Goal: Transaction & Acquisition: Book appointment/travel/reservation

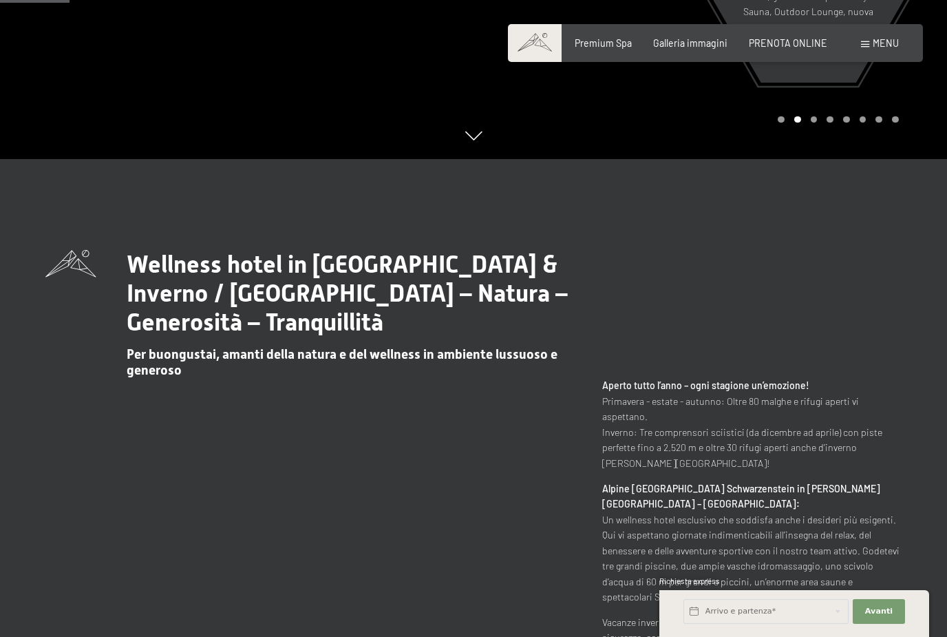
scroll to position [519, 0]
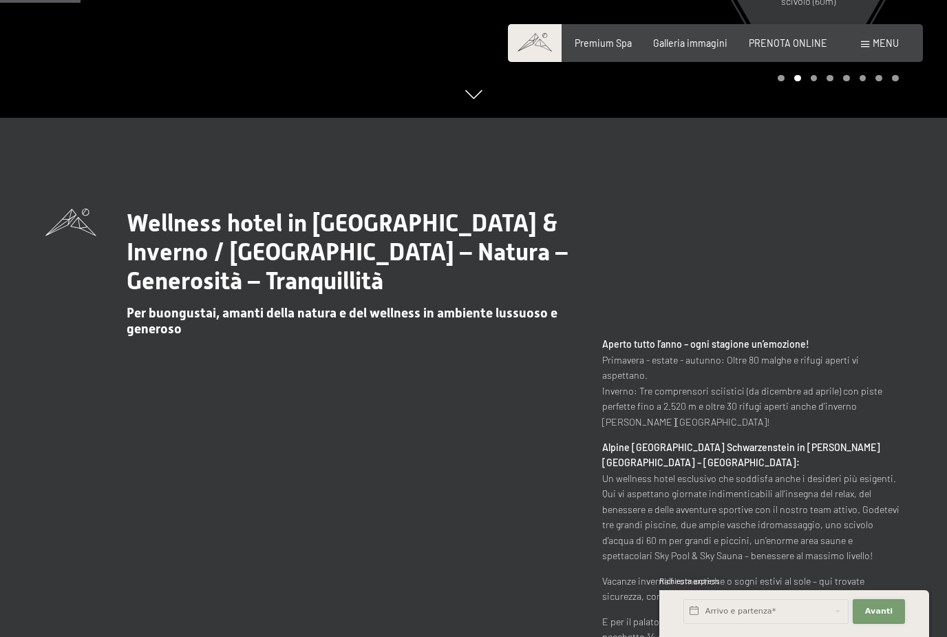
click at [887, 617] on span "Avanti" at bounding box center [879, 611] width 28 height 11
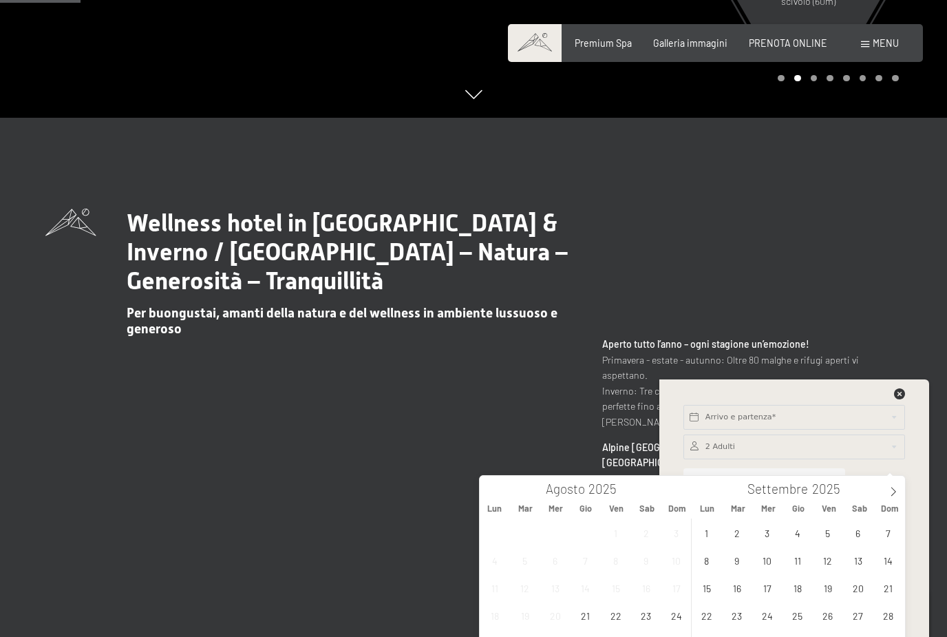
click at [892, 493] on icon at bounding box center [894, 492] width 10 height 10
click at [895, 491] on icon at bounding box center [894, 492] width 10 height 10
click at [896, 487] on icon at bounding box center [894, 492] width 10 height 10
click at [896, 490] on icon at bounding box center [894, 492] width 10 height 10
type input "2026"
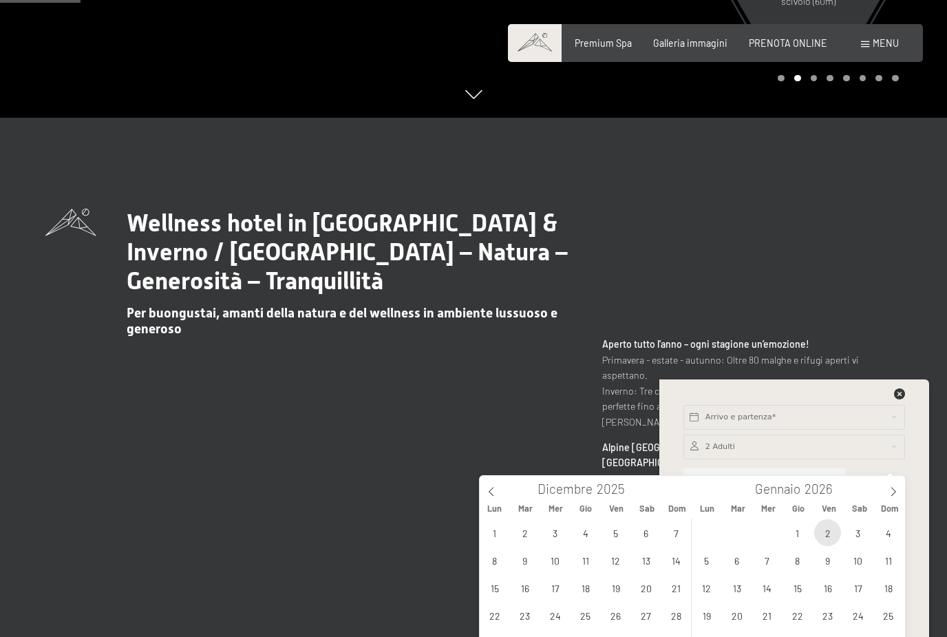
click at [836, 532] on span "2" at bounding box center [828, 532] width 27 height 27
click at [801, 528] on span "1" at bounding box center [797, 532] width 27 height 27
type input "Gio. 01/01/2026 - Ven. 02/01/2026"
type input "2026"
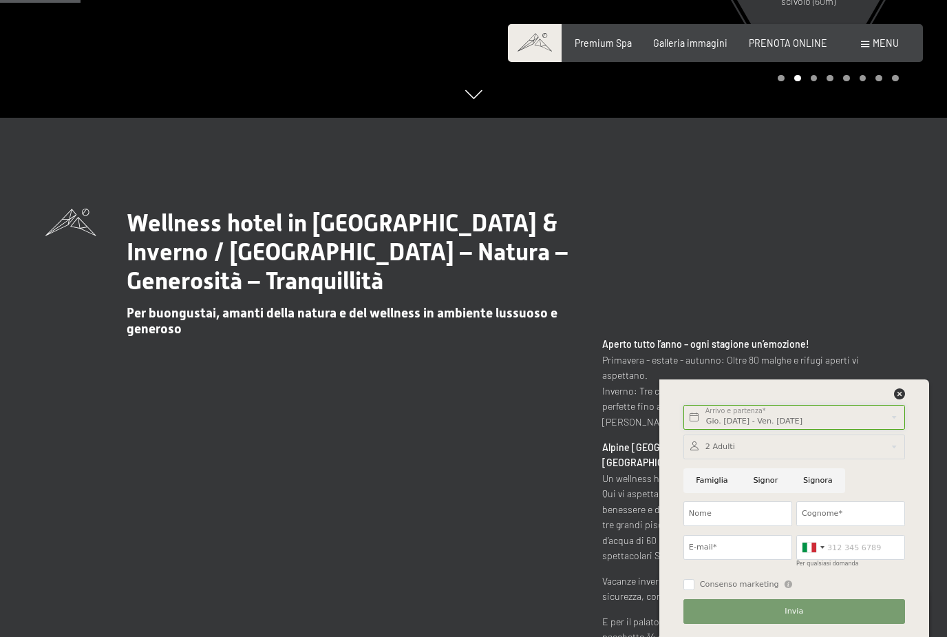
click at [757, 430] on input "Gio. 01/01/2026 - Ven. 02/01/2026" at bounding box center [795, 417] width 222 height 25
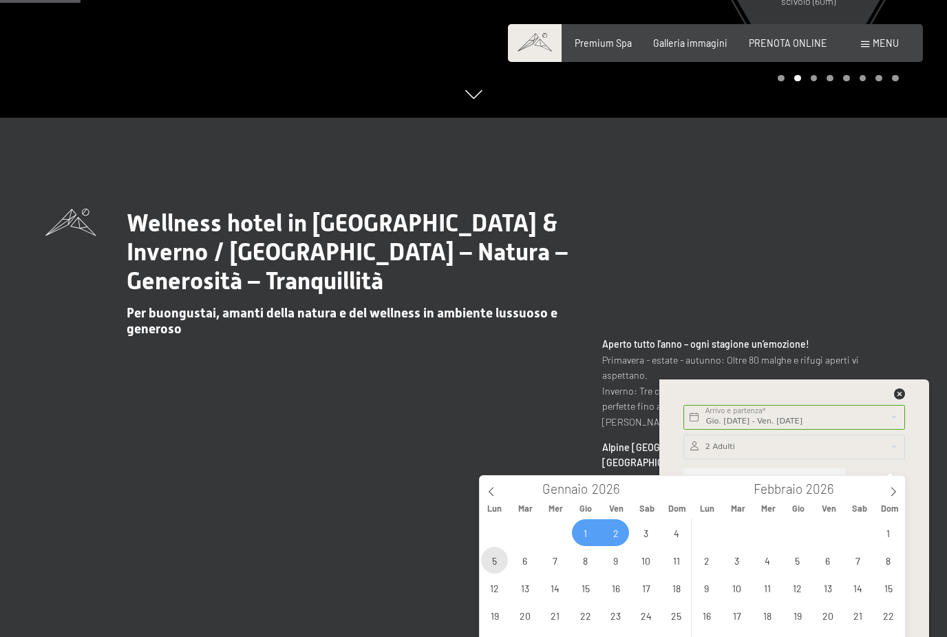
click at [497, 556] on span "5" at bounding box center [494, 560] width 27 height 27
click at [591, 531] on span "1" at bounding box center [585, 532] width 27 height 27
type input "Gio. 01/01/2026 - Lun. 05/01/2026"
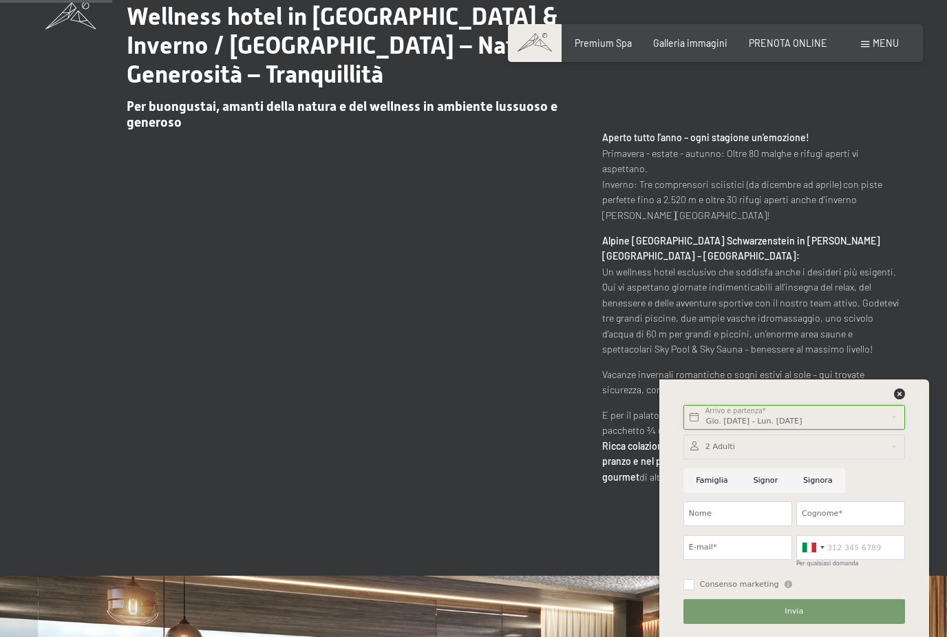
scroll to position [726, 0]
click at [899, 399] on icon at bounding box center [899, 393] width 11 height 11
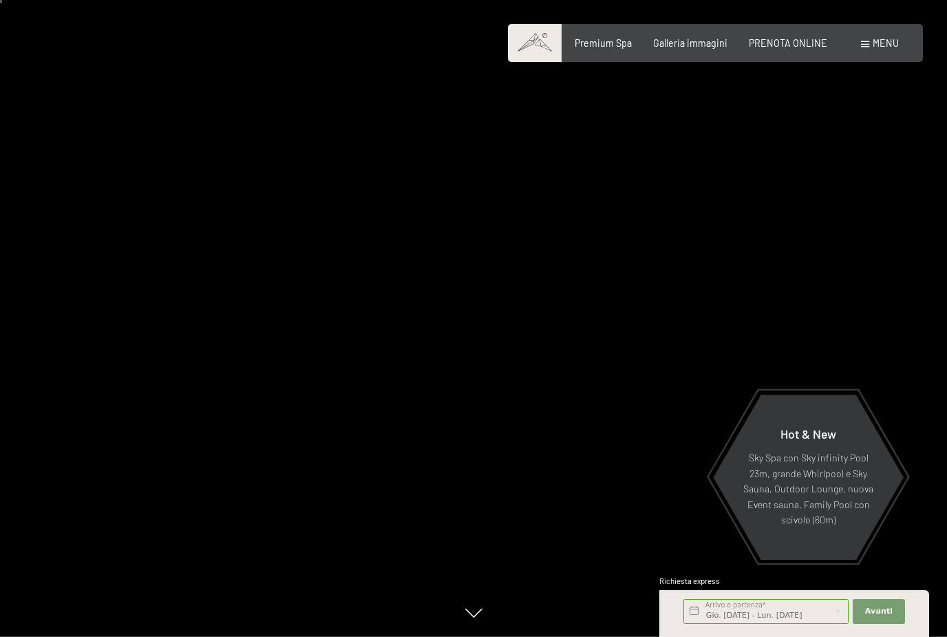
scroll to position [0, 0]
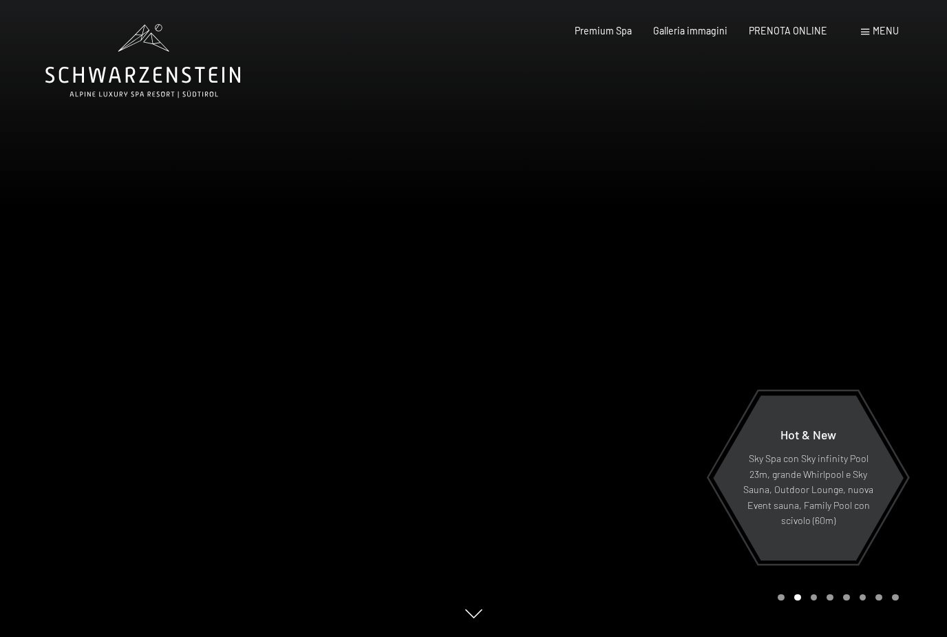
click at [795, 25] on span "PRENOTA ONLINE" at bounding box center [788, 31] width 78 height 12
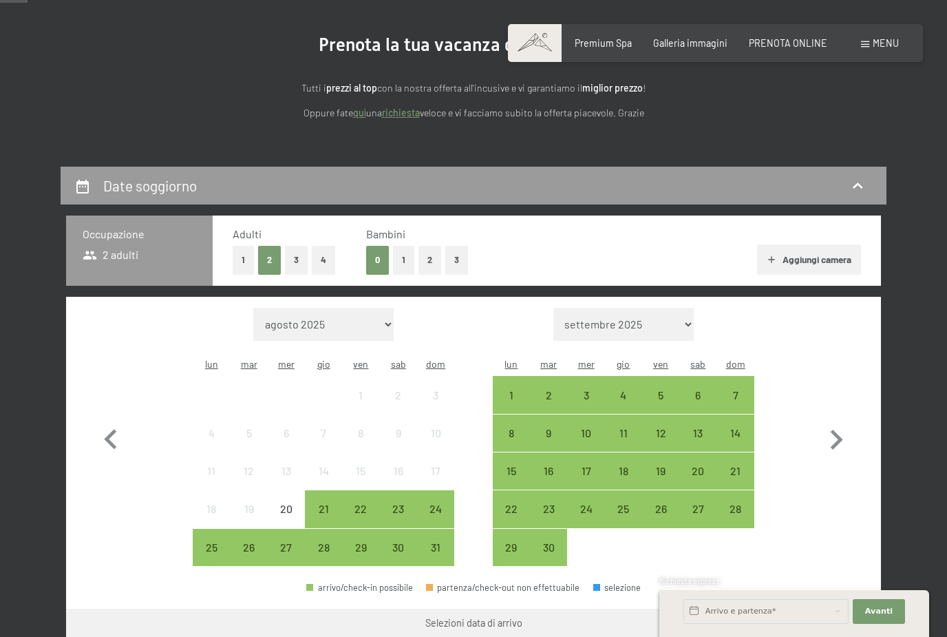
scroll to position [134, 0]
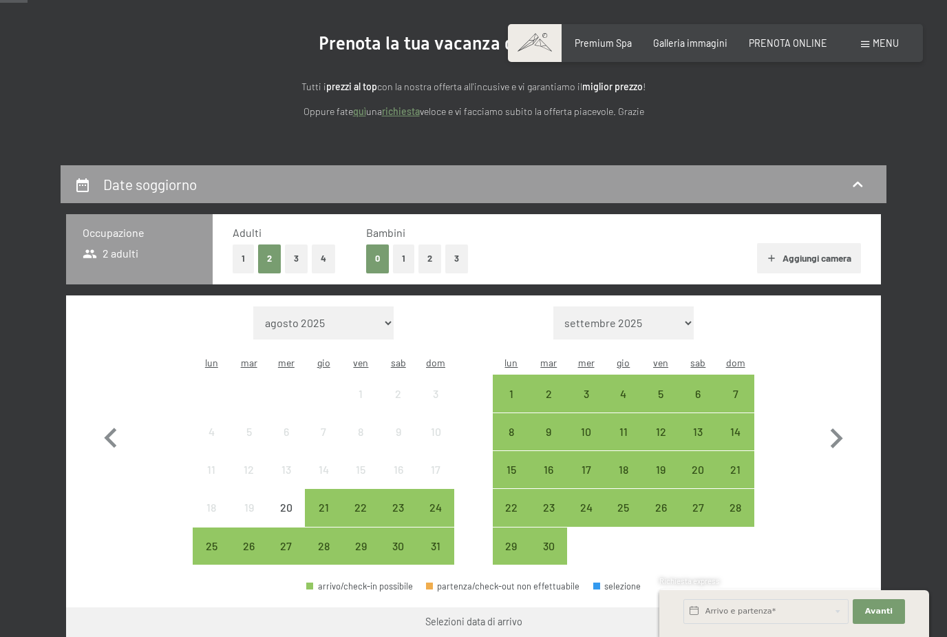
click at [663, 314] on select "settembre 2025 ottobre 2025 novembre 2025 dicembre 2025 gennaio 2026 febbraio 2…" at bounding box center [624, 322] width 141 height 33
select select "[DATE]"
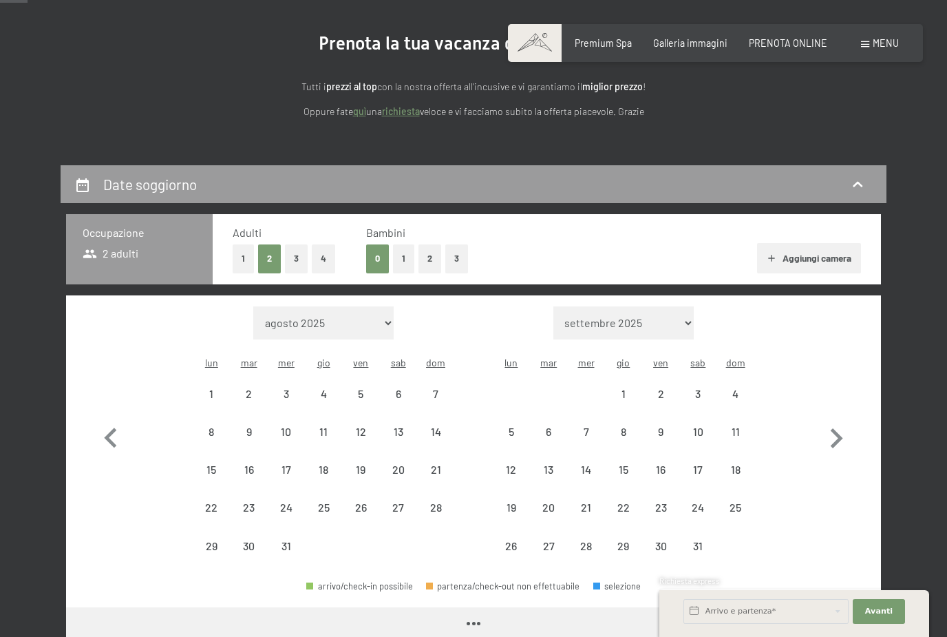
select select "[DATE]"
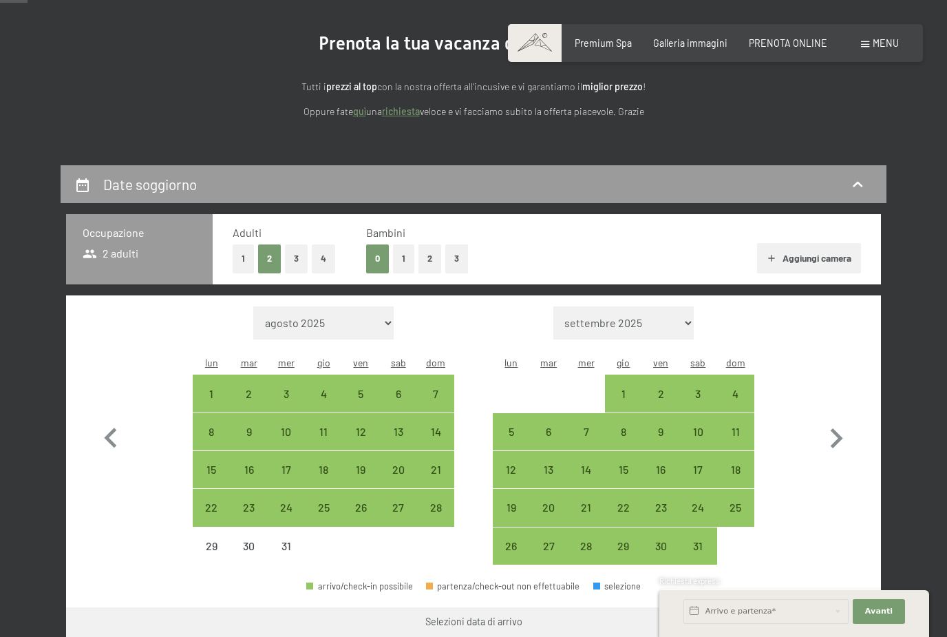
click at [212, 388] on div "1" at bounding box center [211, 405] width 34 height 34
select select "[DATE]"
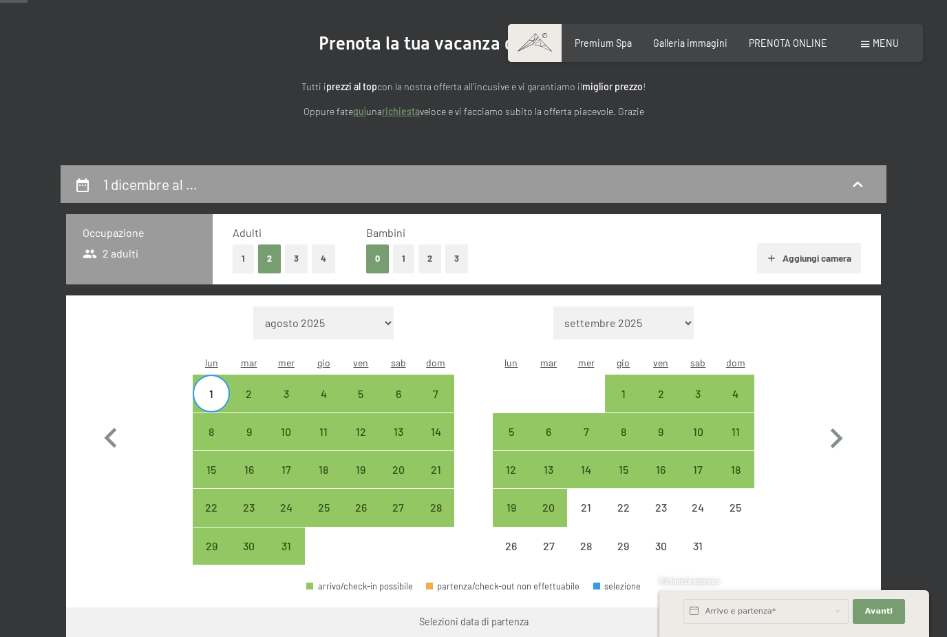
click at [361, 365] on span "Consenso marketing*" at bounding box center [392, 358] width 104 height 14
click at [333, 365] on input "Consenso marketing*" at bounding box center [326, 358] width 14 height 14
click at [358, 365] on span "Consenso marketing*" at bounding box center [392, 358] width 104 height 14
click at [333, 365] on input "Consenso marketing*" at bounding box center [326, 358] width 14 height 14
click at [362, 365] on span "Consenso marketing*" at bounding box center [392, 358] width 104 height 14
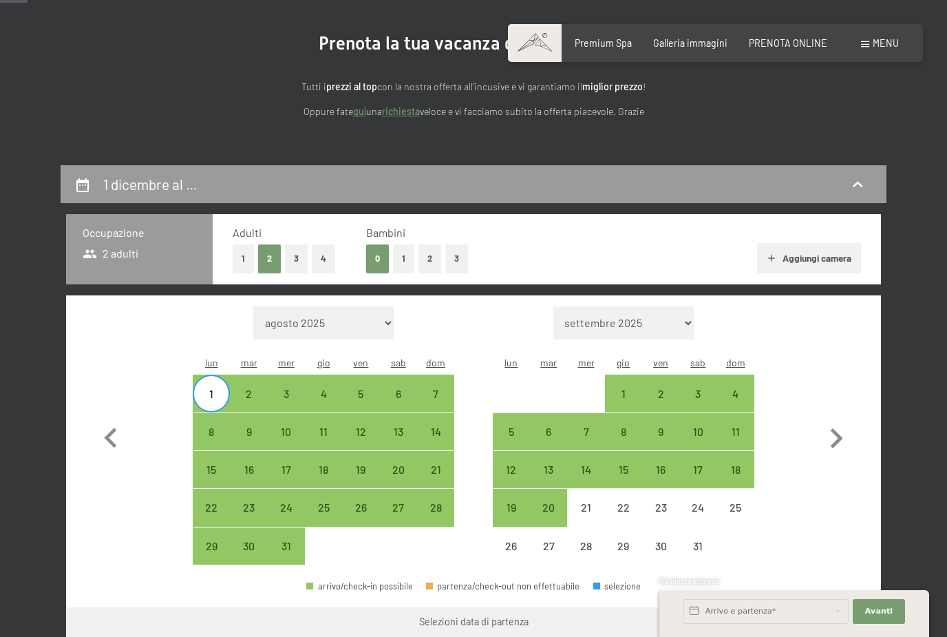
click at [333, 365] on input "Consenso marketing*" at bounding box center [326, 358] width 14 height 14
checkbox input "false"
click at [439, 388] on div "7" at bounding box center [436, 405] width 34 height 34
select select "[DATE]"
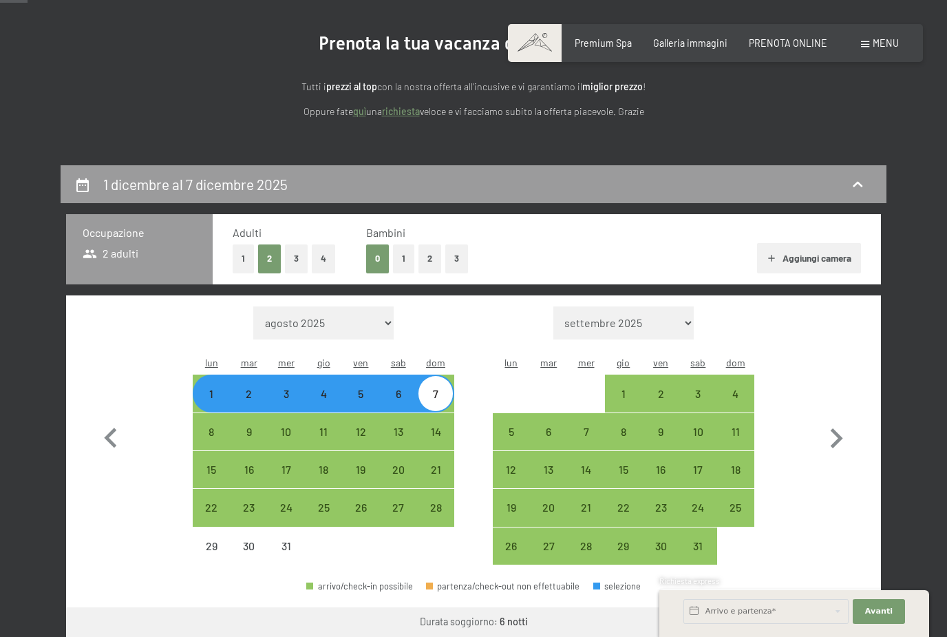
click at [204, 376] on div "1" at bounding box center [211, 393] width 34 height 34
select select "[DATE]"
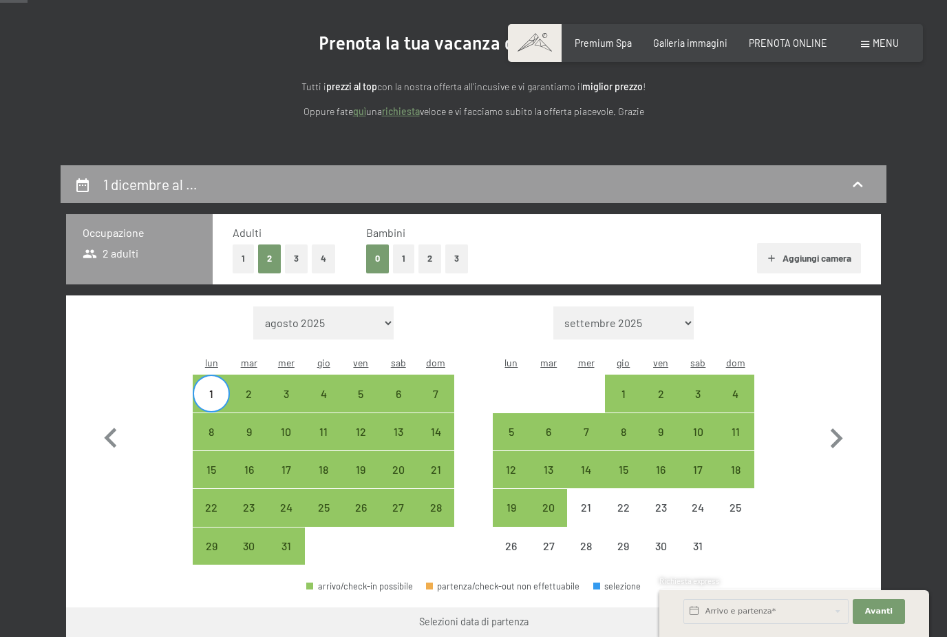
click at [403, 365] on span "Consenso marketing*" at bounding box center [392, 358] width 104 height 14
click at [333, 365] on input "Consenso marketing*" at bounding box center [326, 358] width 14 height 14
click at [402, 365] on span "Consenso marketing*" at bounding box center [392, 358] width 104 height 14
click at [333, 365] on input "Consenso marketing*" at bounding box center [326, 358] width 14 height 14
click at [362, 365] on span "Consenso marketing*" at bounding box center [392, 358] width 104 height 14
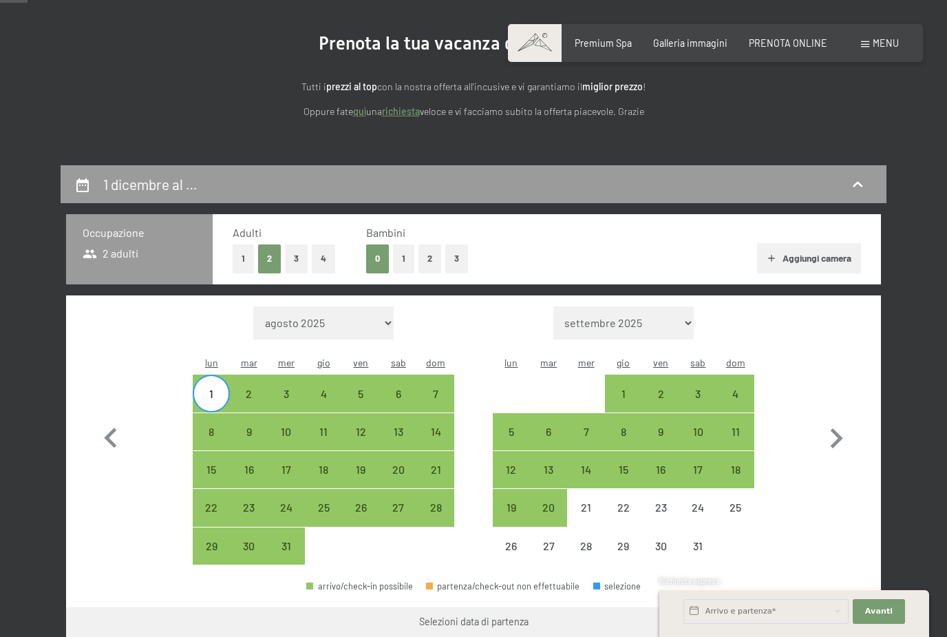
click at [333, 365] on input "Consenso marketing*" at bounding box center [326, 358] width 14 height 14
checkbox input "false"
click at [326, 388] on div "4" at bounding box center [323, 405] width 34 height 34
select select "[DATE]"
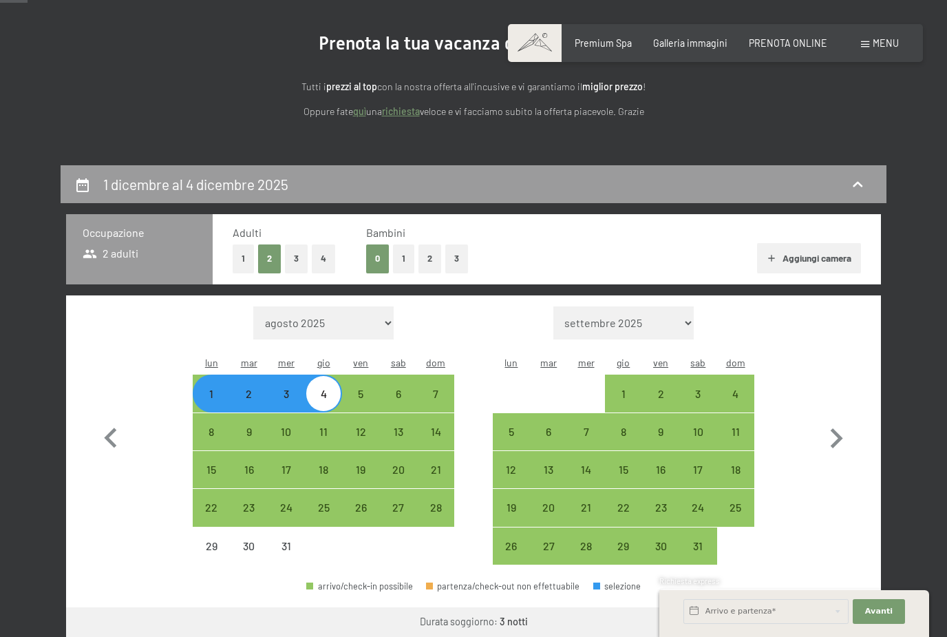
click at [361, 365] on span "Consenso marketing*" at bounding box center [392, 358] width 104 height 14
click at [333, 365] on input "Consenso marketing*" at bounding box center [326, 358] width 14 height 14
checkbox input "false"
click at [211, 388] on div "1" at bounding box center [211, 405] width 34 height 34
select select "[DATE]"
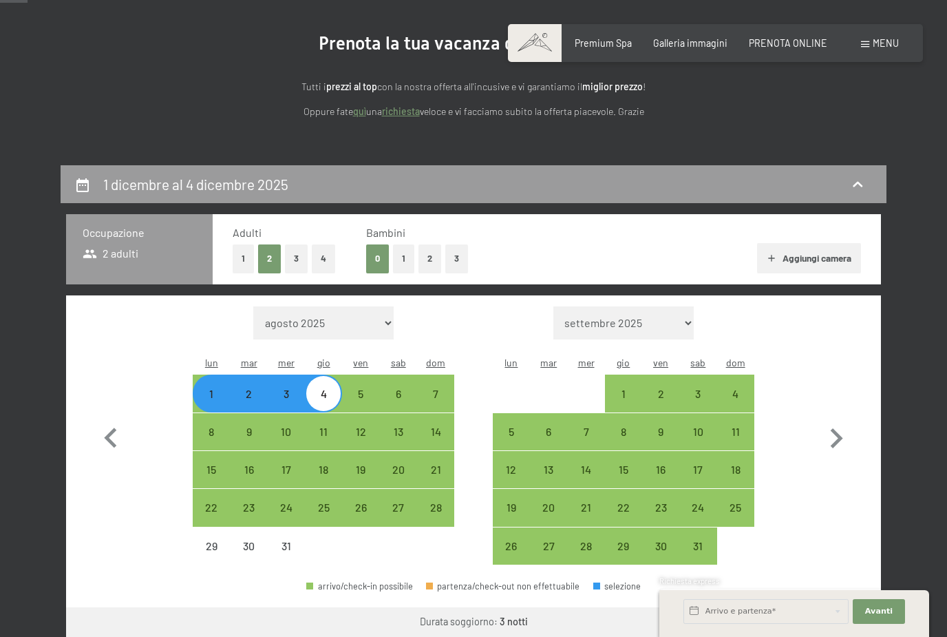
select select "[DATE]"
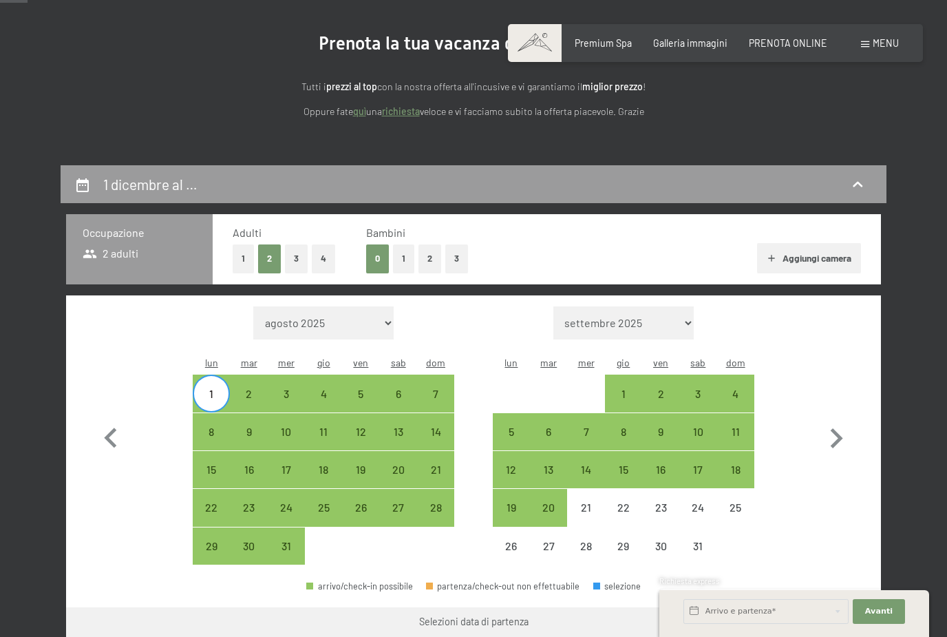
click at [213, 388] on div "1" at bounding box center [211, 405] width 34 height 34
select select "[DATE]"
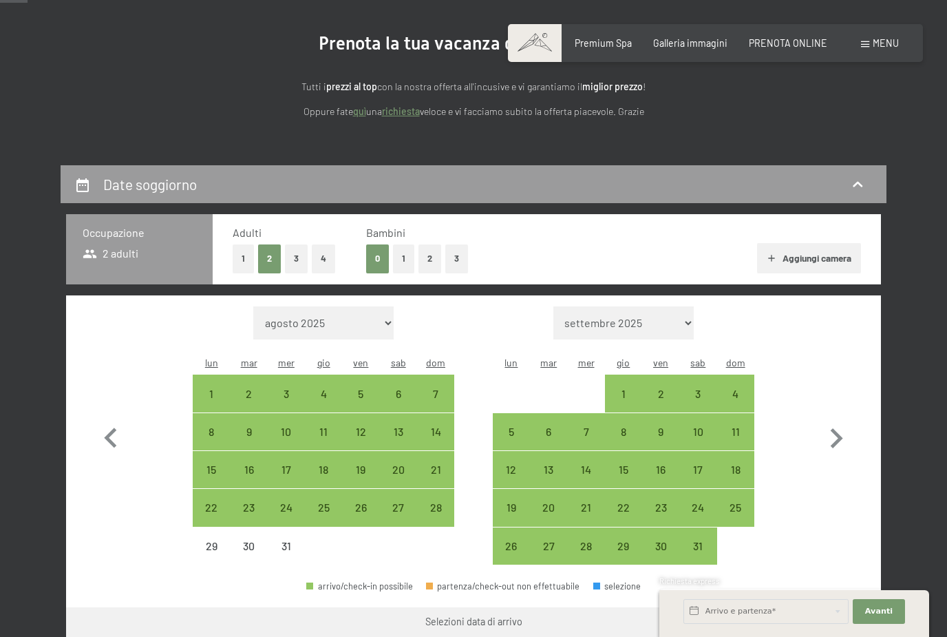
click at [368, 365] on span "Consenso marketing*" at bounding box center [392, 358] width 104 height 14
click at [333, 365] on input "Consenso marketing*" at bounding box center [326, 358] width 14 height 14
checkbox input "false"
click at [214, 388] on div "1" at bounding box center [211, 405] width 34 height 34
select select "[DATE]"
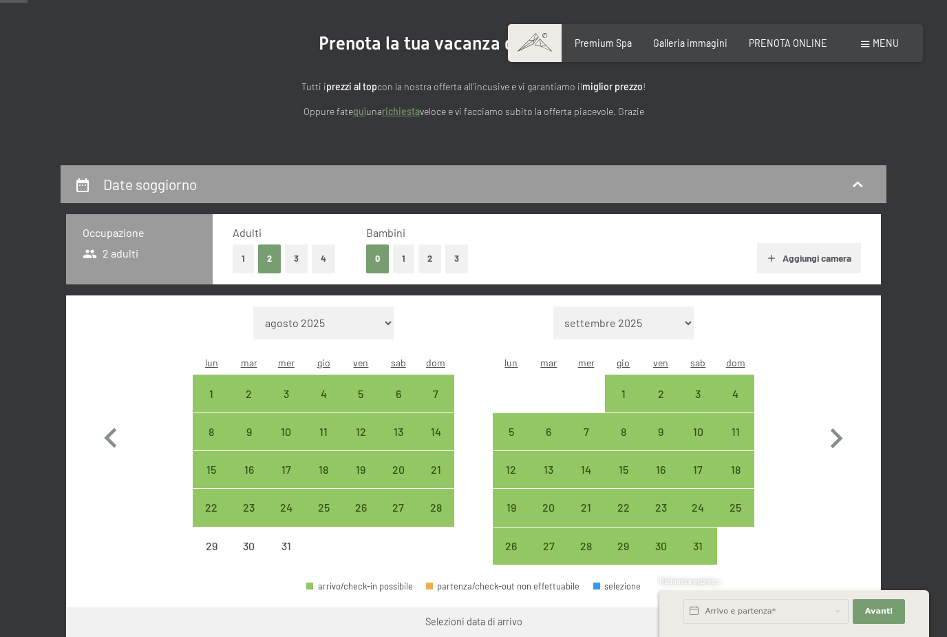
select select "[DATE]"
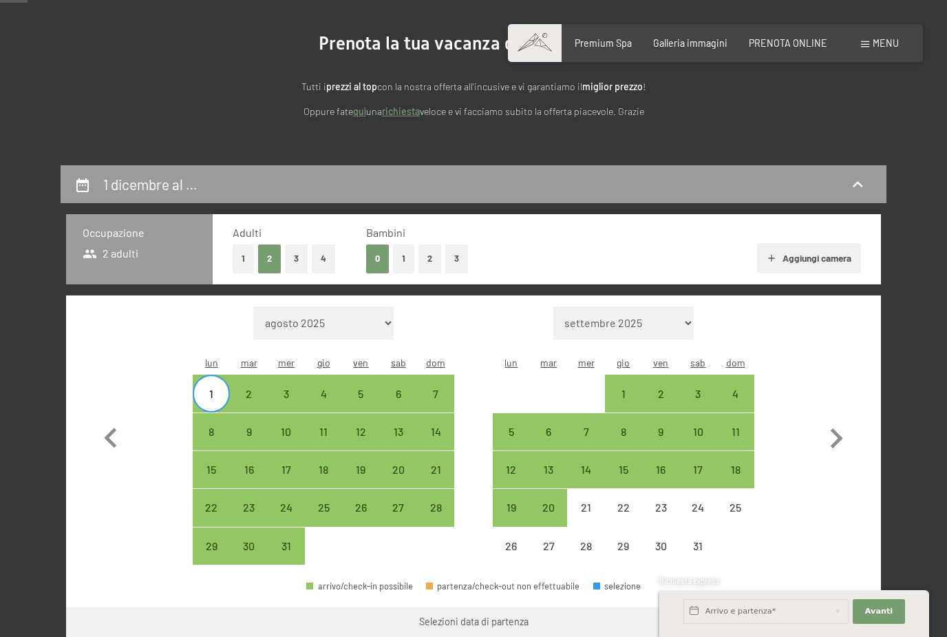
click at [366, 365] on span "Consenso marketing*" at bounding box center [392, 358] width 104 height 14
click at [333, 365] on input "Consenso marketing*" at bounding box center [326, 358] width 14 height 14
click at [366, 365] on span "Consenso marketing*" at bounding box center [392, 358] width 104 height 14
click at [333, 365] on input "Consenso marketing*" at bounding box center [326, 358] width 14 height 14
checkbox input "false"
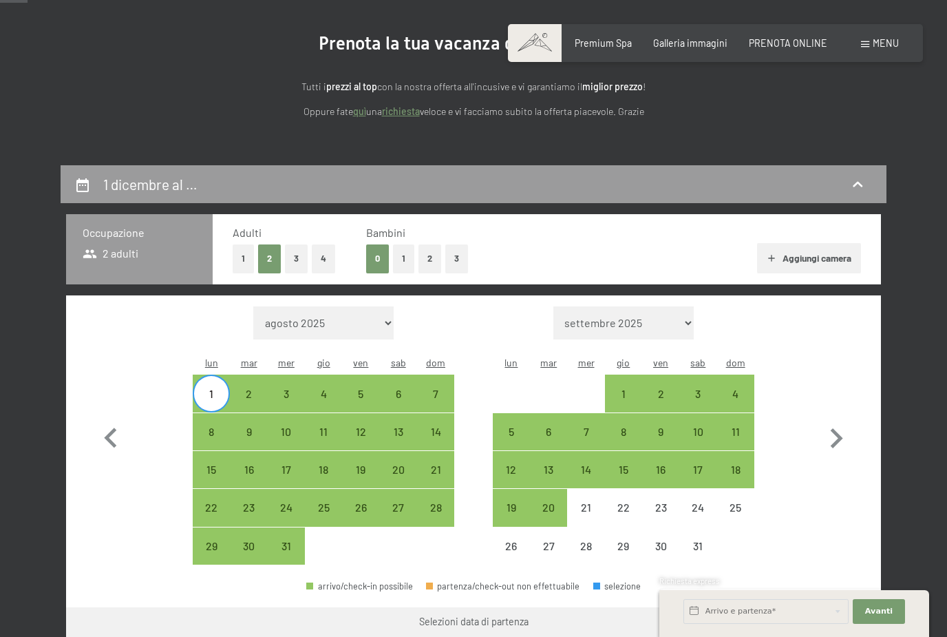
click at [324, 388] on div "4" at bounding box center [323, 405] width 34 height 34
select select "[DATE]"
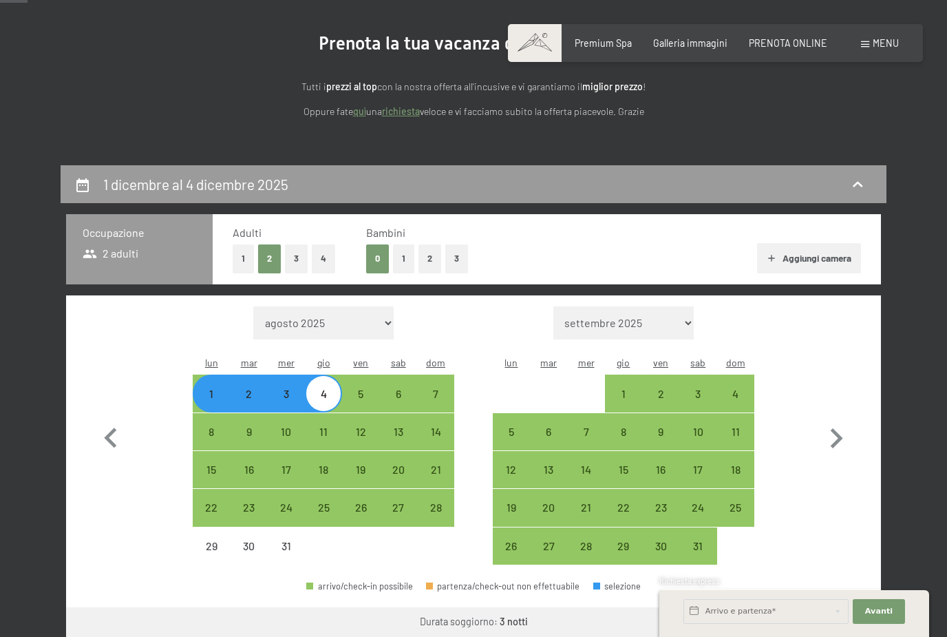
click at [207, 388] on div "1" at bounding box center [211, 405] width 34 height 34
select select "[DATE]"
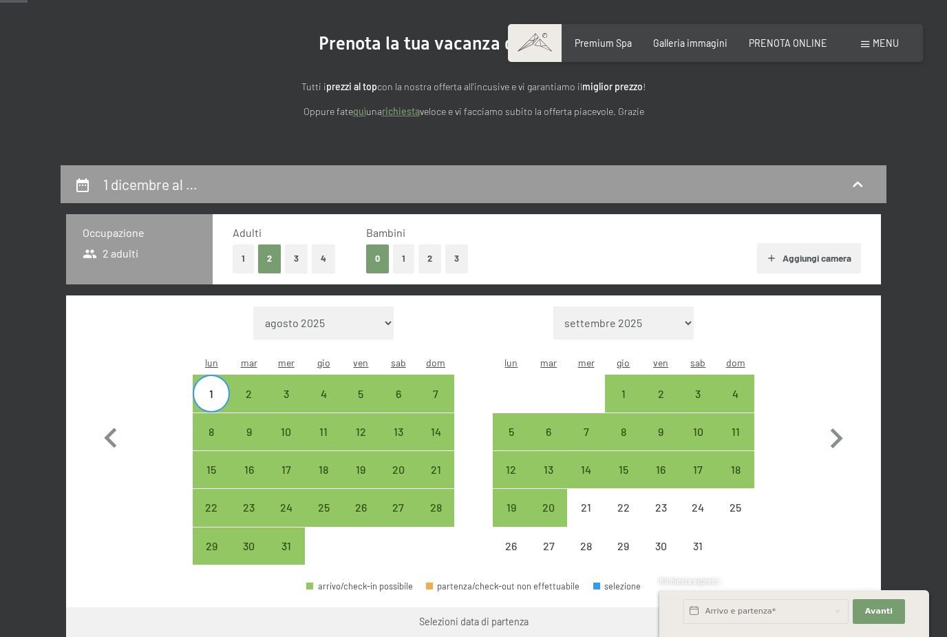
click at [202, 388] on div "1" at bounding box center [211, 405] width 34 height 34
select select "[DATE]"
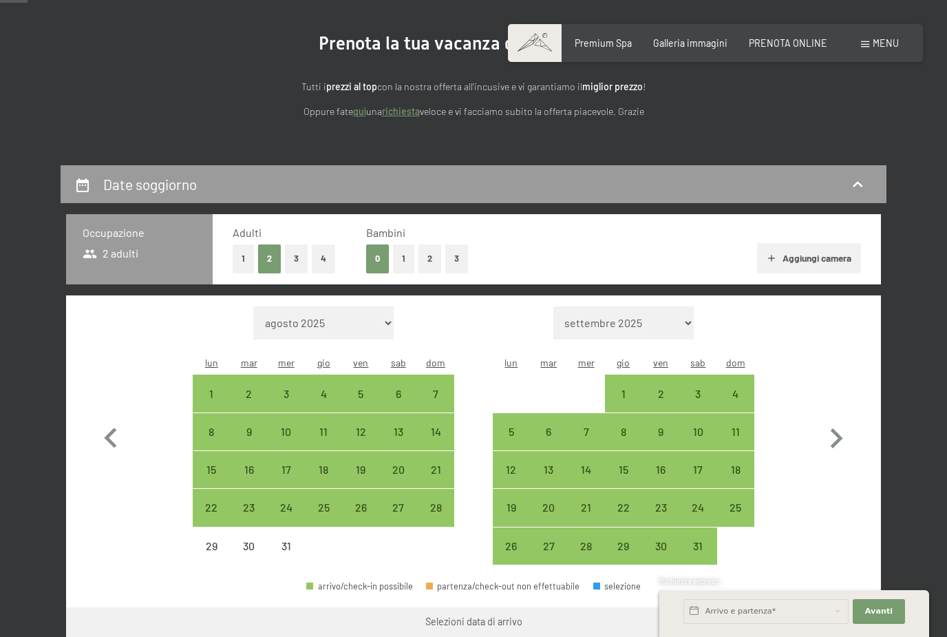
click at [212, 388] on div "1" at bounding box center [211, 405] width 34 height 34
select select "[DATE]"
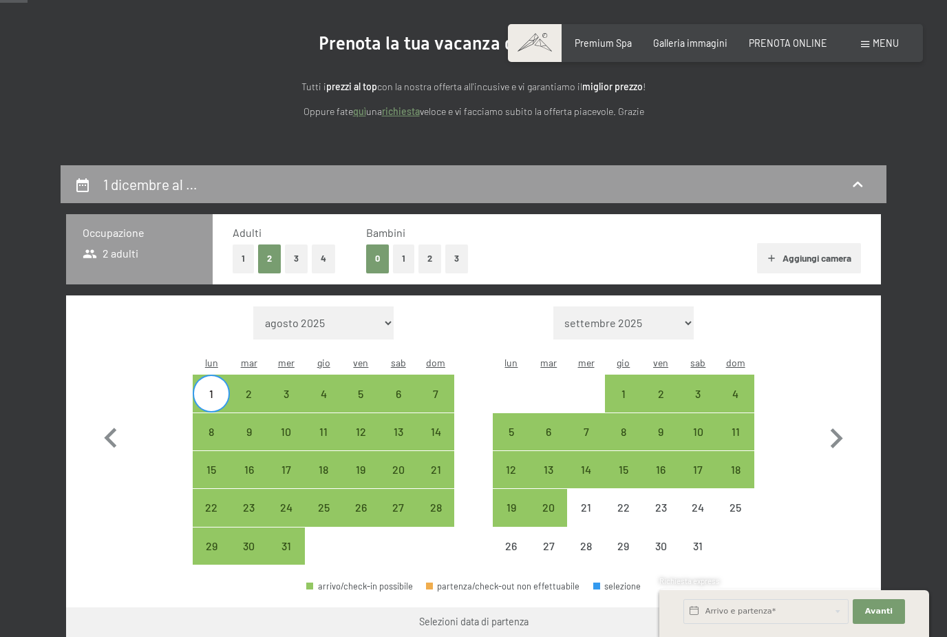
click at [366, 365] on span "Consenso marketing*" at bounding box center [392, 358] width 104 height 14
click at [333, 365] on input "Consenso marketing*" at bounding box center [326, 358] width 14 height 14
click at [367, 365] on span "Consenso marketing*" at bounding box center [392, 358] width 104 height 14
click at [333, 365] on input "Consenso marketing*" at bounding box center [326, 358] width 14 height 14
checkbox input "false"
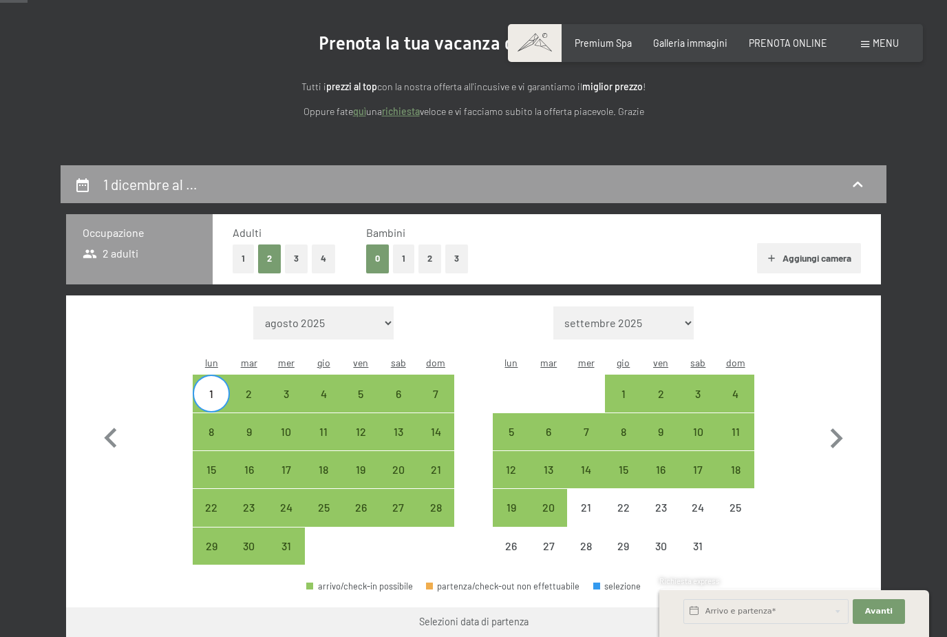
click at [399, 388] on div "6" at bounding box center [398, 405] width 34 height 34
select select "[DATE]"
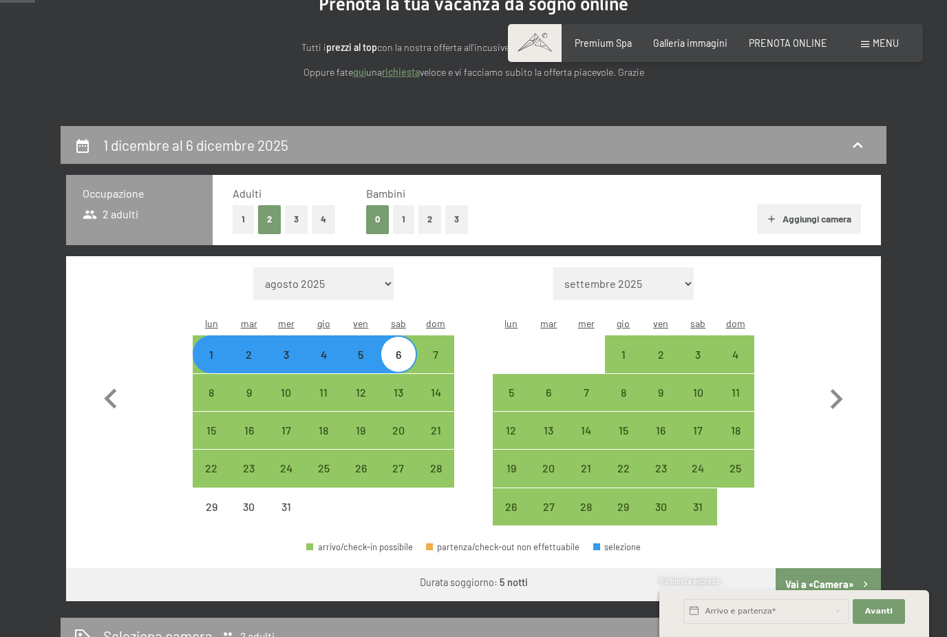
scroll to position [178, 0]
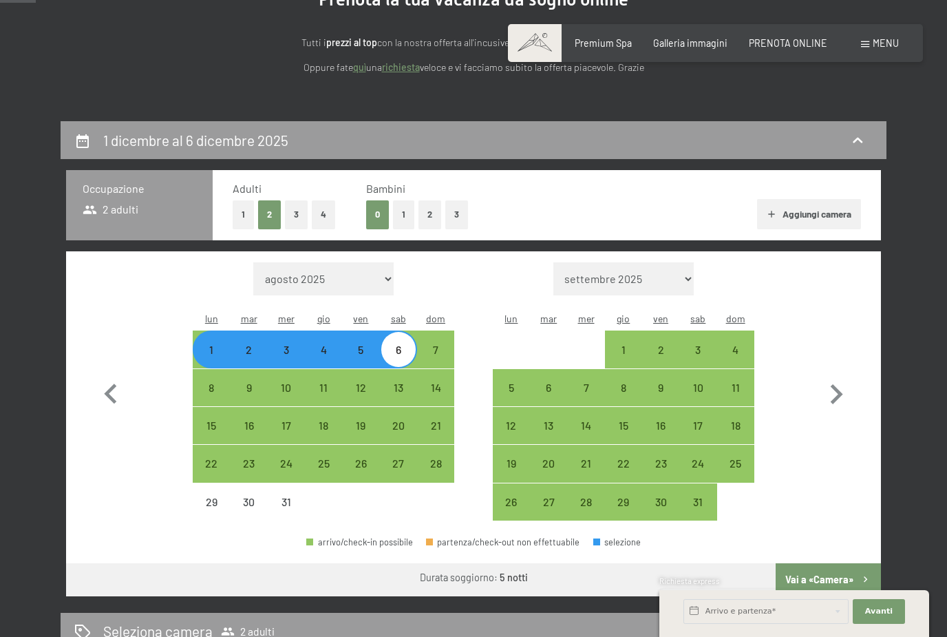
click at [294, 216] on button "3" at bounding box center [296, 214] width 23 height 28
select select "[DATE]"
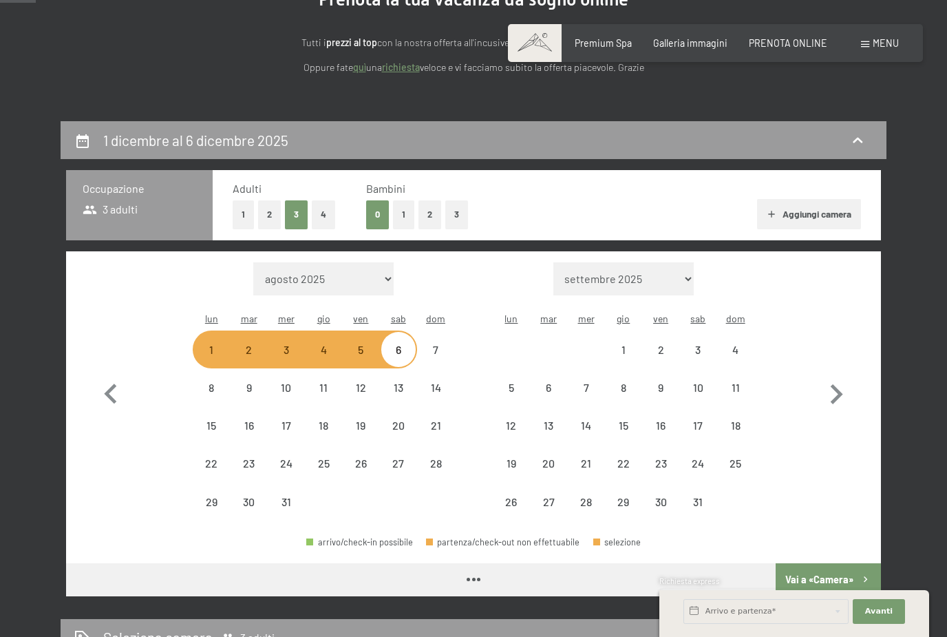
select select "[DATE]"
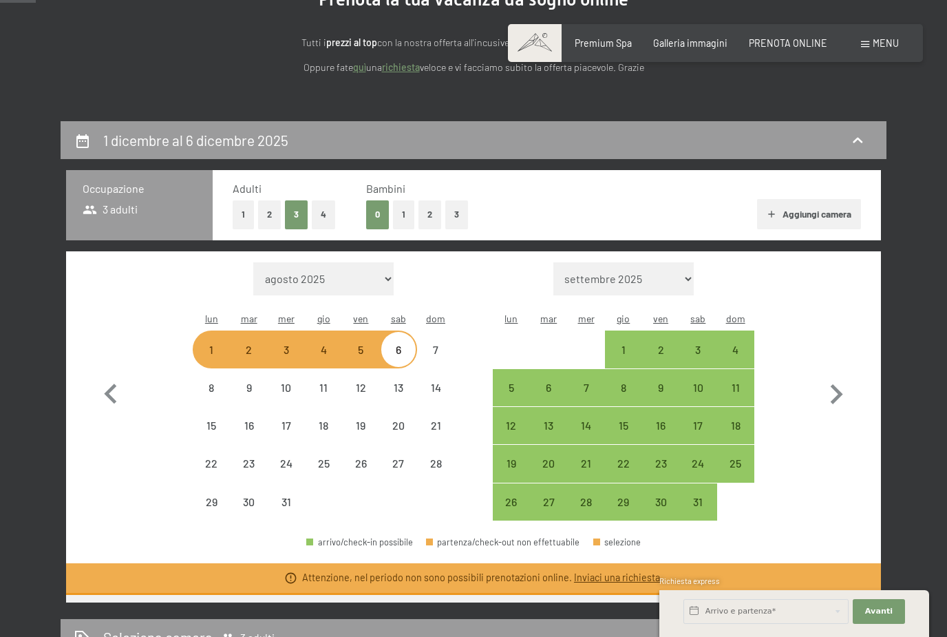
select select "[DATE]"
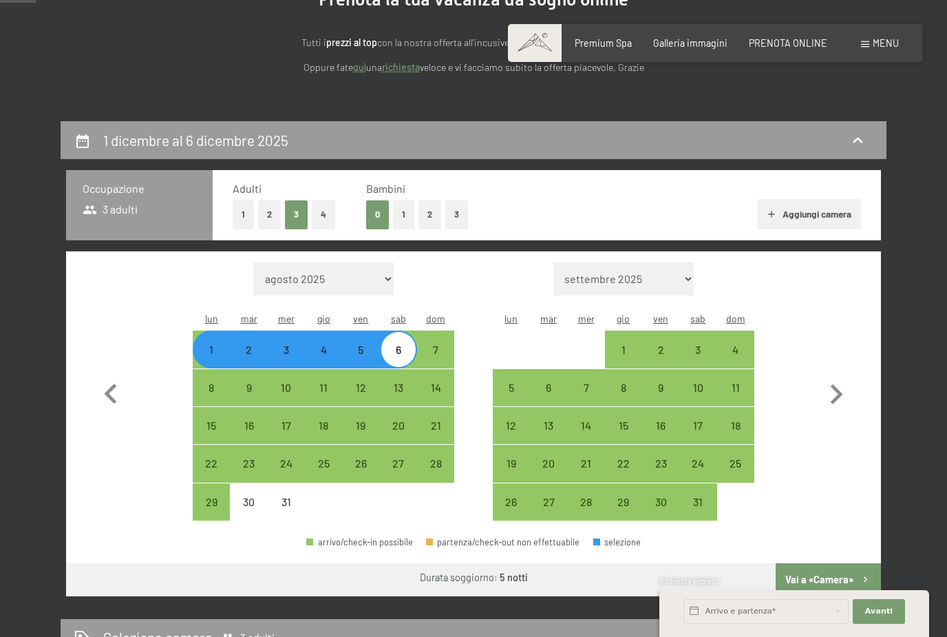
click at [404, 213] on button "1" at bounding box center [403, 214] width 21 height 28
select select "[DATE]"
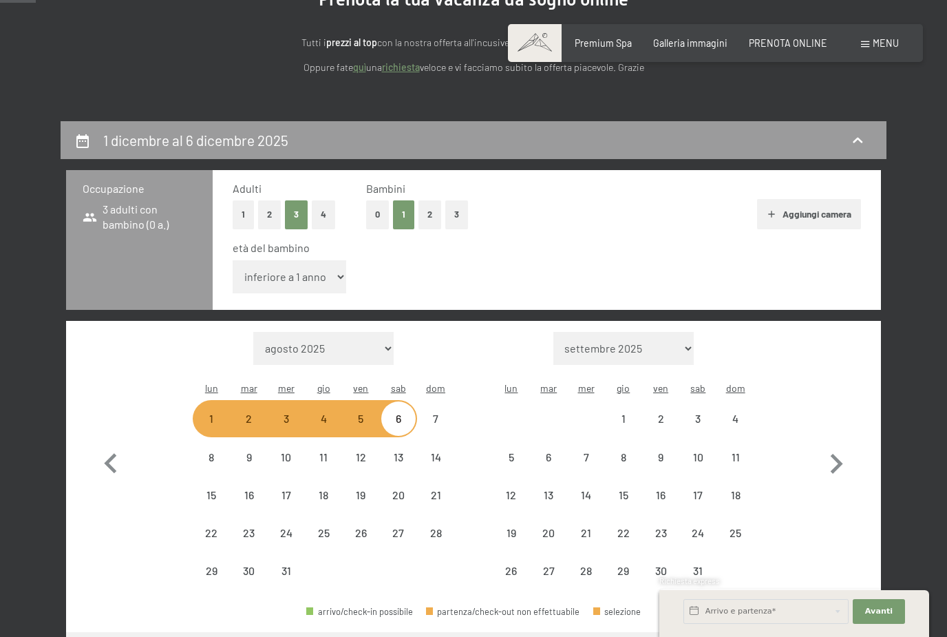
select select "[DATE]"
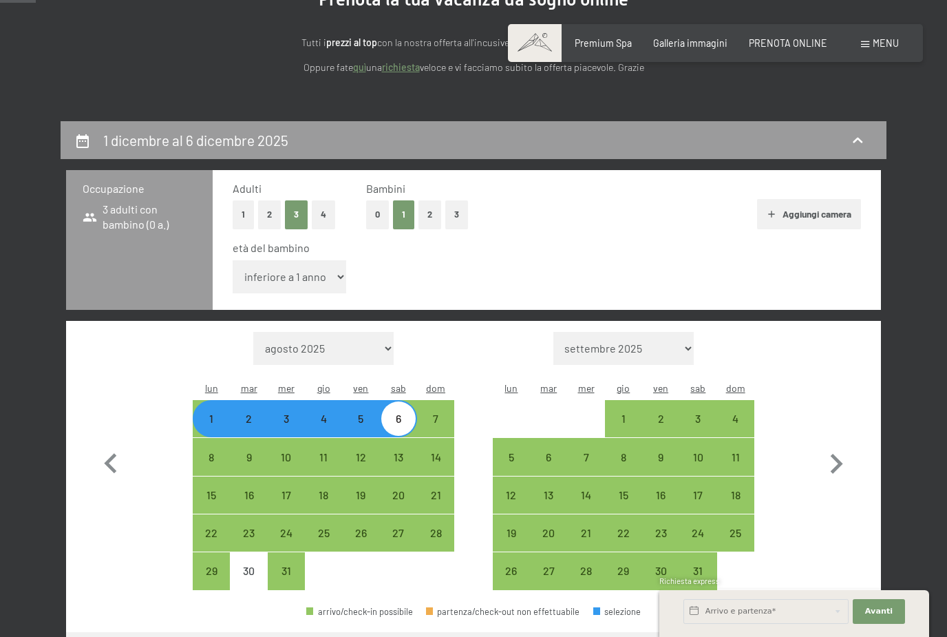
click at [323, 269] on select "inferiore a 1 anno 1 anno 2 anni 3 anni 4 anni 5 anni 6 anni 7 anni 8 anni 9 an…" at bounding box center [290, 276] width 114 height 33
select select "9"
select select "[DATE]"
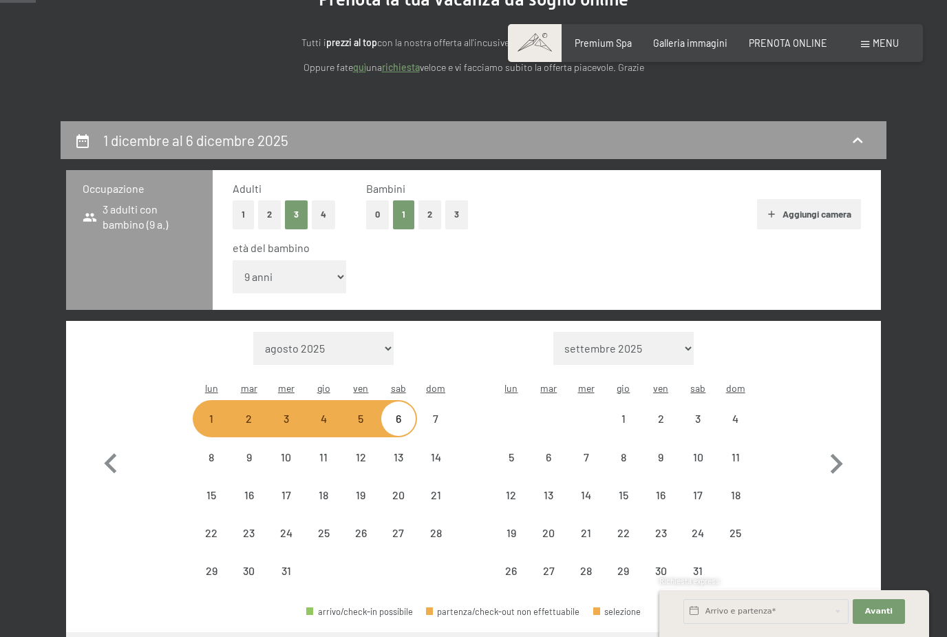
click at [272, 212] on button "2" at bounding box center [269, 214] width 23 height 28
select select "[DATE]"
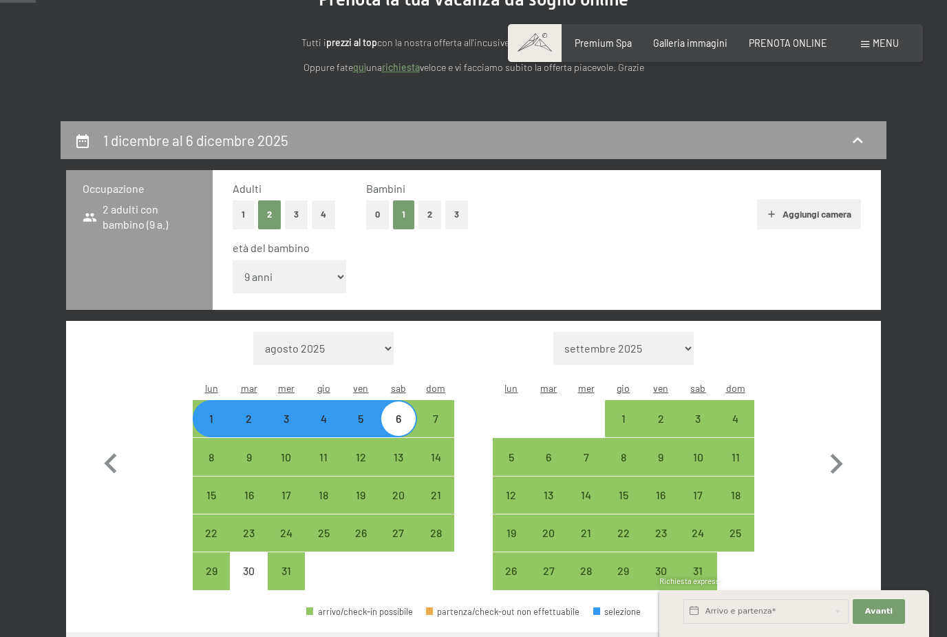
select select "[DATE]"
click at [430, 207] on button "2" at bounding box center [430, 214] width 23 height 28
select select "0"
select select "[DATE]"
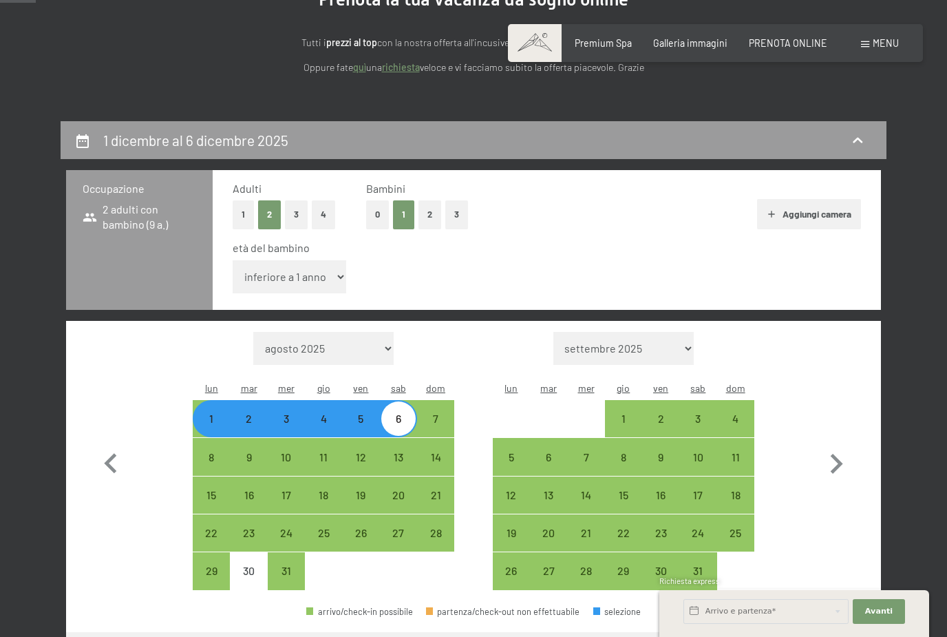
select select "[DATE]"
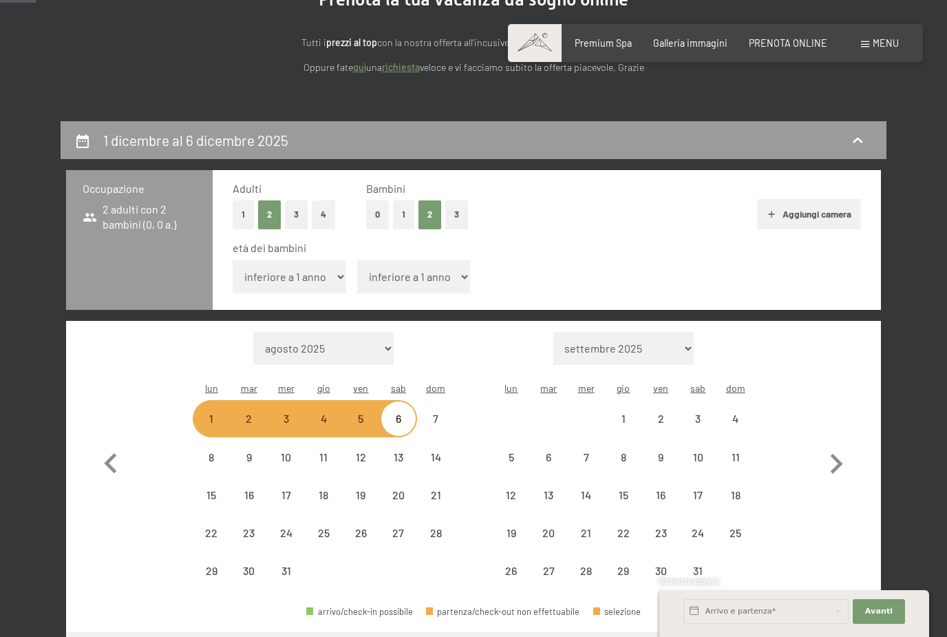
click at [439, 268] on select "inferiore a 1 anno 1 anno 2 anni 3 anni 4 anni 5 anni 6 anni 7 anni 8 anni 9 an…" at bounding box center [414, 276] width 114 height 33
select select "[DATE]"
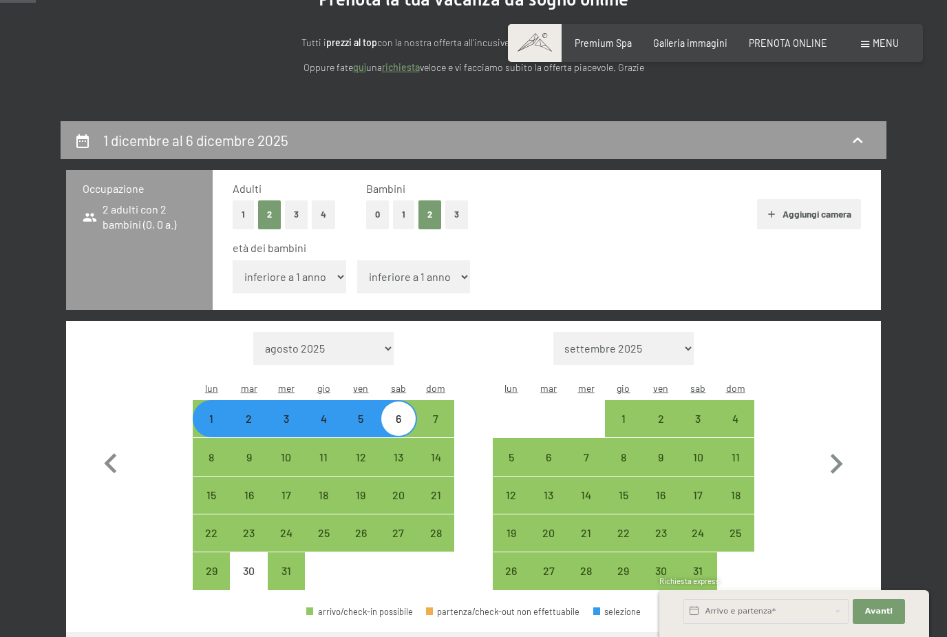
select select "17"
select select "[DATE]"
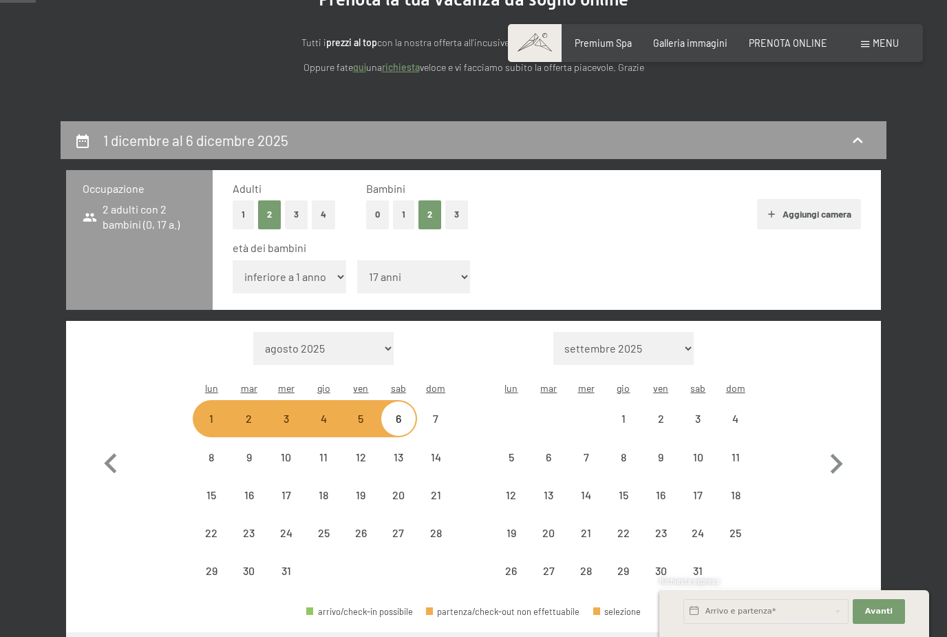
select select "[DATE]"
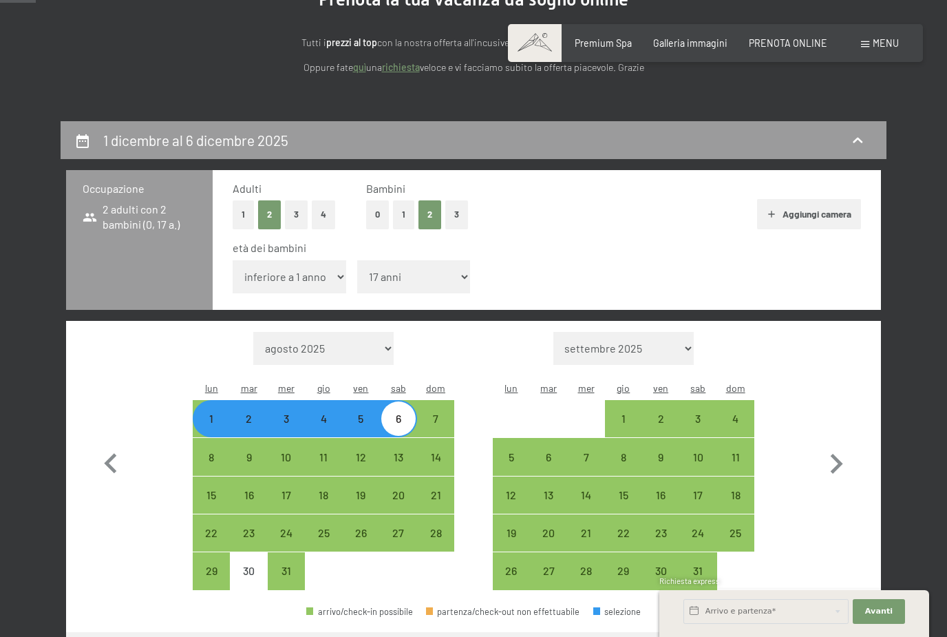
click at [812, 213] on button "Aggiungi camera" at bounding box center [809, 214] width 104 height 30
select select "[DATE]"
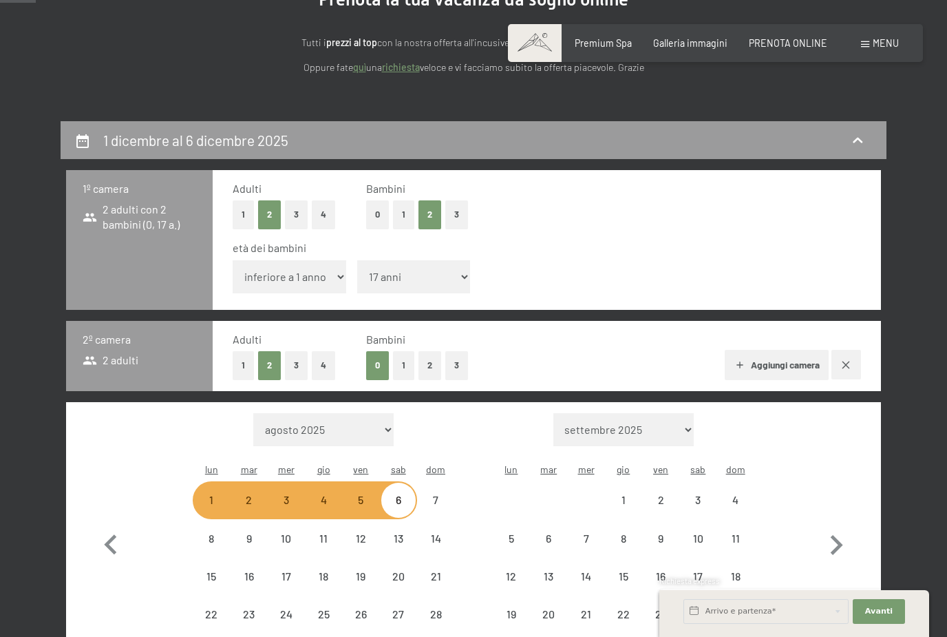
select select "[DATE]"
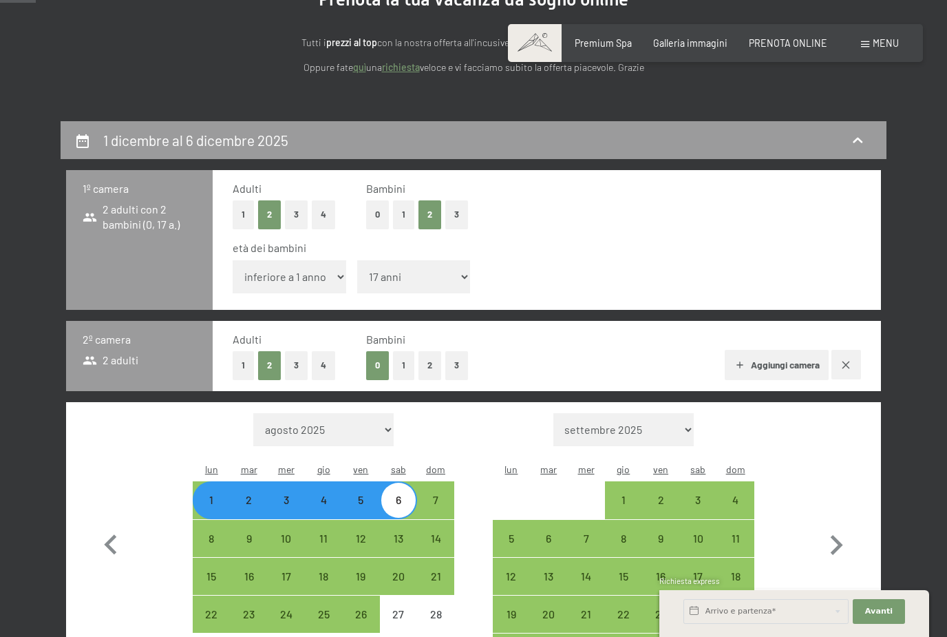
click at [377, 211] on button "0" at bounding box center [377, 214] width 23 height 28
select select "[DATE]"
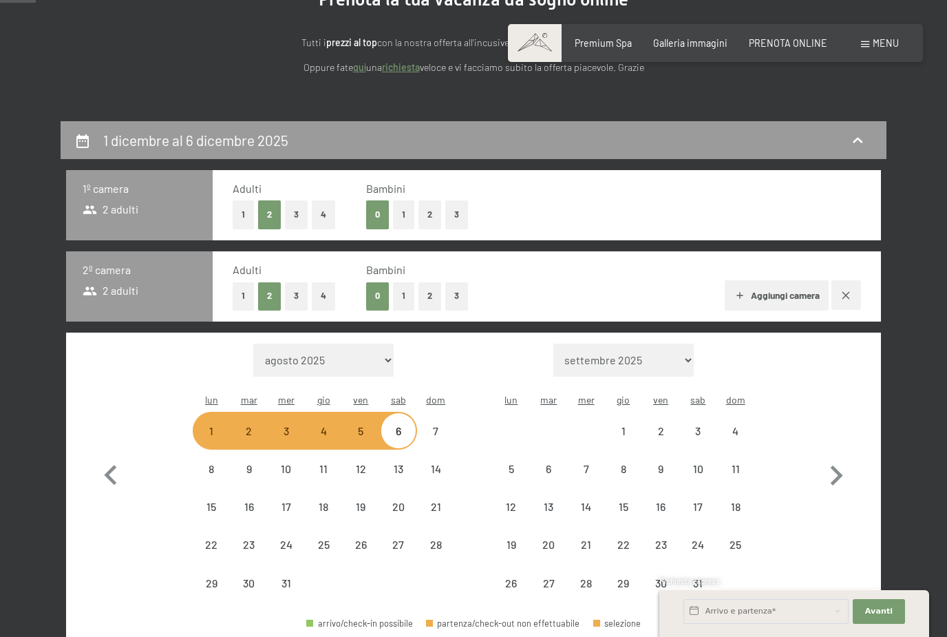
select select "[DATE]"
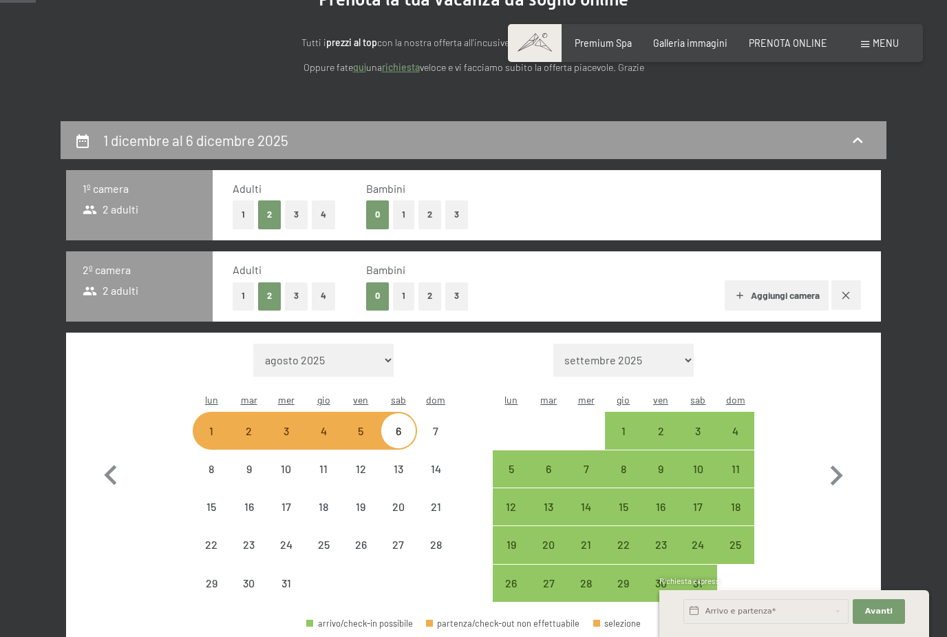
select select "[DATE]"
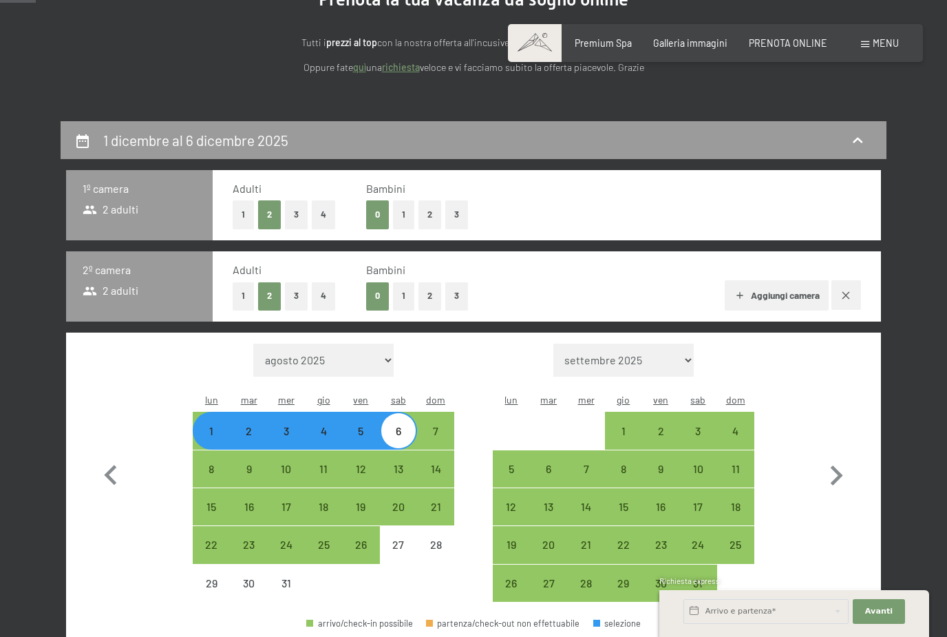
click at [430, 294] on button "2" at bounding box center [430, 296] width 23 height 28
select select "[DATE]"
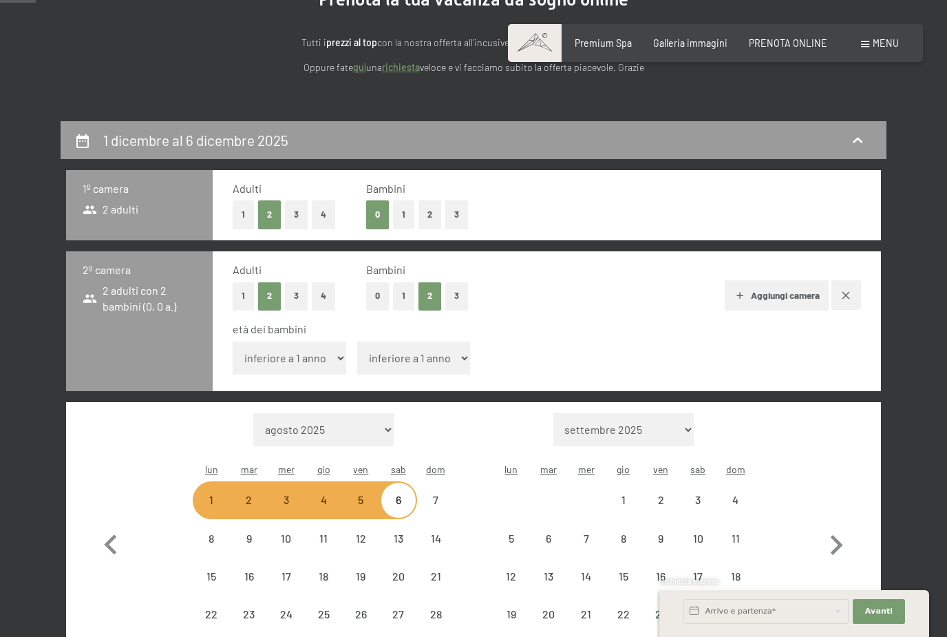
select select "[DATE]"
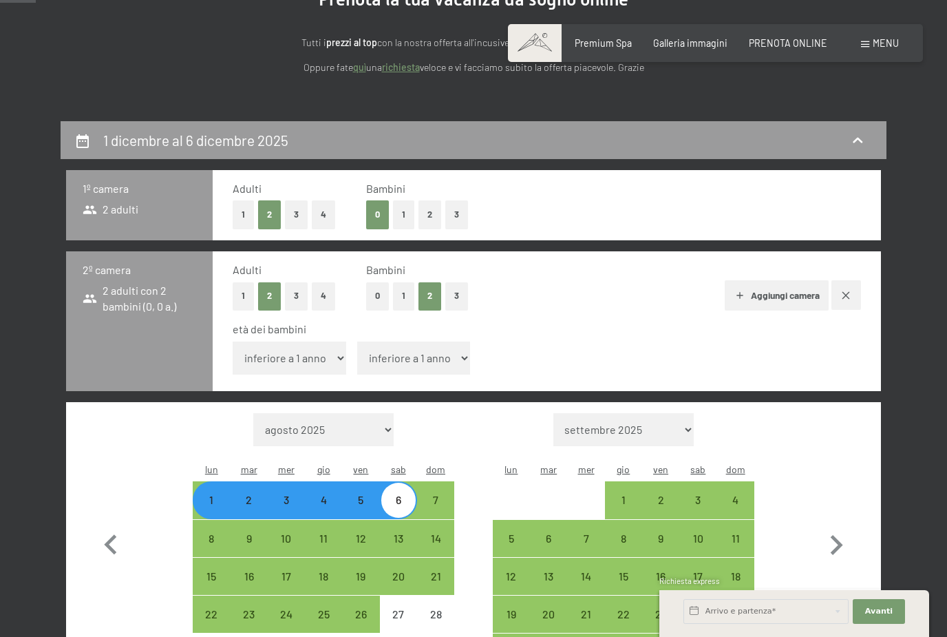
click at [238, 287] on button "1" at bounding box center [243, 296] width 21 height 28
select select "[DATE]"
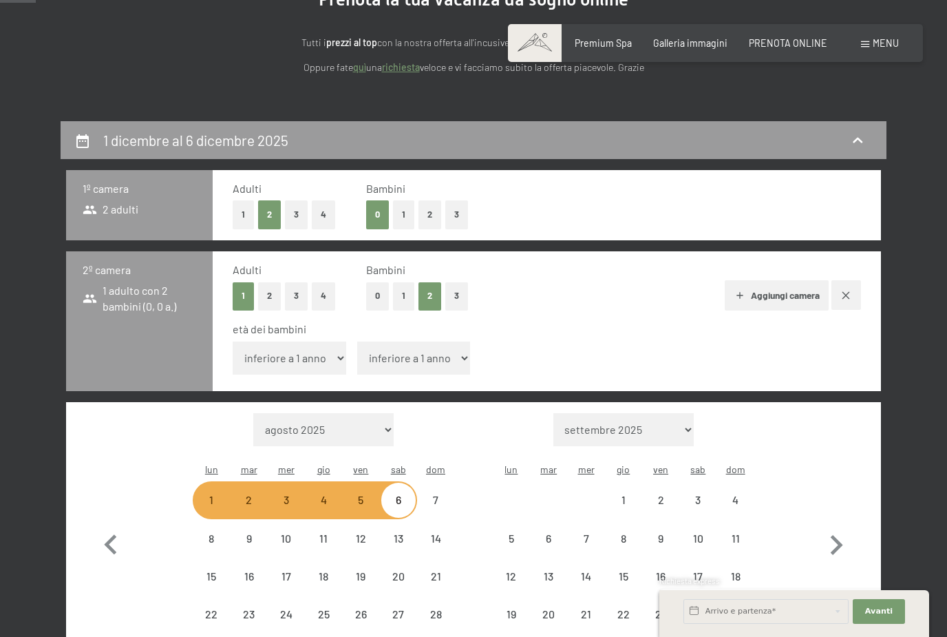
click at [404, 294] on button "1" at bounding box center [403, 296] width 21 height 28
select select "[DATE]"
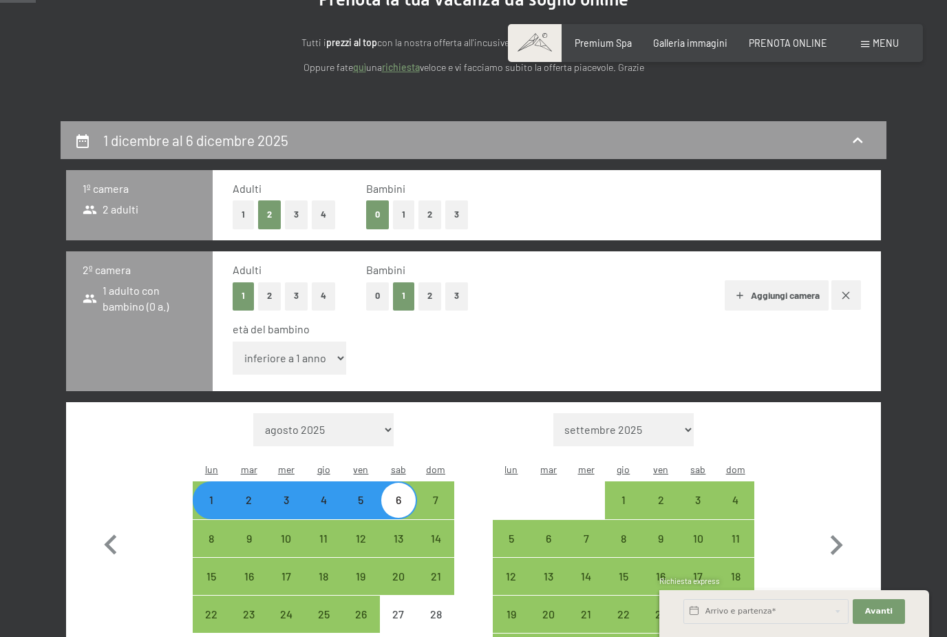
select select "[DATE]"
click at [320, 346] on select "inferiore a 1 anno 1 anno 2 anni 3 anni 4 anni 5 anni 6 anni 7 anni 8 anni 9 an…" at bounding box center [290, 358] width 114 height 33
select select "9"
select select "[DATE]"
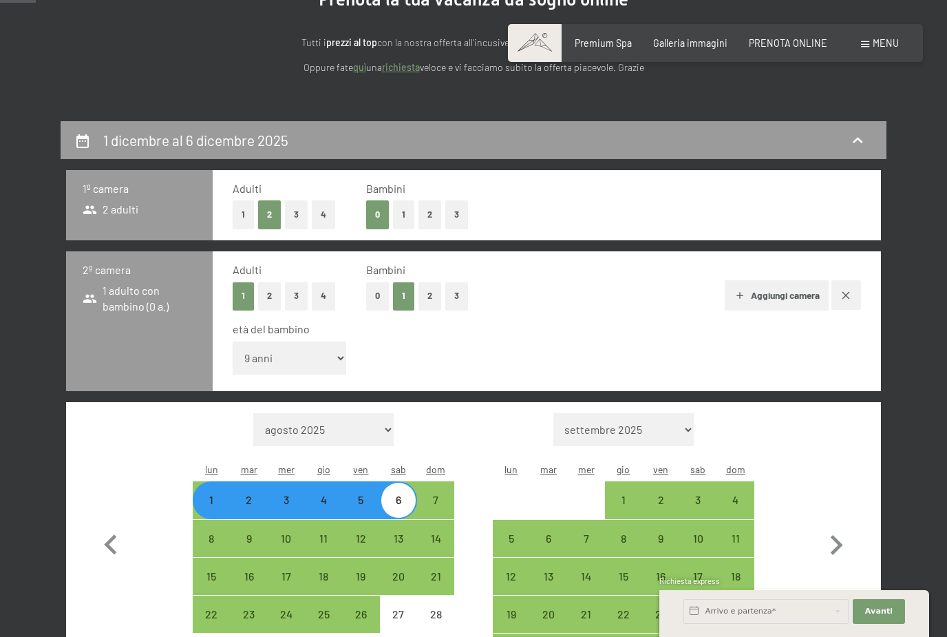
select select "[DATE]"
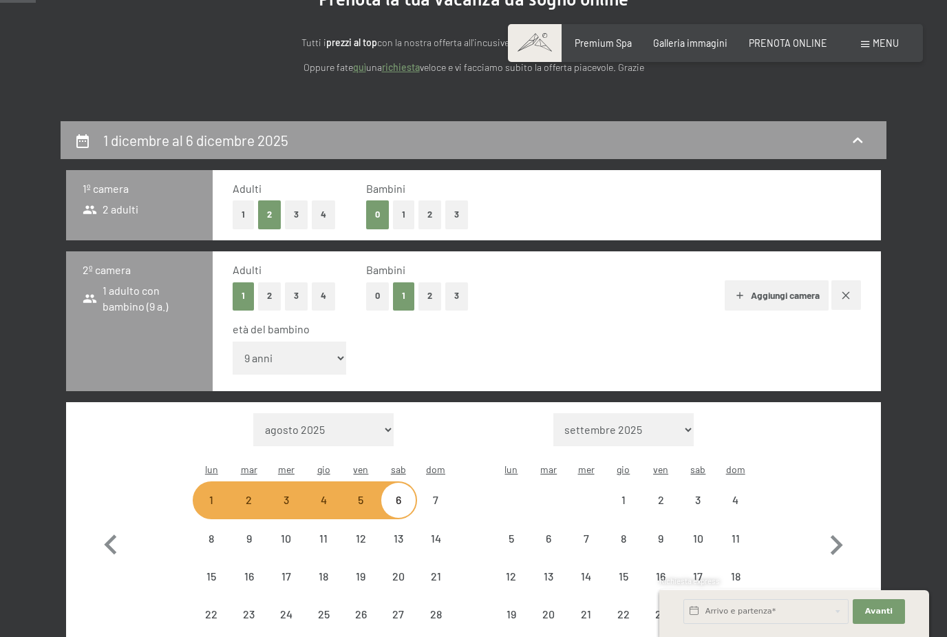
select select "[DATE]"
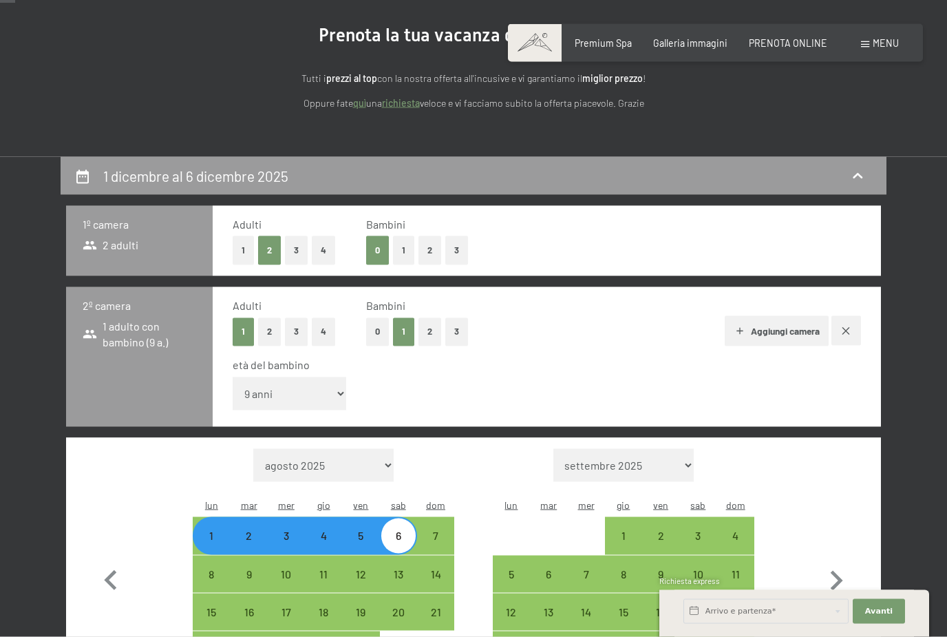
scroll to position [143, 0]
click at [431, 242] on button "2" at bounding box center [430, 249] width 23 height 28
select select "[DATE]"
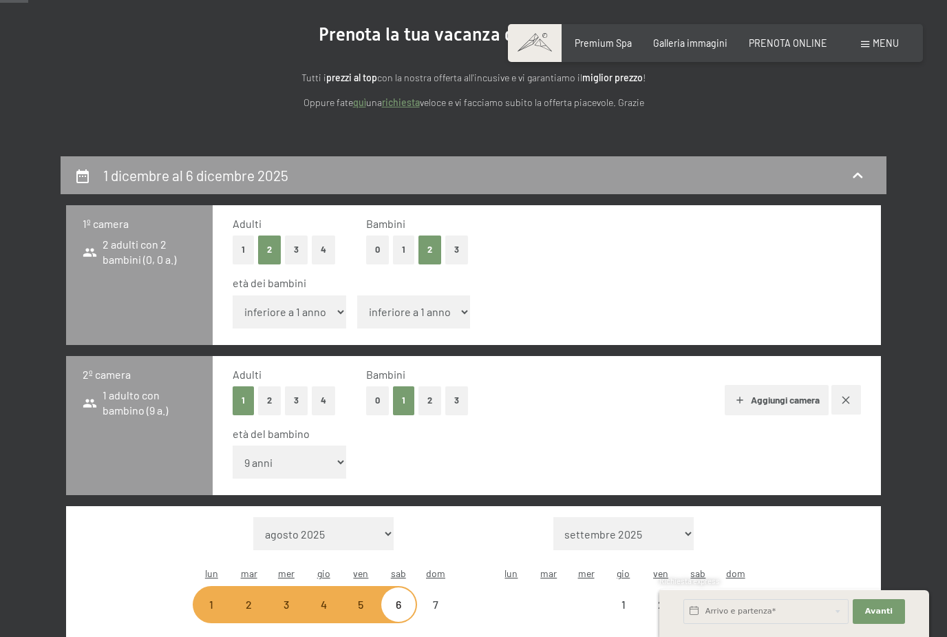
select select "[DATE]"
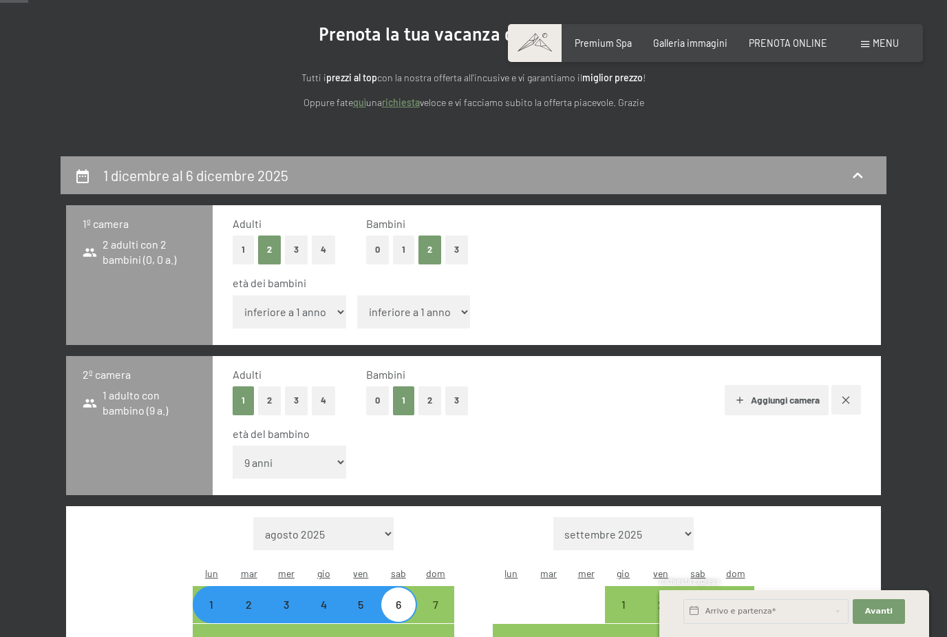
click at [269, 386] on button "2" at bounding box center [269, 400] width 23 height 28
select select "[DATE]"
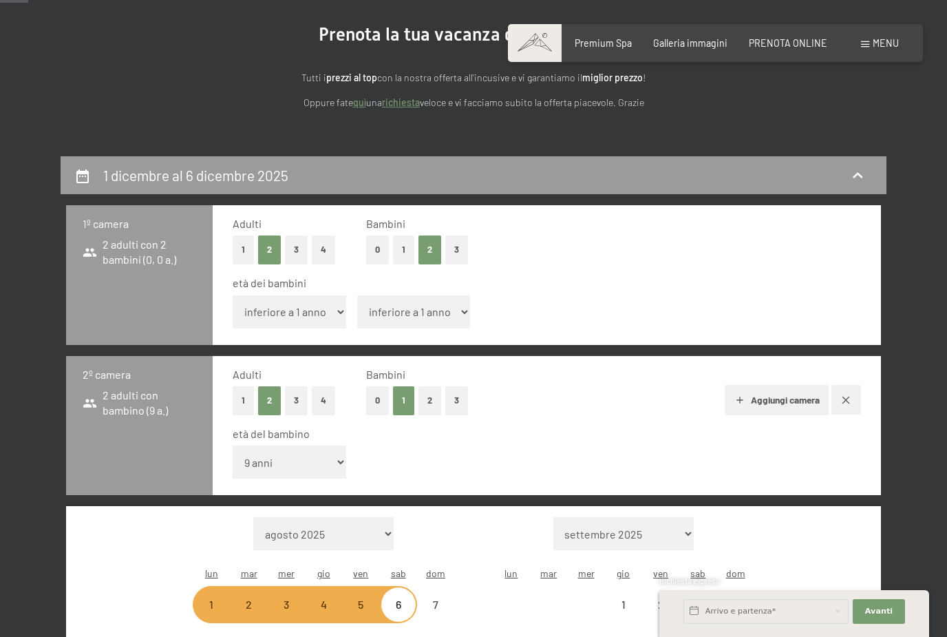
select select "[DATE]"
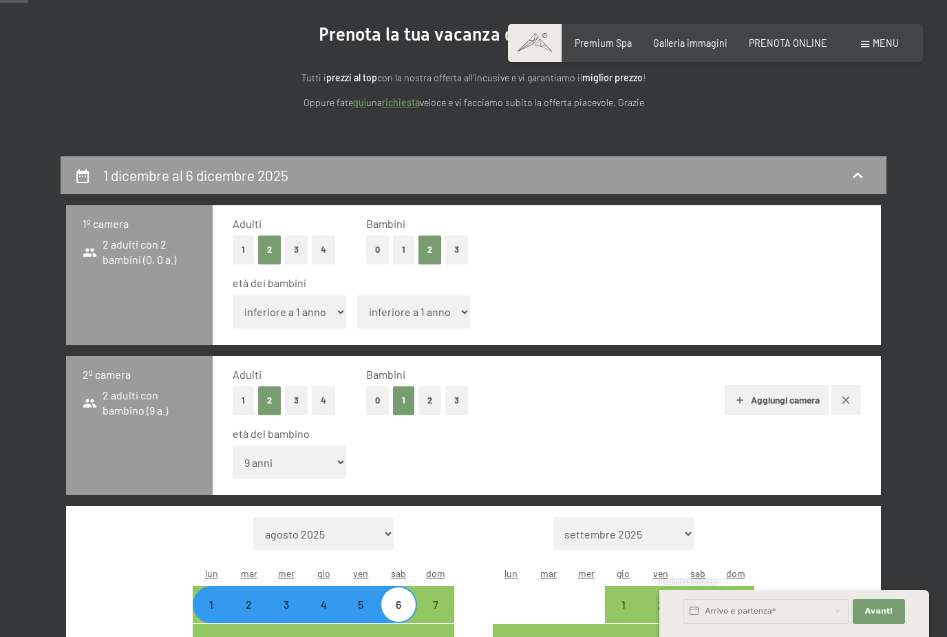
click at [847, 396] on icon "button" at bounding box center [847, 400] width 8 height 8
select select "[DATE]"
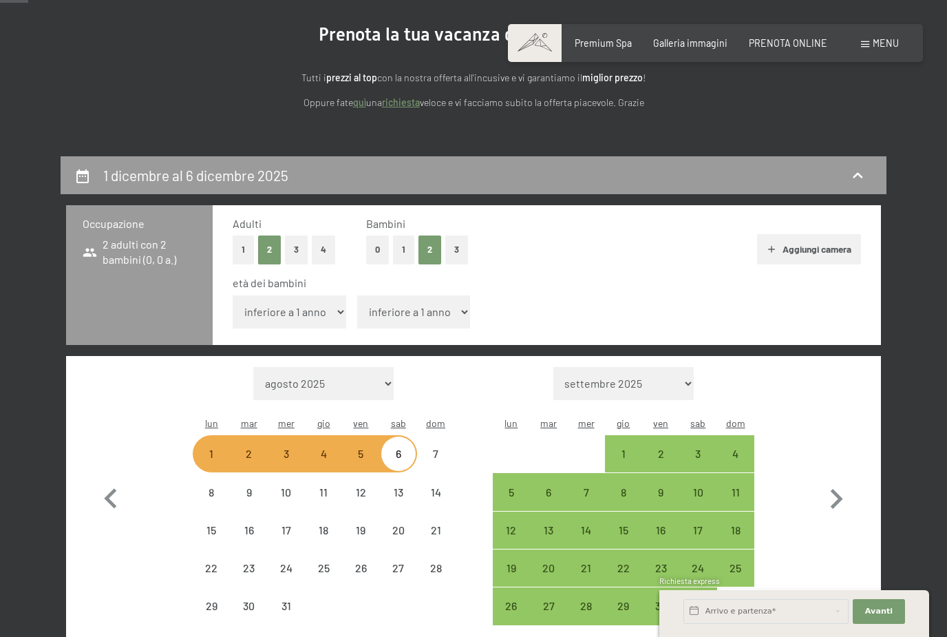
select select "[DATE]"
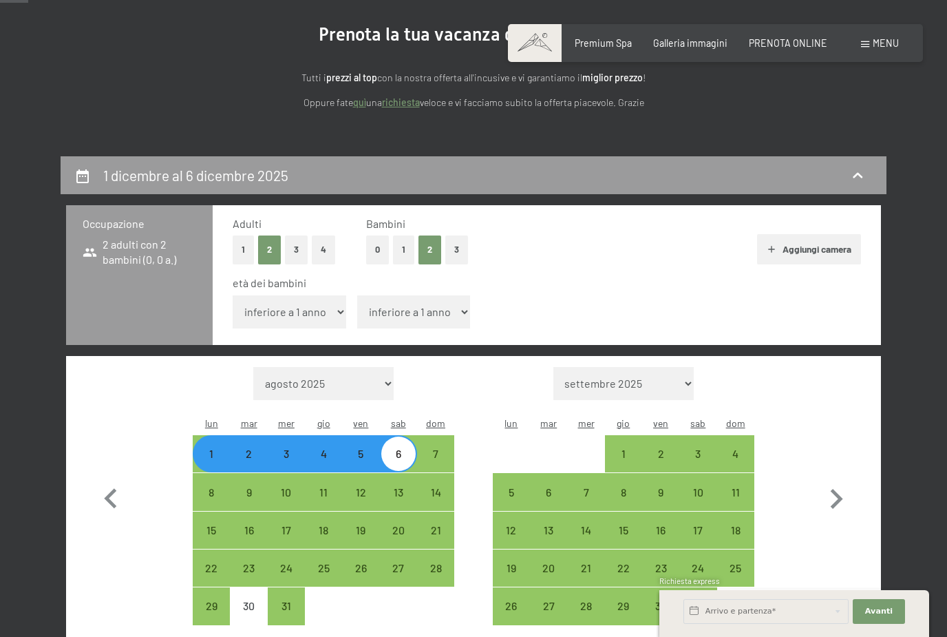
click at [334, 300] on select "inferiore a 1 anno 1 anno 2 anni 3 anni 4 anni 5 anni 6 anni 7 anni 8 anni 9 an…" at bounding box center [290, 311] width 114 height 33
select select "9"
select select "[DATE]"
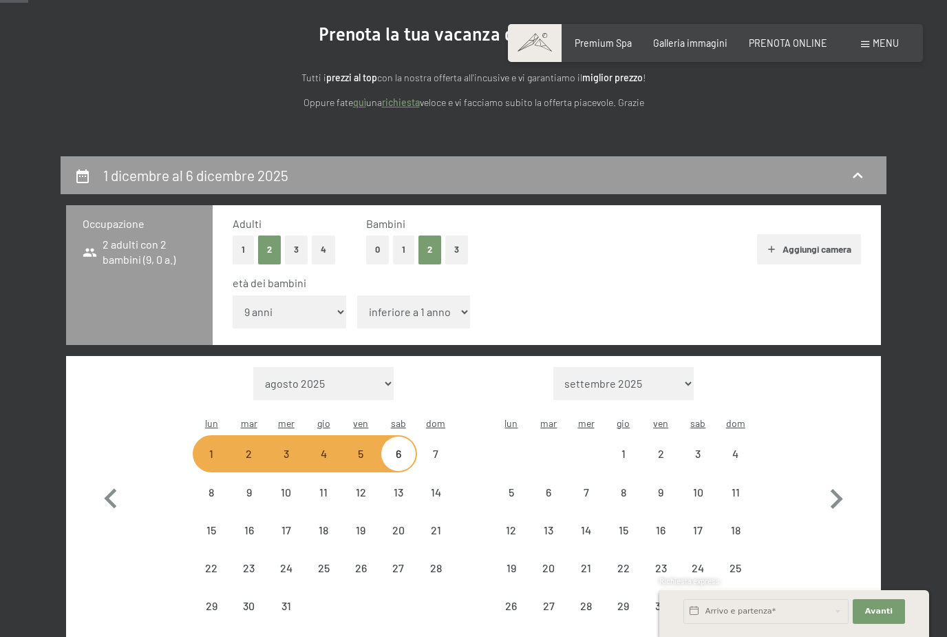
click at [436, 306] on select "inferiore a 1 anno 1 anno 2 anni 3 anni 4 anni 5 anni 6 anni 7 anni 8 anni 9 an…" at bounding box center [414, 311] width 114 height 33
select select "[DATE]"
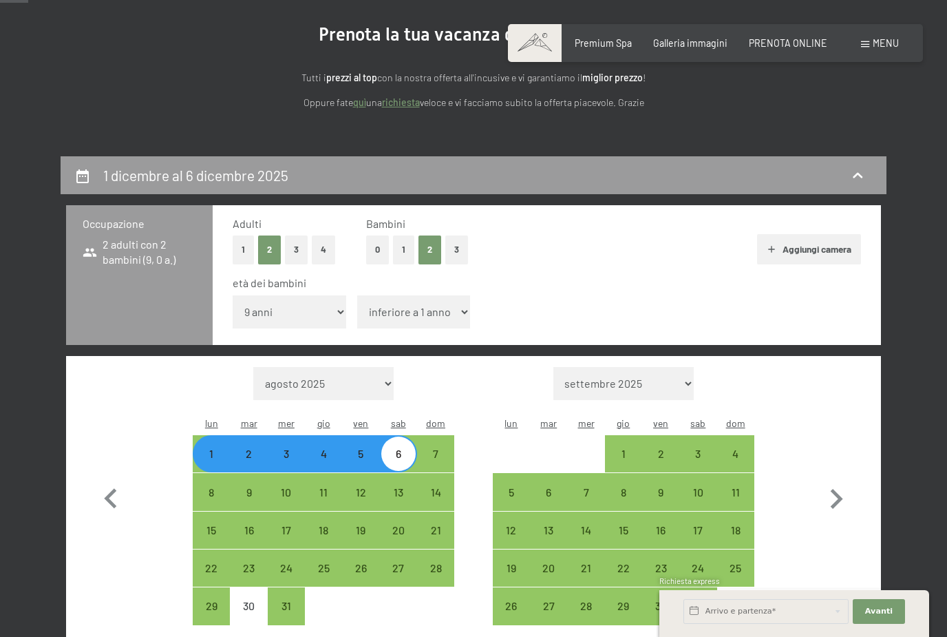
select select "17"
select select "[DATE]"
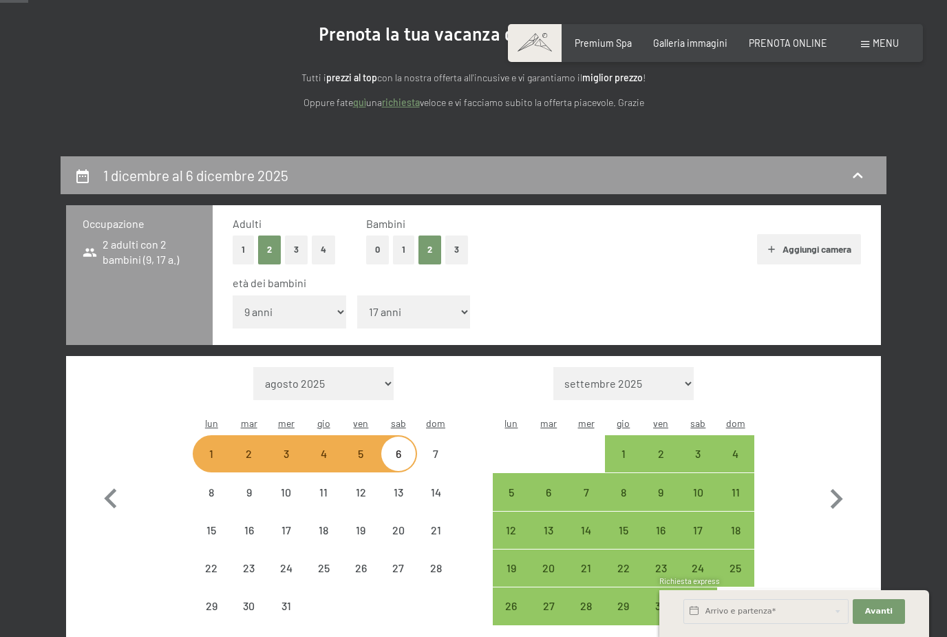
select select "[DATE]"
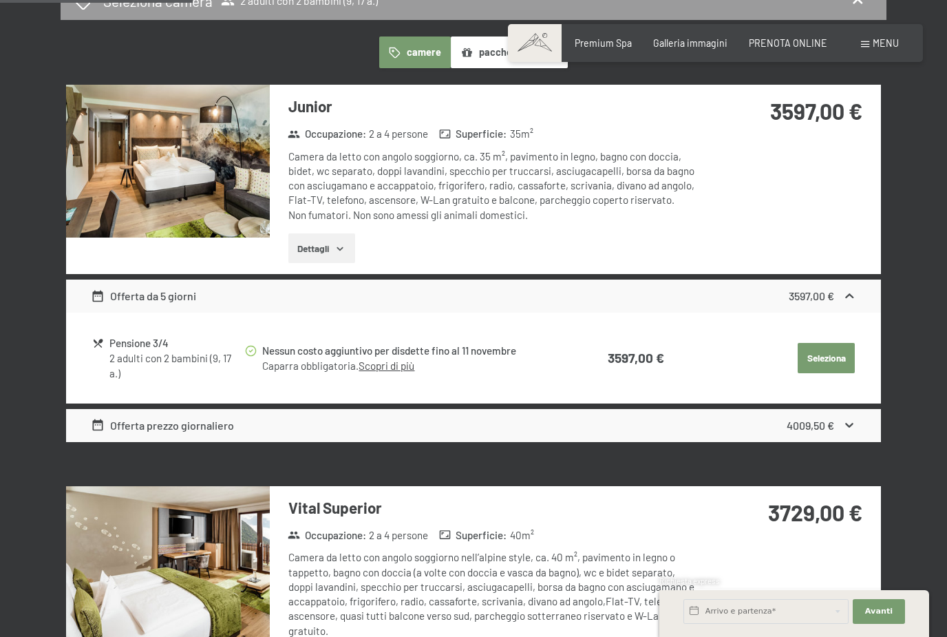
scroll to position [878, 0]
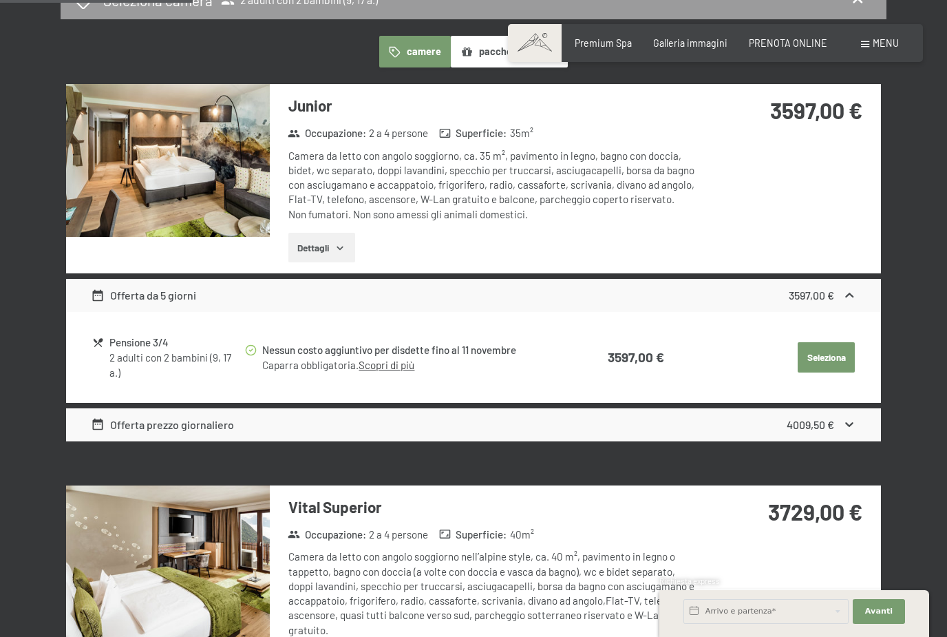
click at [844, 288] on icon at bounding box center [850, 295] width 14 height 14
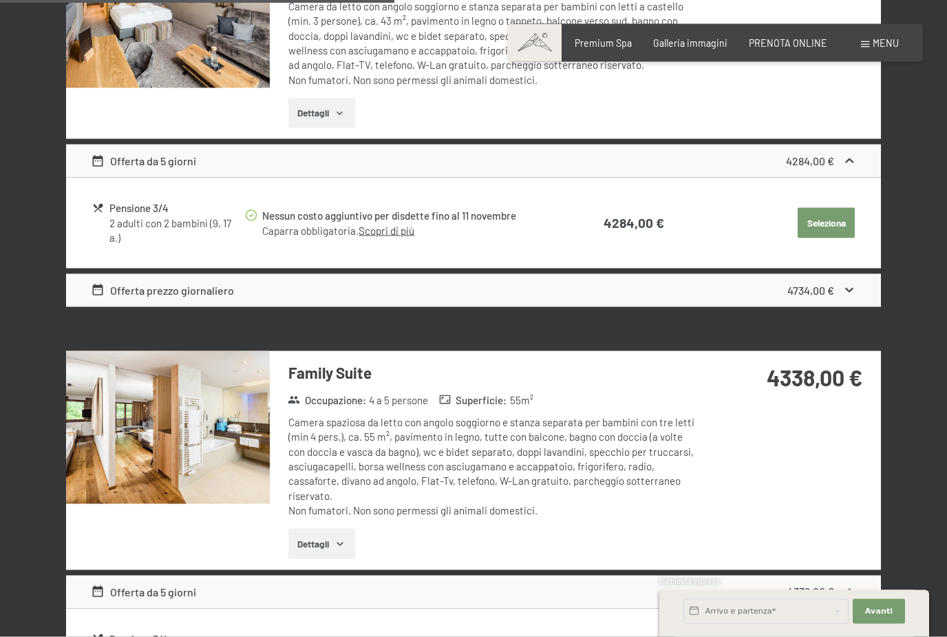
scroll to position [1769, 0]
click at [324, 528] on button "Dettagli" at bounding box center [321, 543] width 67 height 30
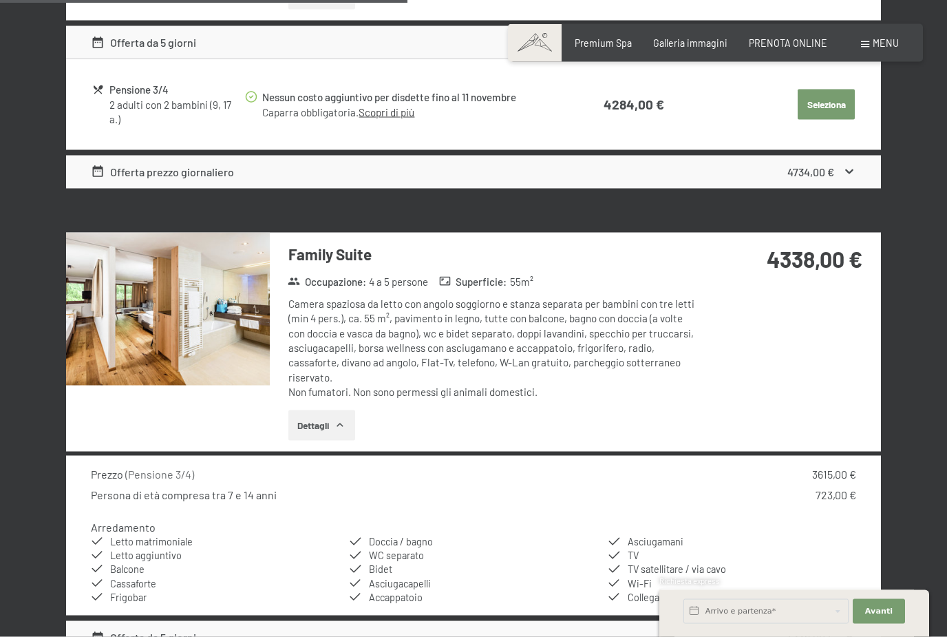
scroll to position [1887, 0]
click at [174, 296] on img at bounding box center [168, 308] width 204 height 153
click at [934, 15] on div "1 dicembre al 6 dicembre 2025 Occupazione 2 adulti con 2 bambini (9, 17 a.) Adu…" at bounding box center [473, 391] width 947 height 3958
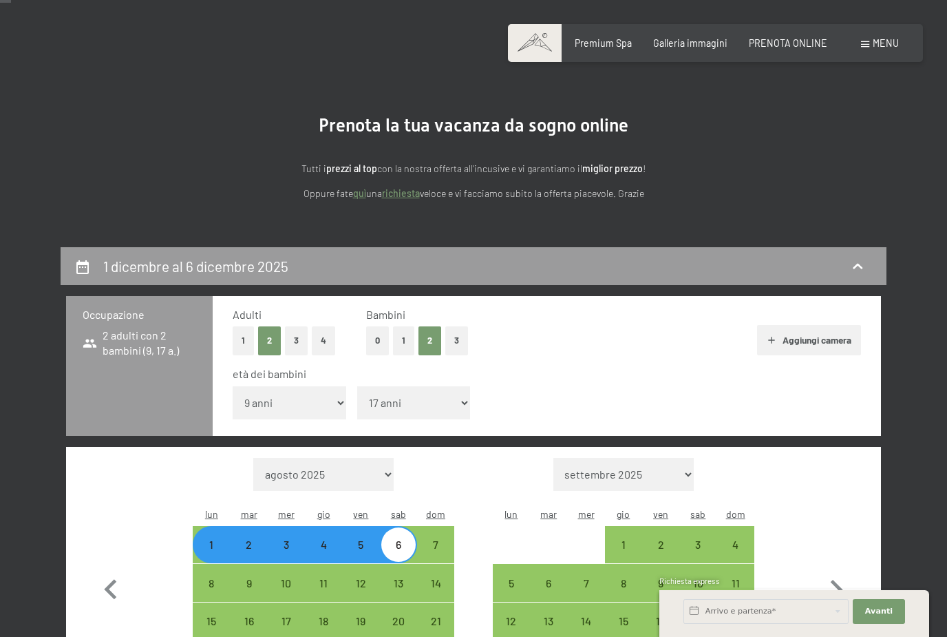
scroll to position [54, 0]
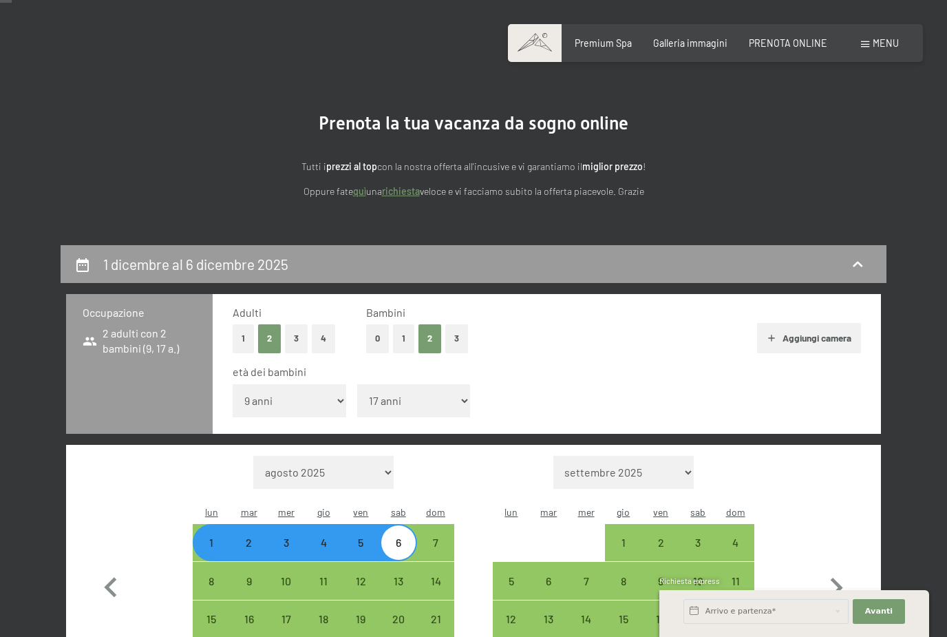
click at [625, 537] on div "1" at bounding box center [624, 554] width 34 height 34
select select "[DATE]"
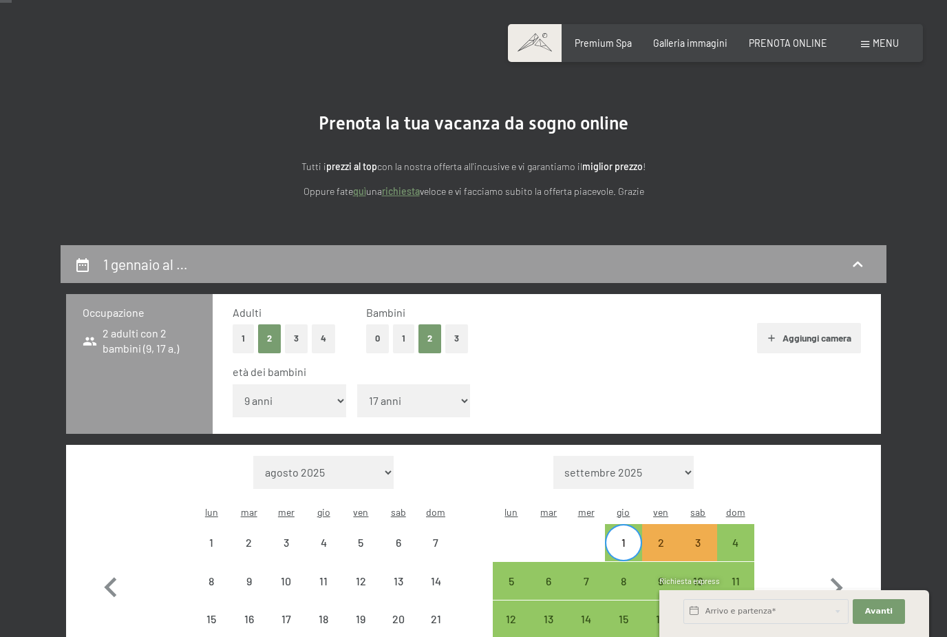
click at [736, 537] on div "4" at bounding box center [736, 554] width 34 height 34
select select "[DATE]"
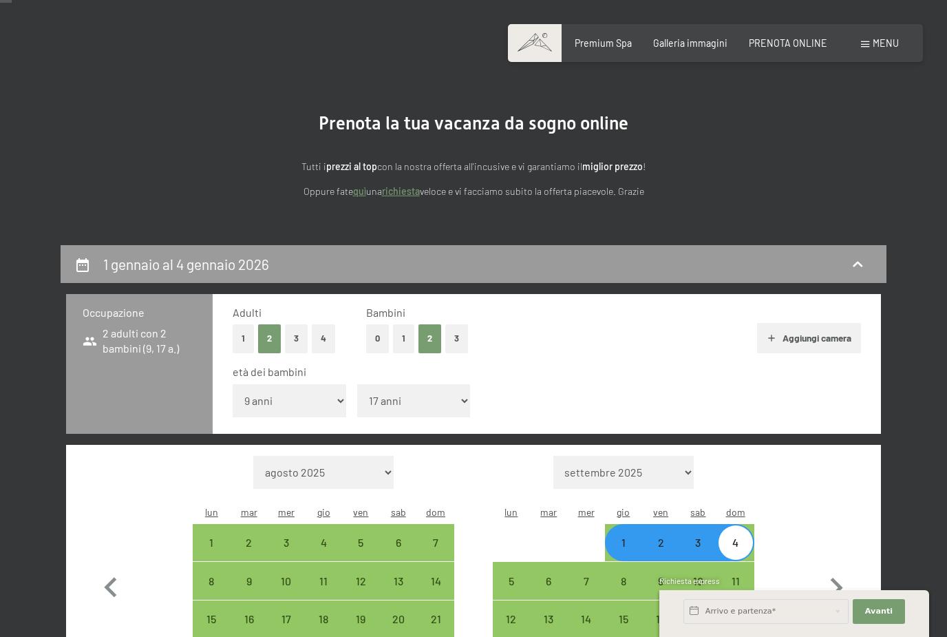
click at [622, 537] on div "1" at bounding box center [624, 554] width 34 height 34
select select "[DATE]"
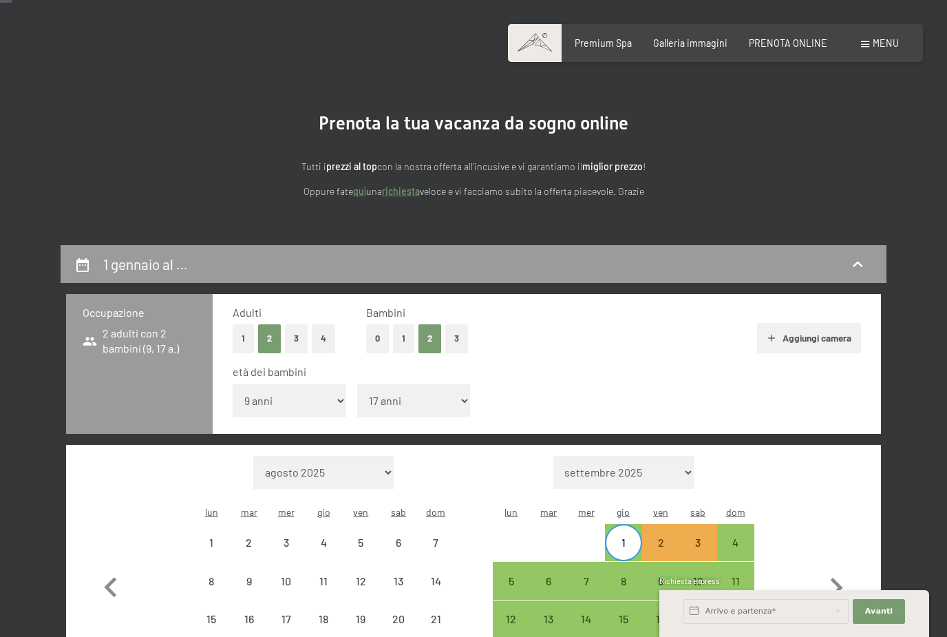
click at [512, 576] on div "5" at bounding box center [511, 593] width 34 height 34
select select "[DATE]"
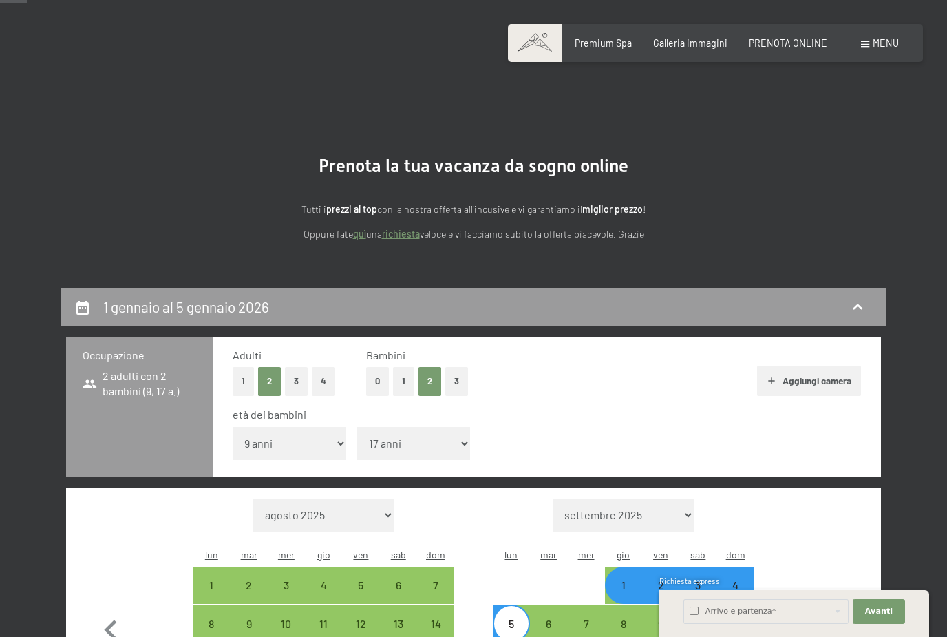
scroll to position [0, 0]
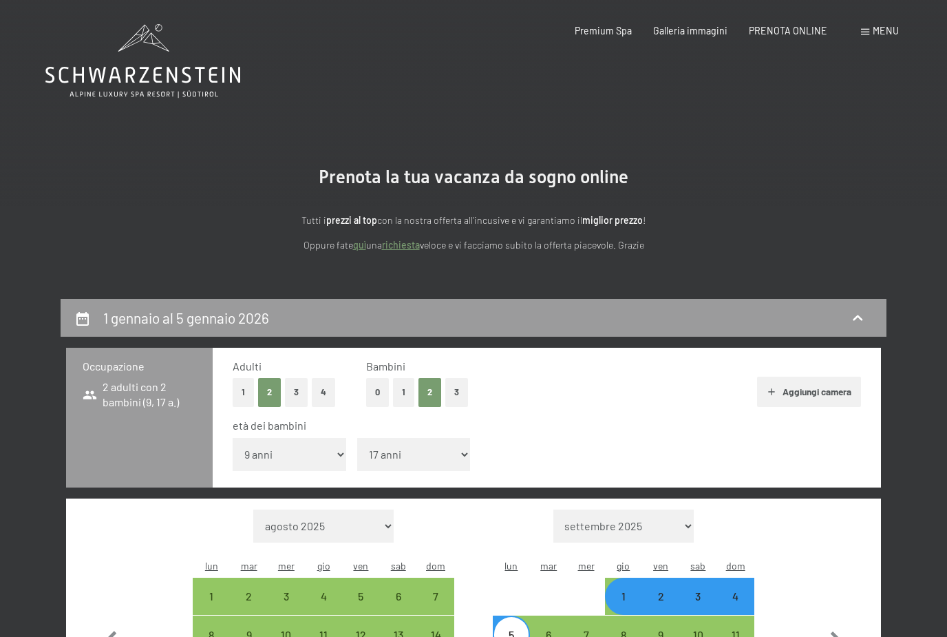
click at [317, 510] on select "agosto 2025 settembre 2025 ottobre 2025 novembre 2025 dicembre 2025 gennaio 202…" at bounding box center [323, 526] width 141 height 33
select select "[DATE]"
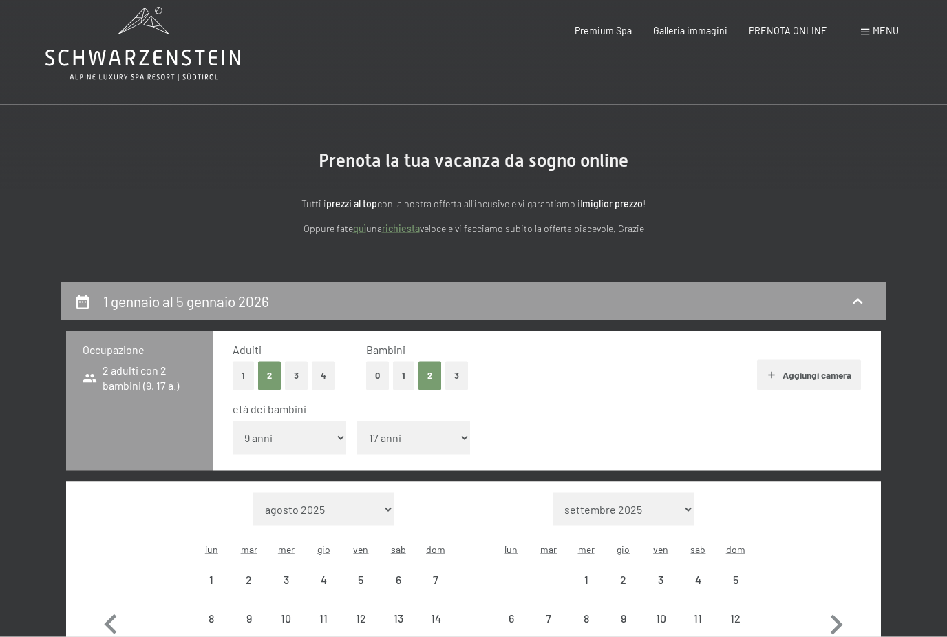
select select "[DATE]"
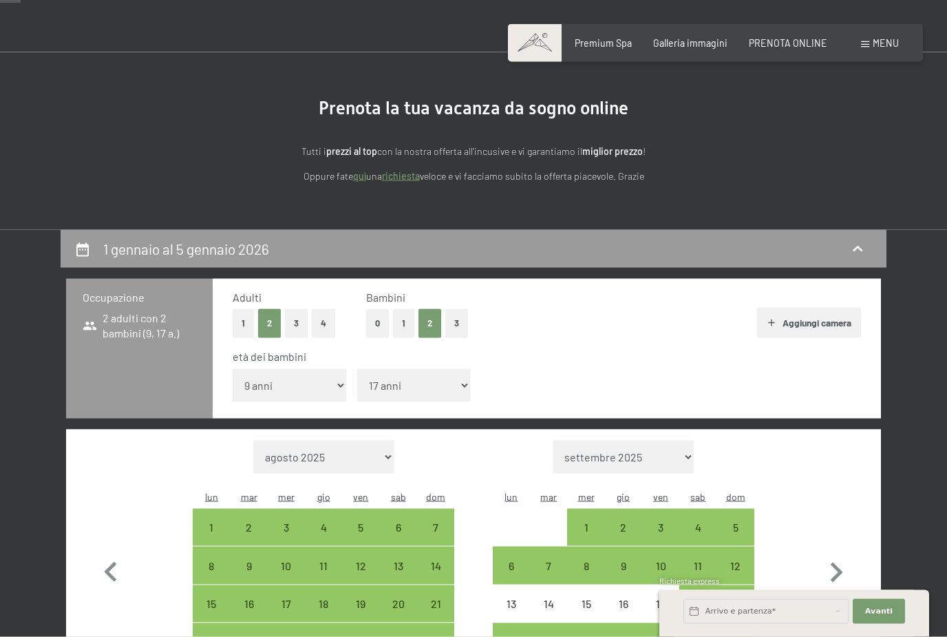
scroll to position [70, 0]
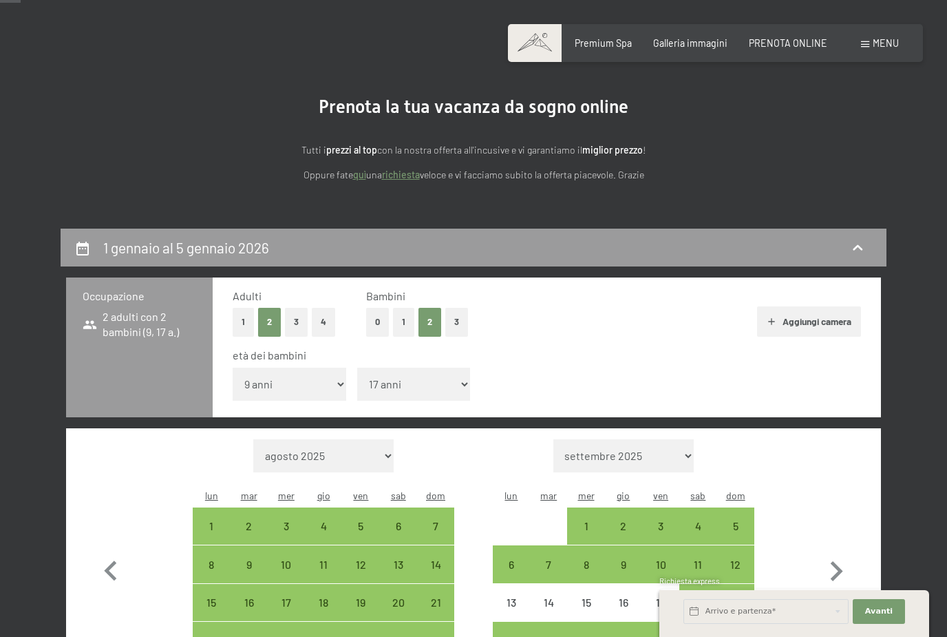
click at [372, 325] on button "0" at bounding box center [377, 322] width 23 height 28
select select "[DATE]"
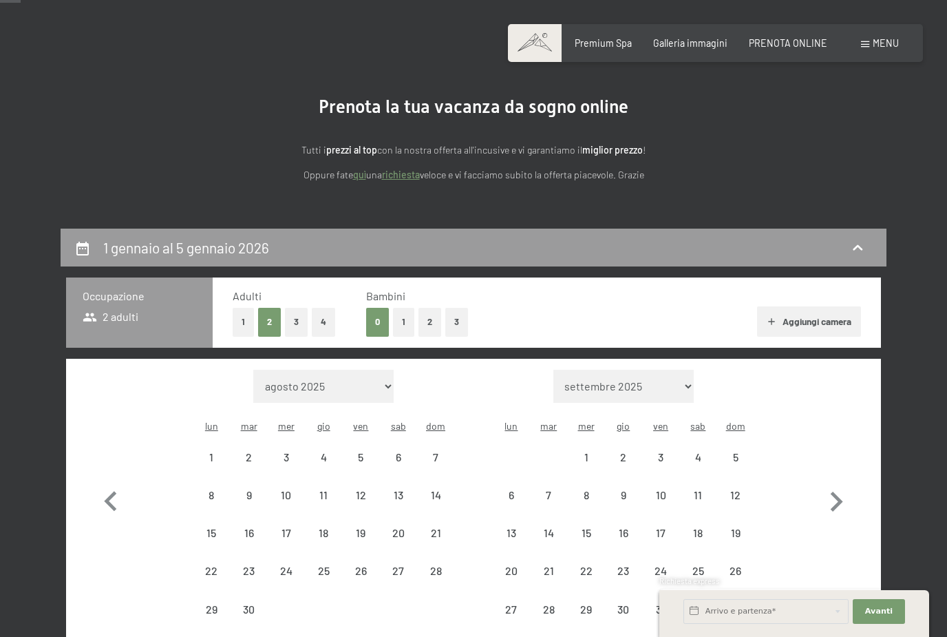
select select "[DATE]"
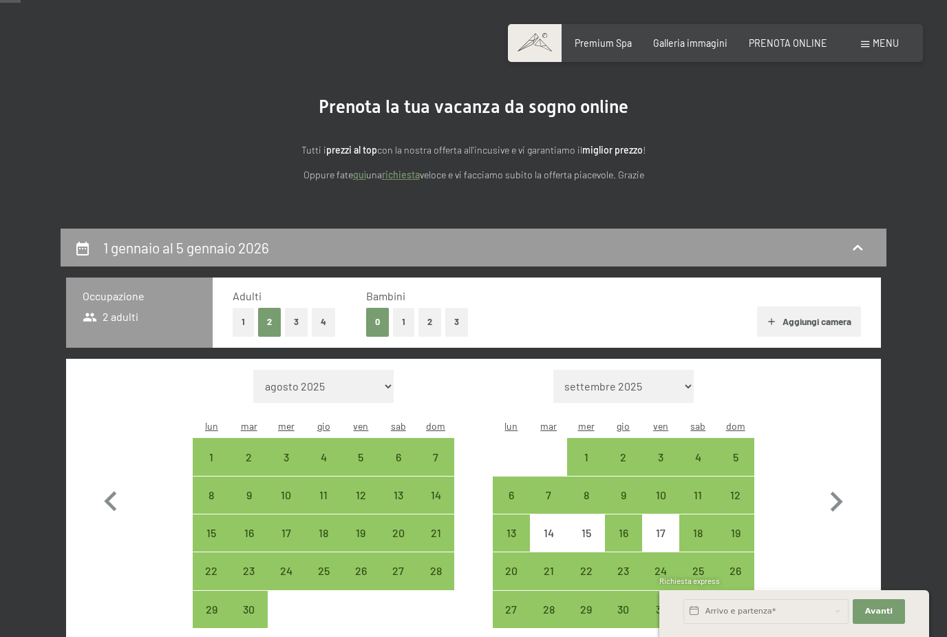
click at [366, 565] on div "26" at bounding box center [361, 582] width 34 height 34
select select "[DATE]"
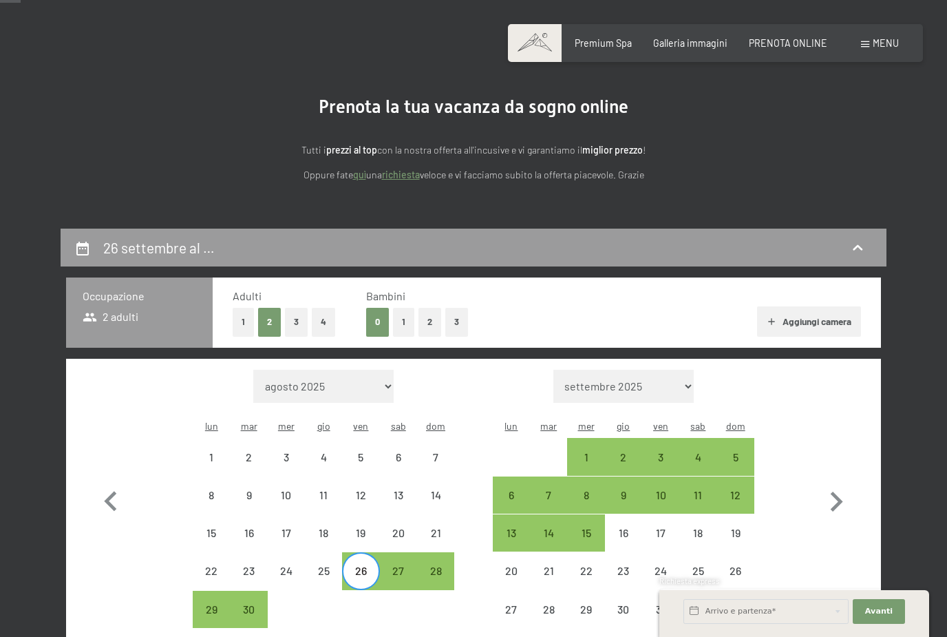
click at [441, 565] on div "28" at bounding box center [436, 582] width 34 height 34
select select "[DATE]"
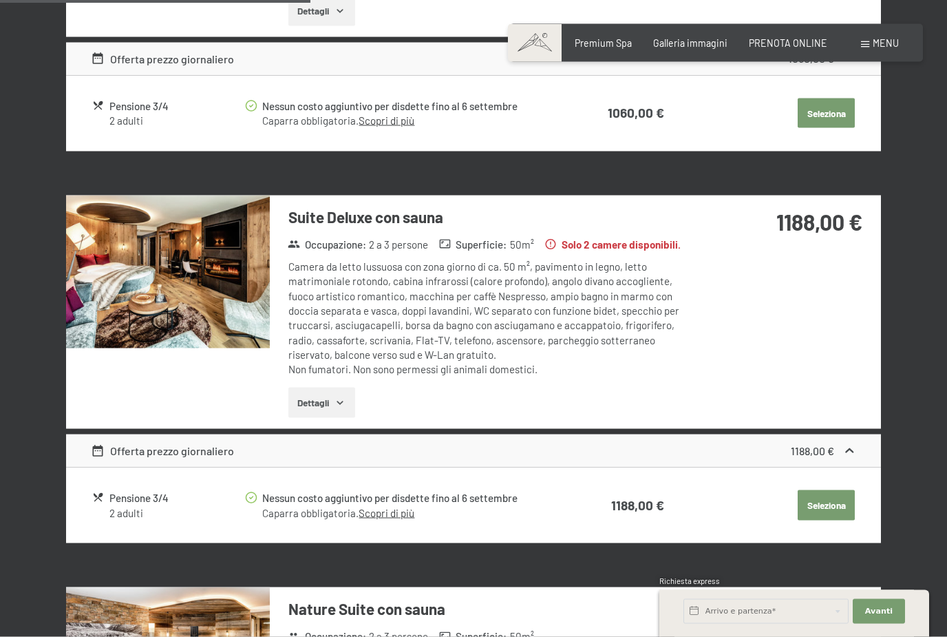
scroll to position [1430, 0]
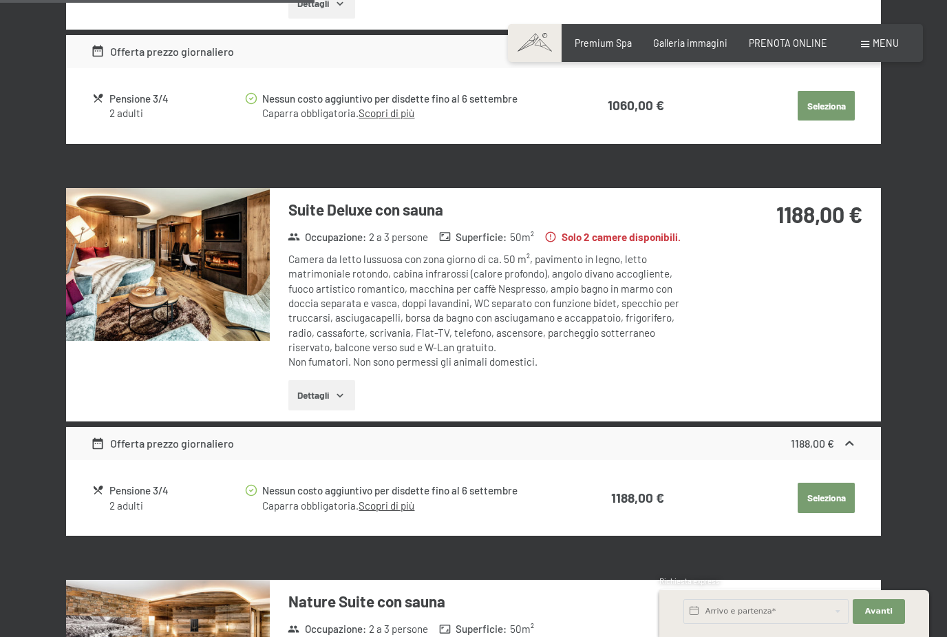
click at [334, 365] on label "Consenso marketing*" at bounding box center [388, 358] width 111 height 14
click at [333, 365] on input "Consenso marketing*" at bounding box center [326, 358] width 14 height 14
checkbox input "false"
click at [338, 390] on icon "button" at bounding box center [340, 395] width 11 height 11
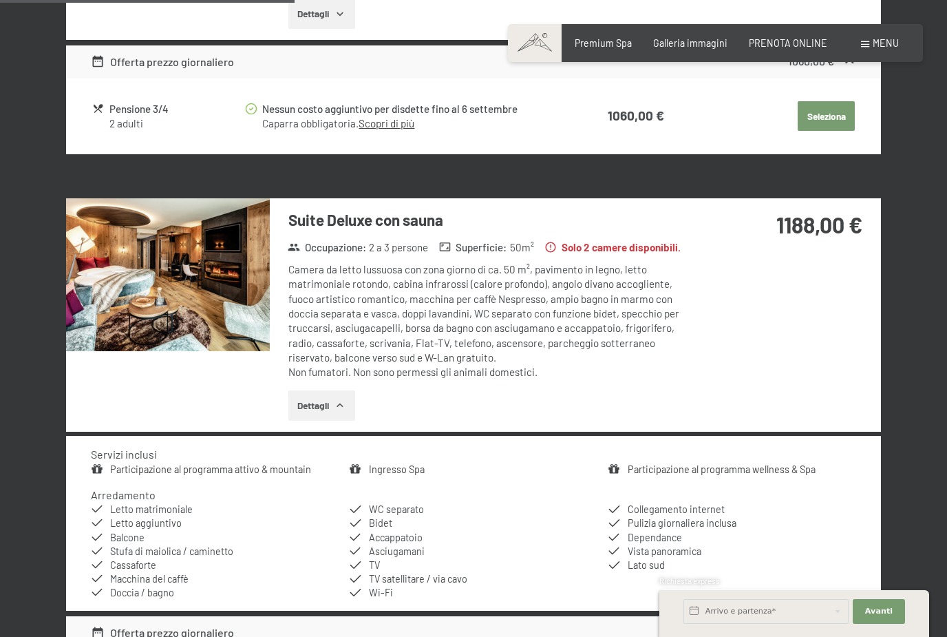
scroll to position [1368, 0]
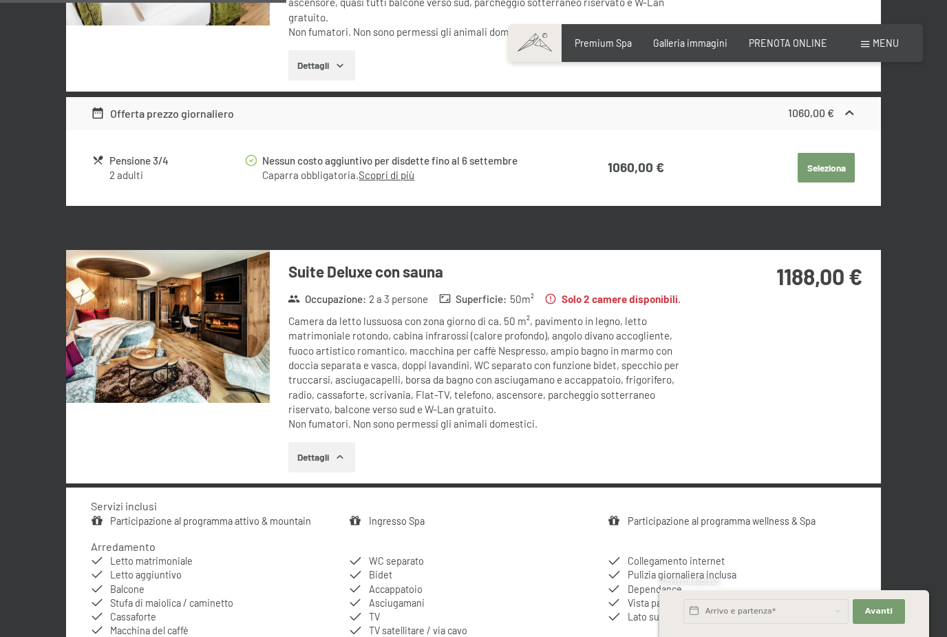
click at [223, 324] on img at bounding box center [168, 326] width 204 height 153
click at [211, 315] on img at bounding box center [168, 326] width 204 height 153
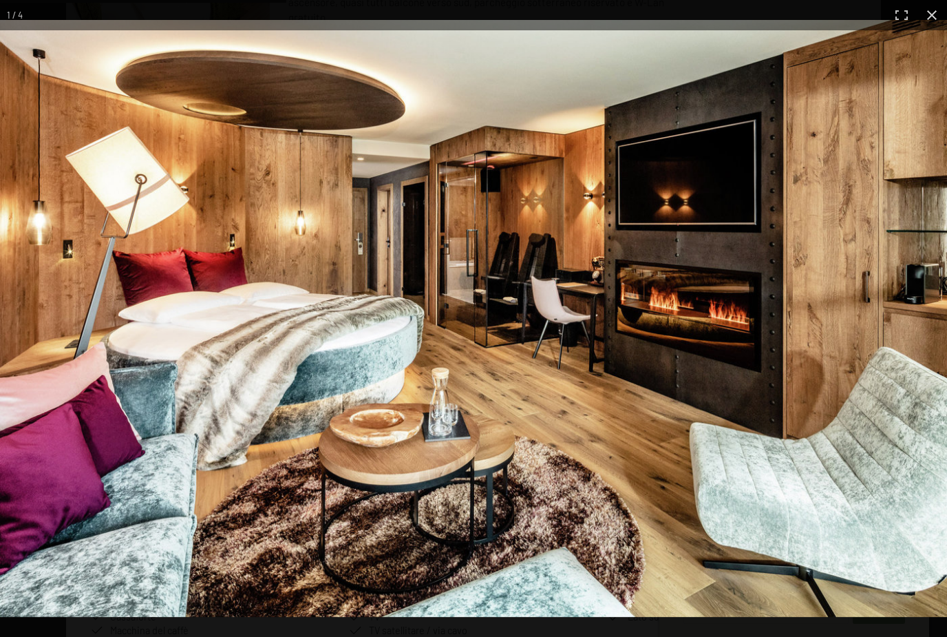
click at [901, 12] on button "button" at bounding box center [902, 15] width 30 height 30
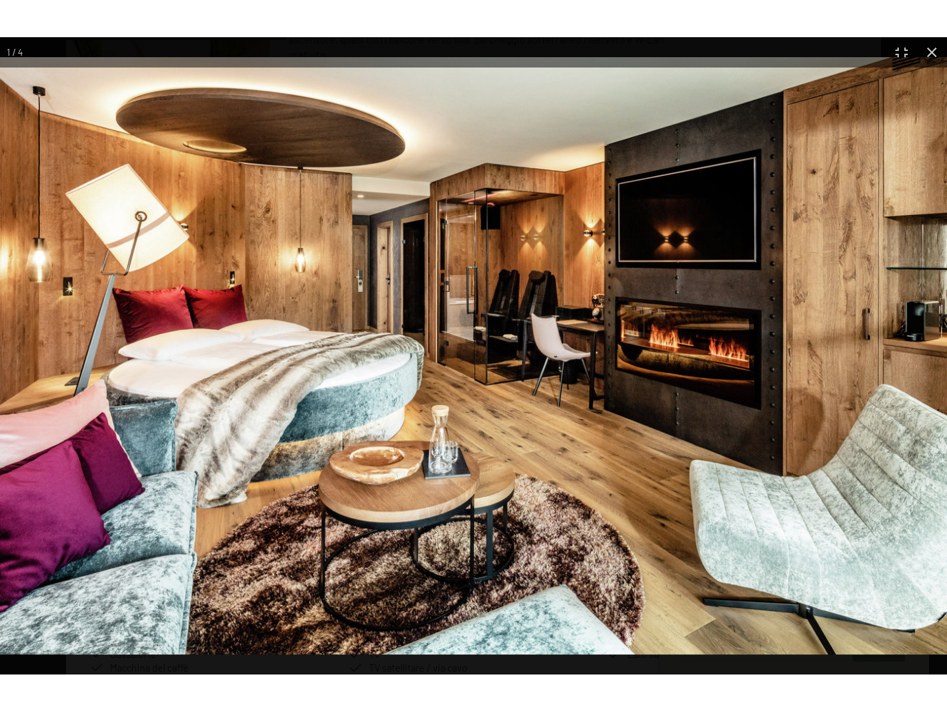
scroll to position [0, 0]
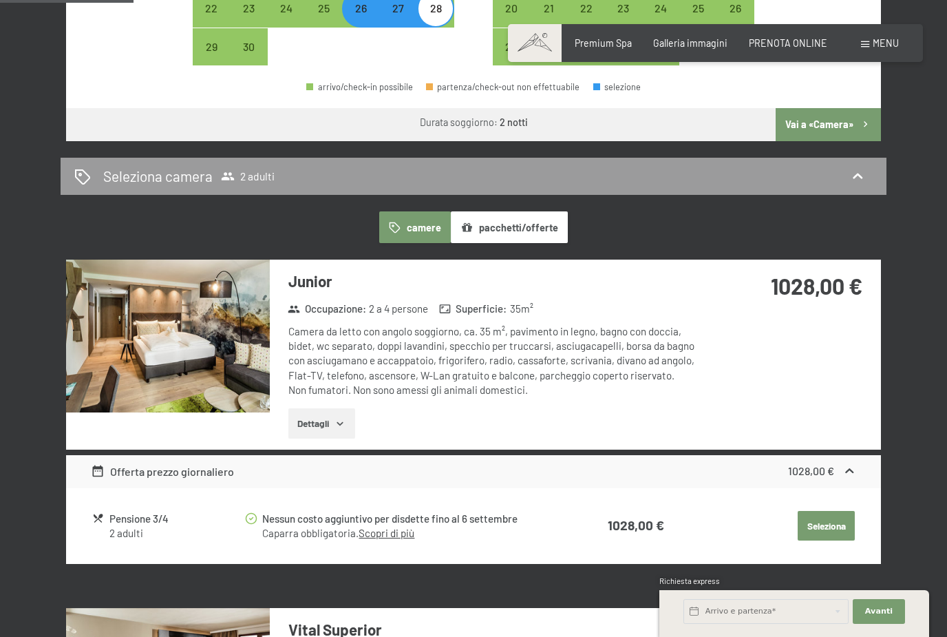
scroll to position [634, 0]
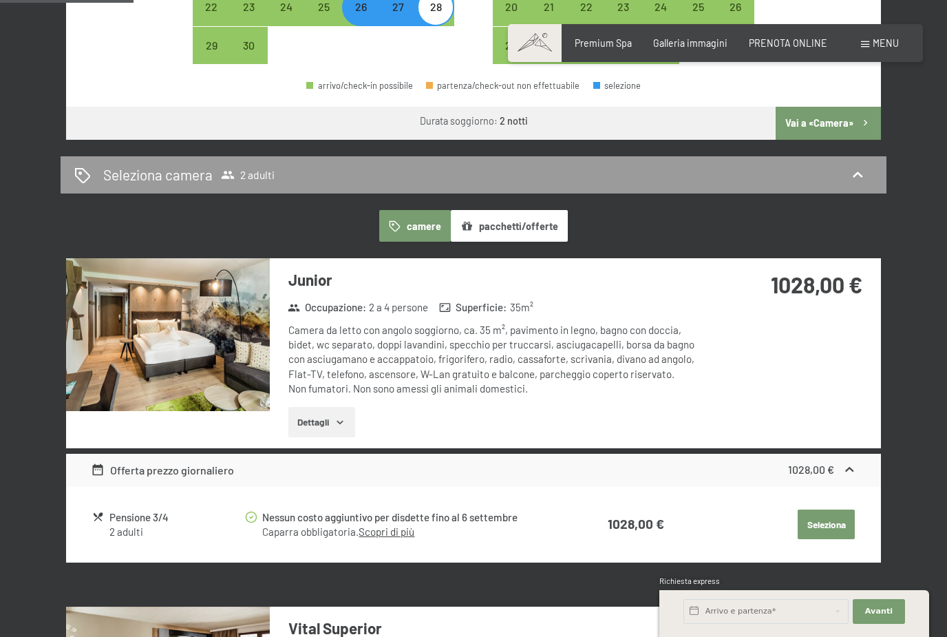
click at [178, 326] on img at bounding box center [168, 334] width 204 height 153
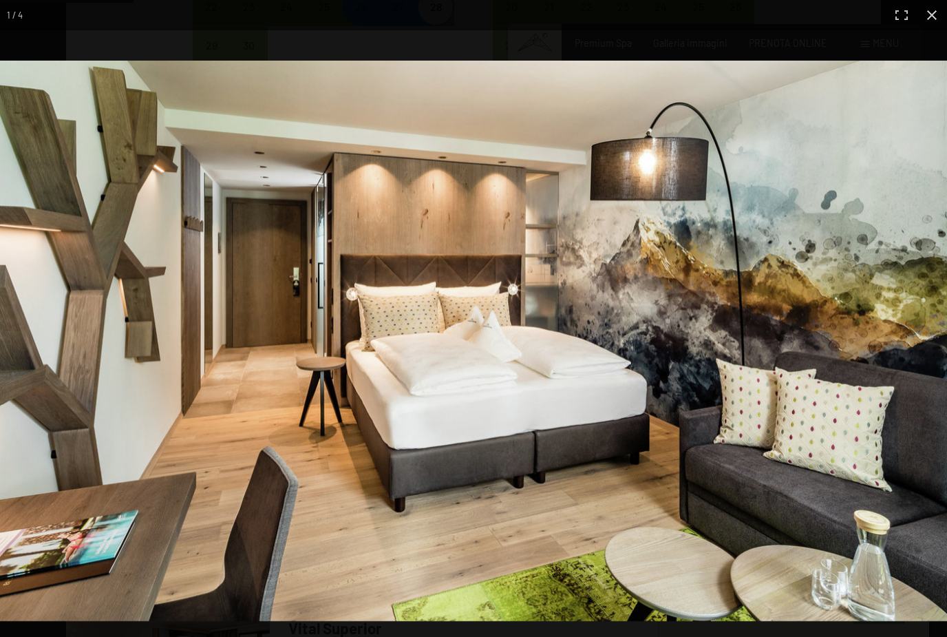
click at [903, 12] on button "button" at bounding box center [902, 15] width 30 height 30
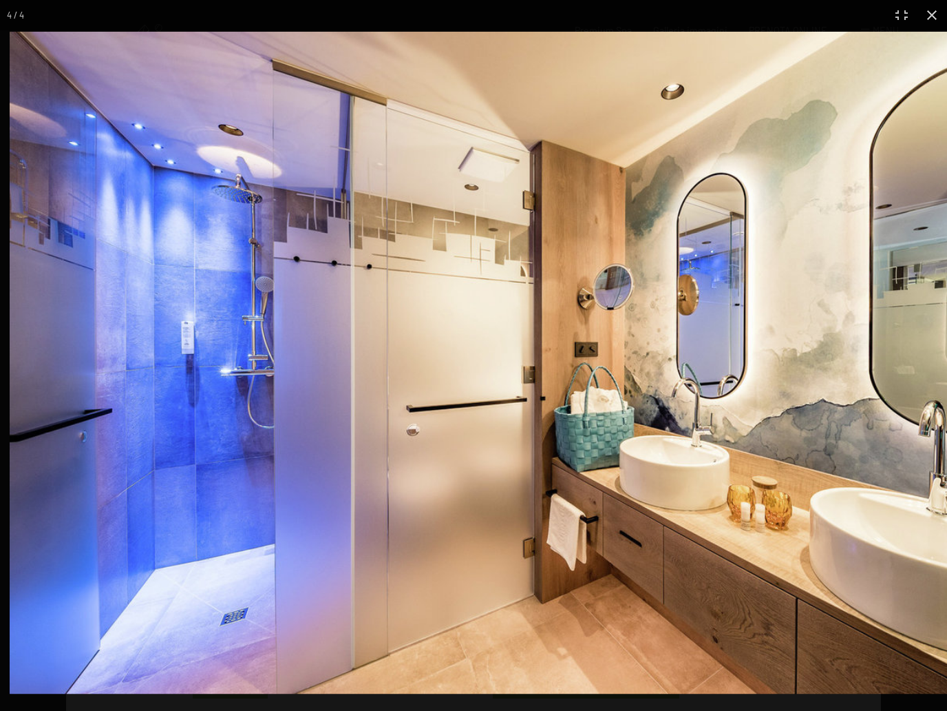
click at [931, 514] on img at bounding box center [561, 363] width 1103 height 662
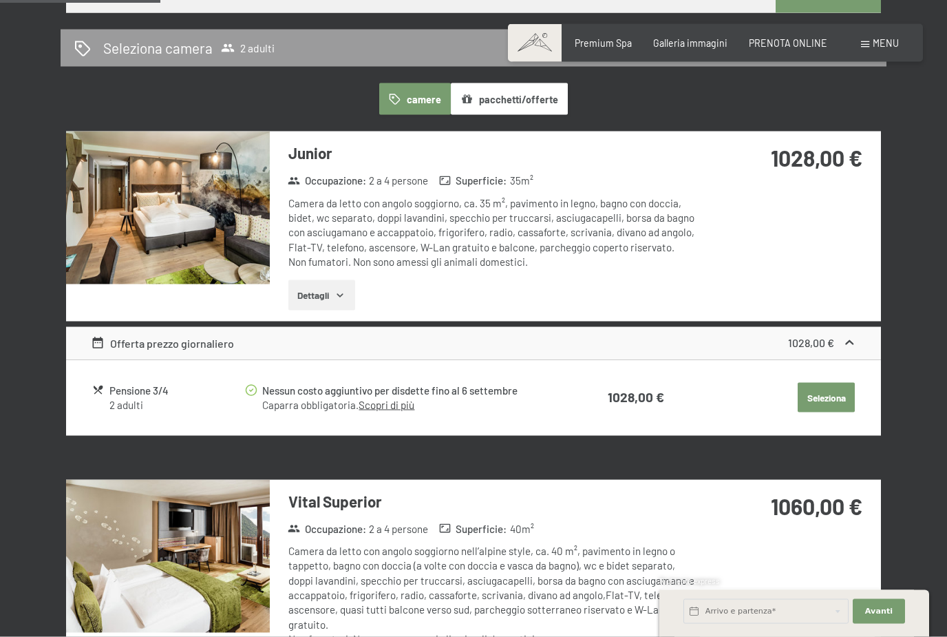
scroll to position [762, 0]
click at [187, 518] on img at bounding box center [168, 555] width 204 height 153
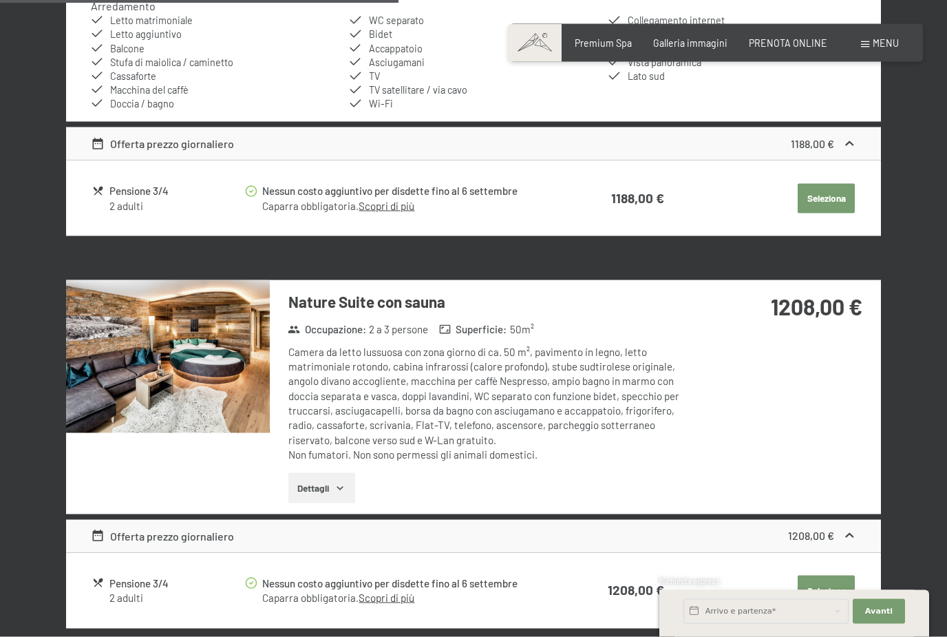
scroll to position [1947, 0]
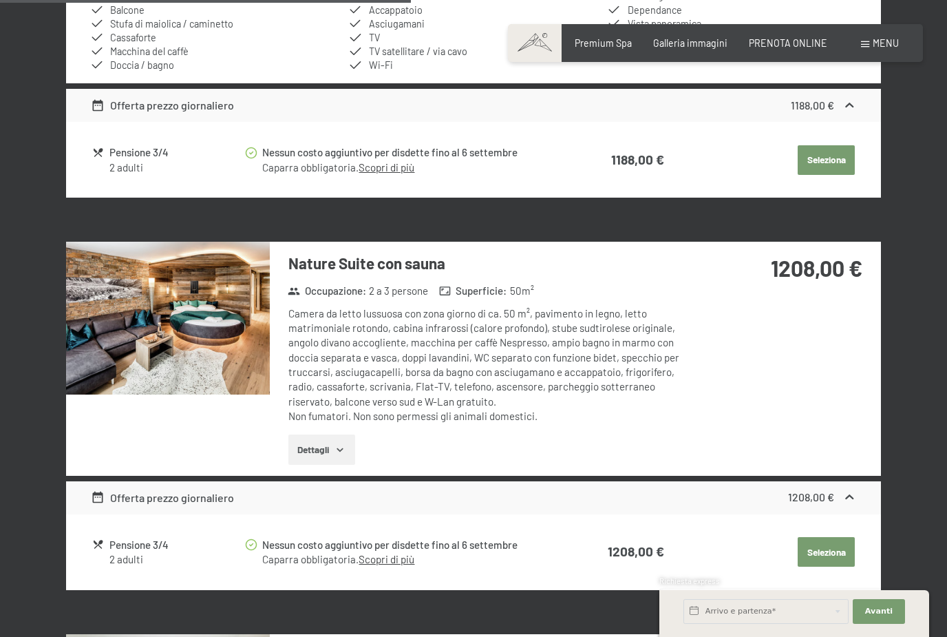
click at [174, 317] on img at bounding box center [168, 318] width 204 height 153
click at [934, 6] on div "26 settembre al 28 settembre 2025 Occupazione 2 adulti Adulti 1 2 3 4 Bambini 0…" at bounding box center [473, 374] width 947 height 4044
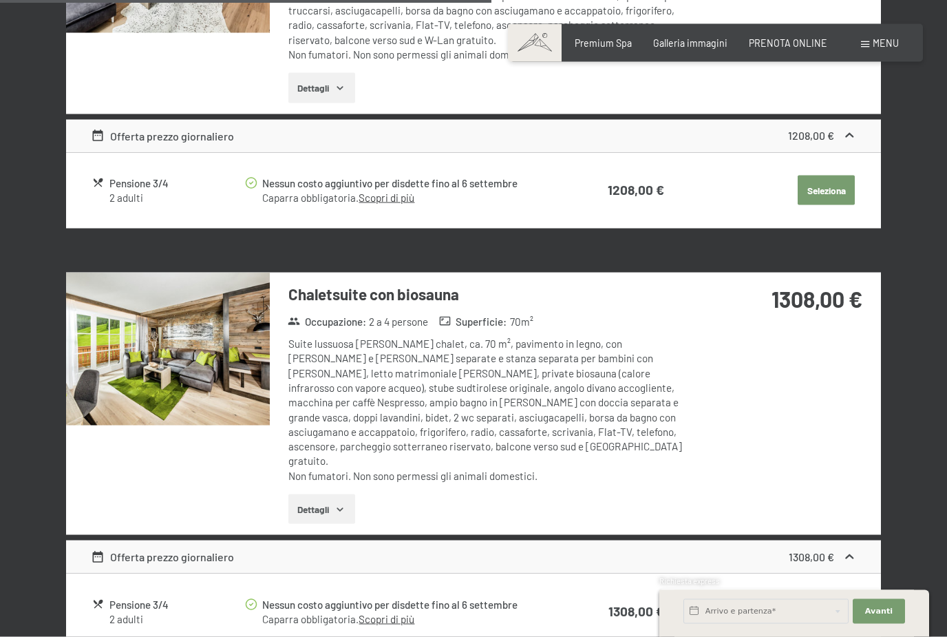
scroll to position [2327, 0]
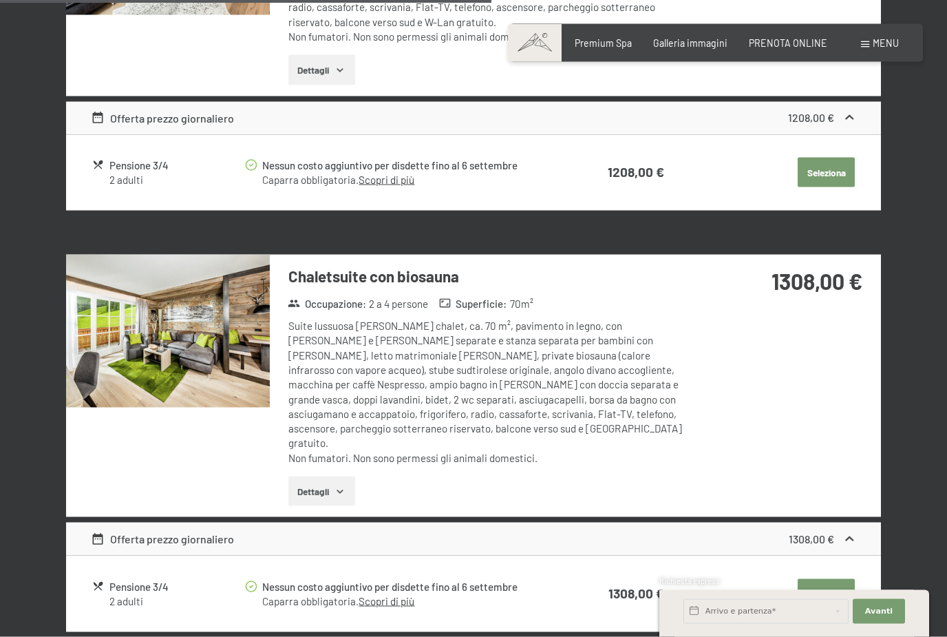
click at [176, 333] on img at bounding box center [168, 331] width 204 height 153
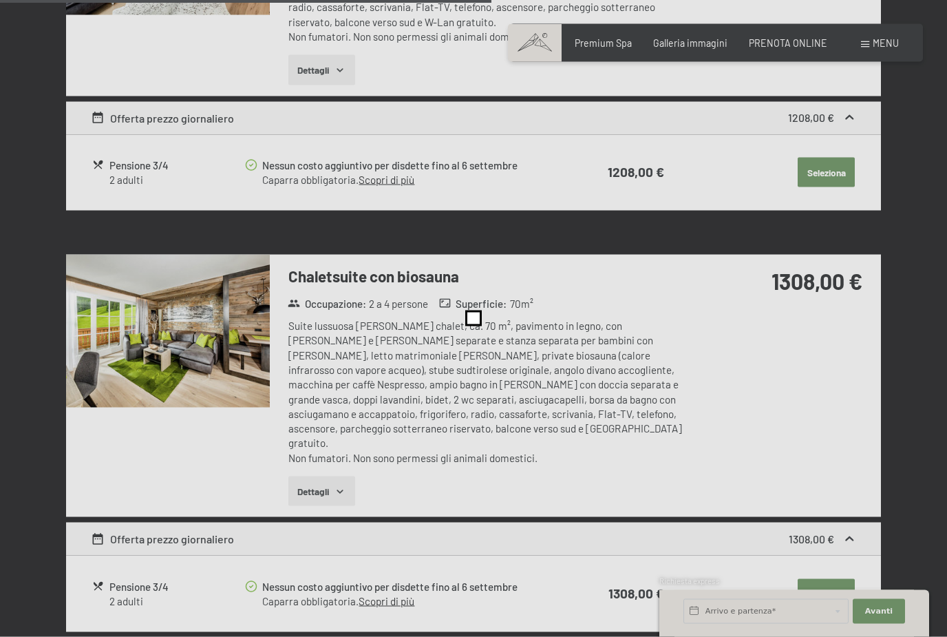
scroll to position [2327, 0]
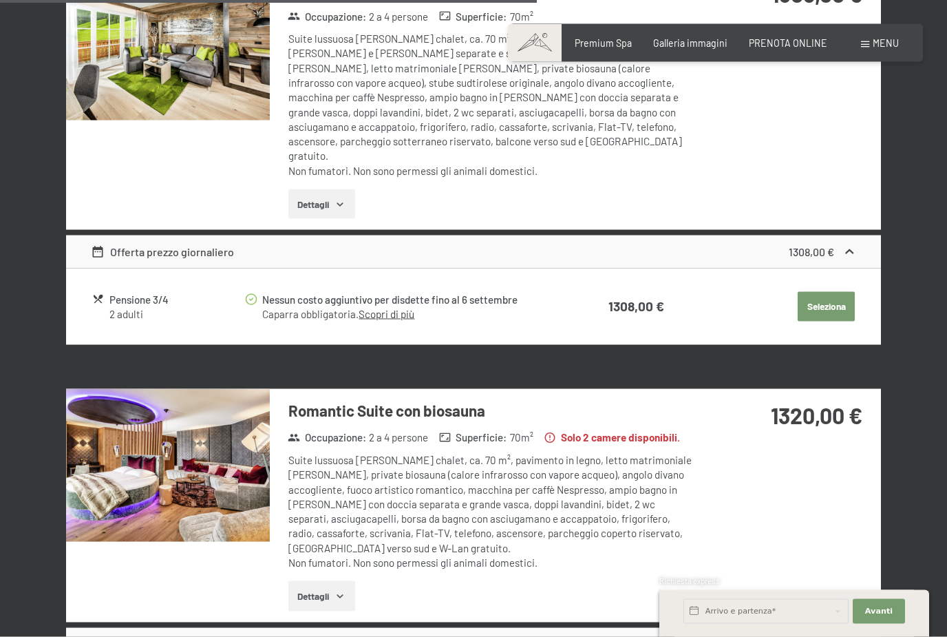
scroll to position [2731, 0]
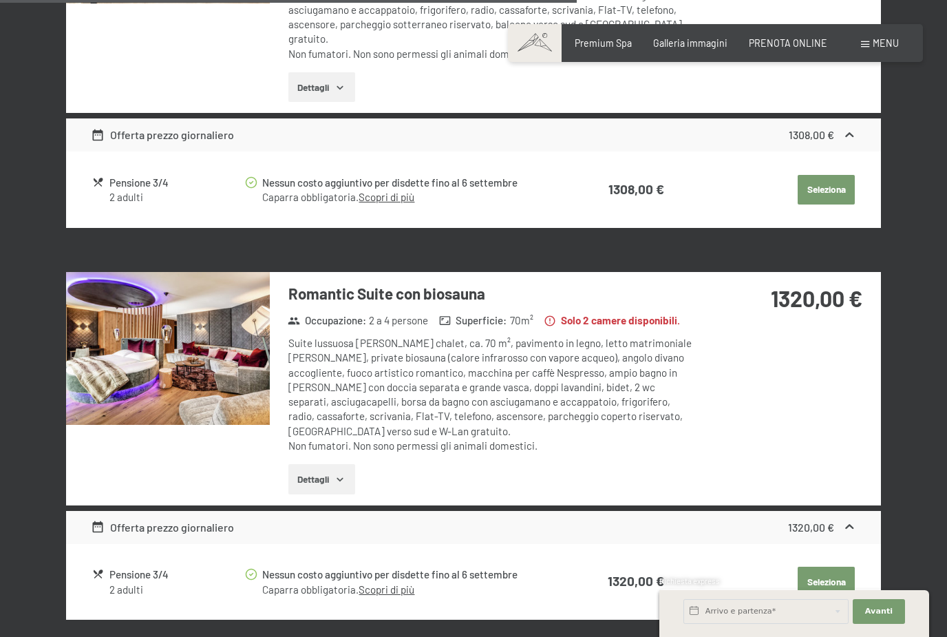
click at [158, 335] on img at bounding box center [168, 348] width 204 height 153
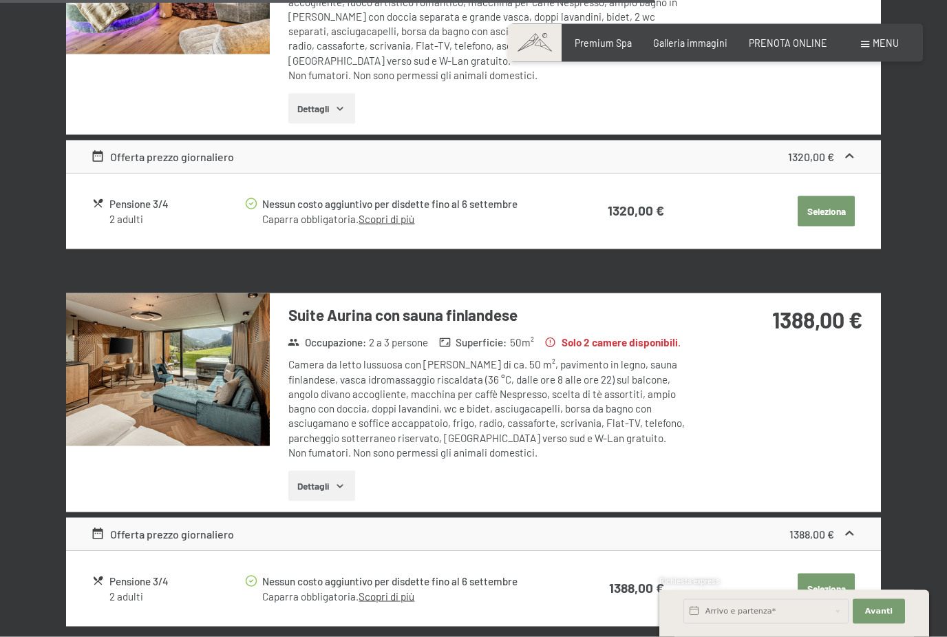
click at [160, 333] on img at bounding box center [168, 369] width 204 height 153
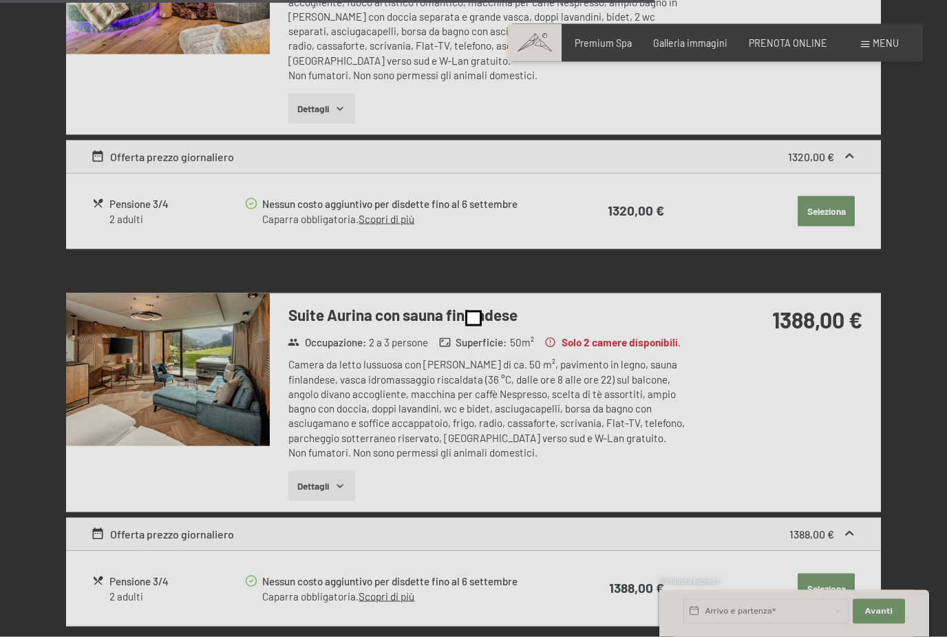
scroll to position [3102, 0]
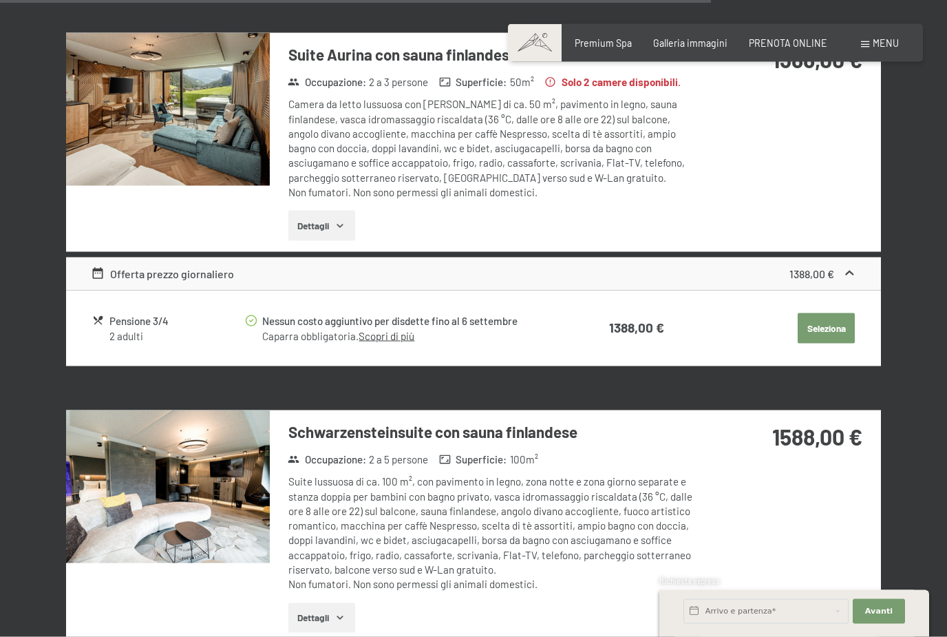
scroll to position [3410, 0]
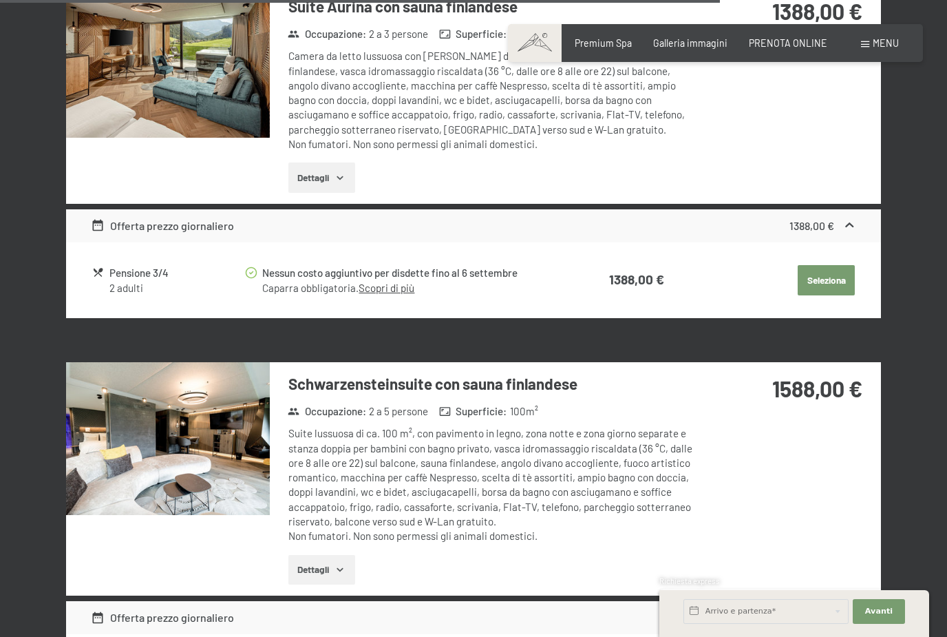
click at [178, 379] on img at bounding box center [168, 438] width 204 height 153
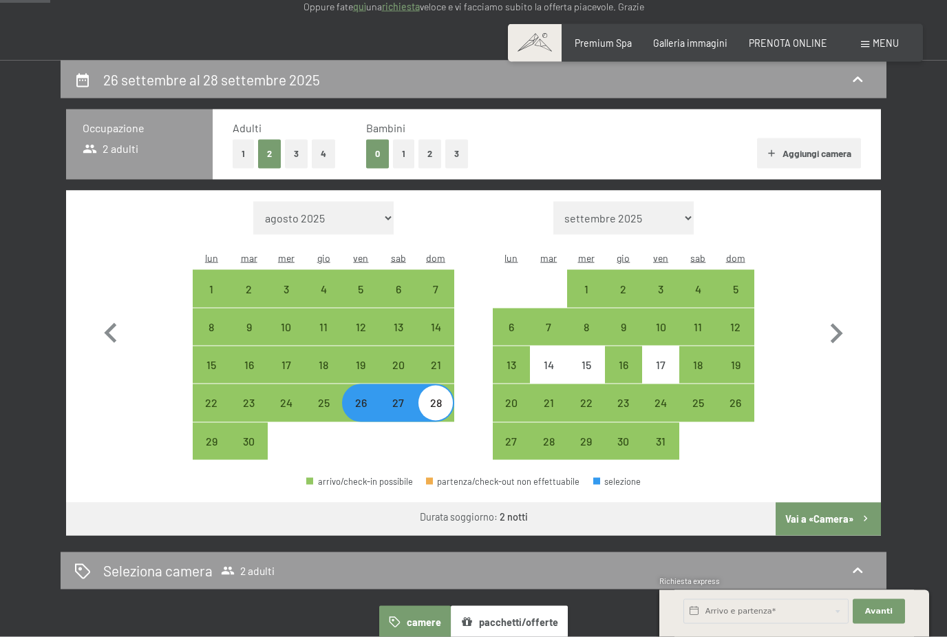
scroll to position [240, 0]
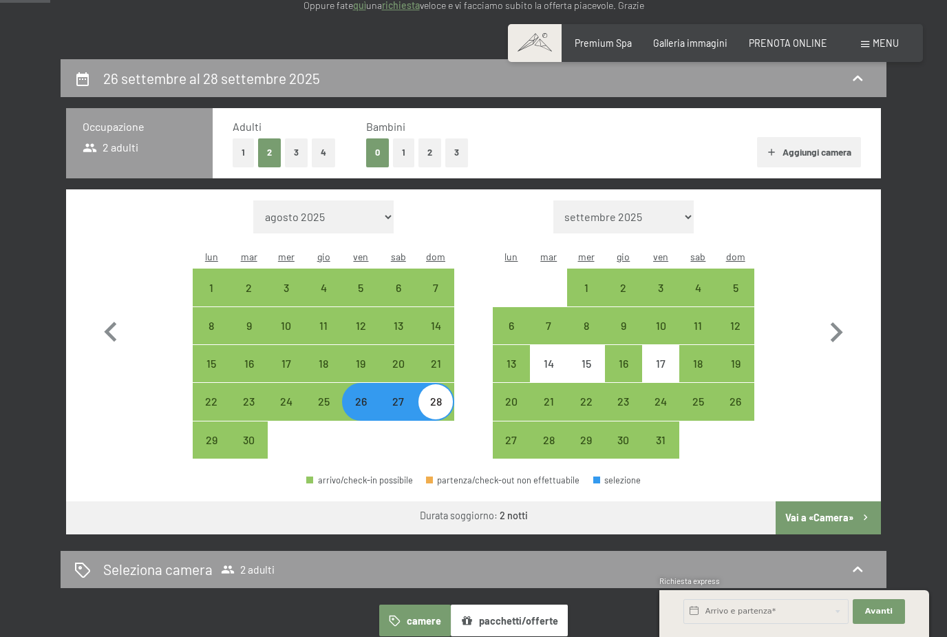
click at [669, 282] on div "3" at bounding box center [661, 299] width 34 height 34
select select "[DATE]"
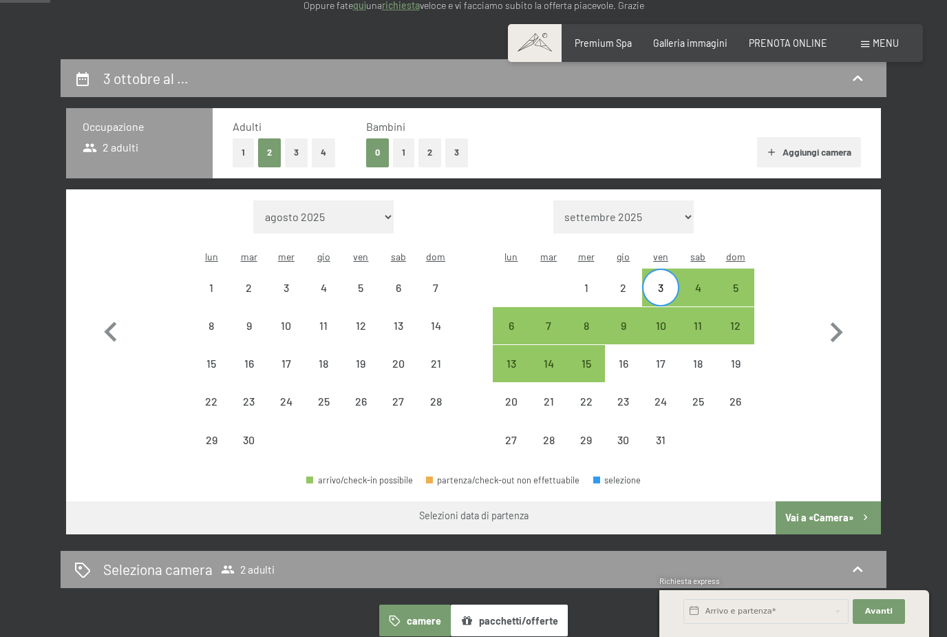
click at [746, 282] on div "5" at bounding box center [736, 299] width 34 height 34
select select "[DATE]"
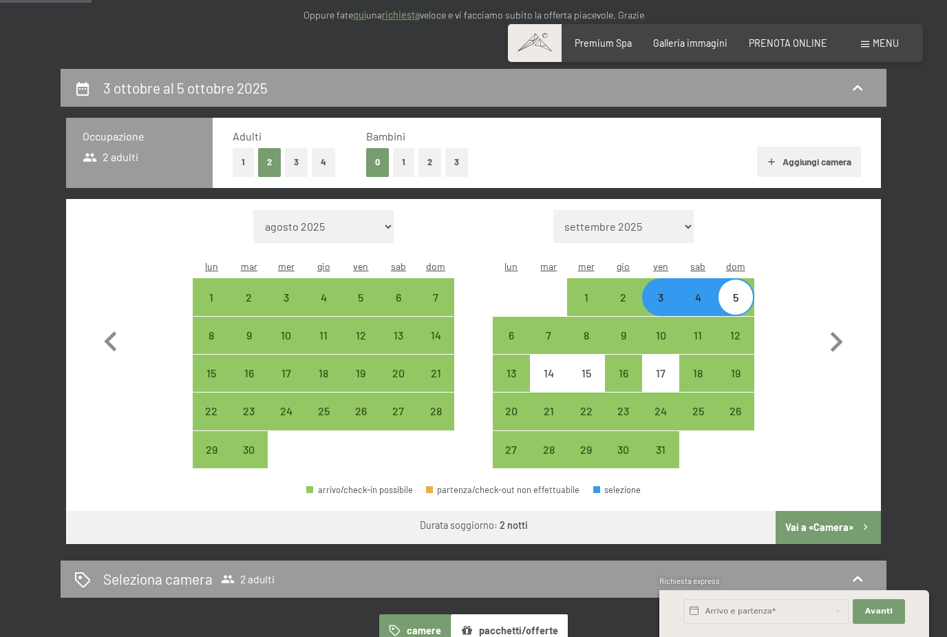
scroll to position [231, 0]
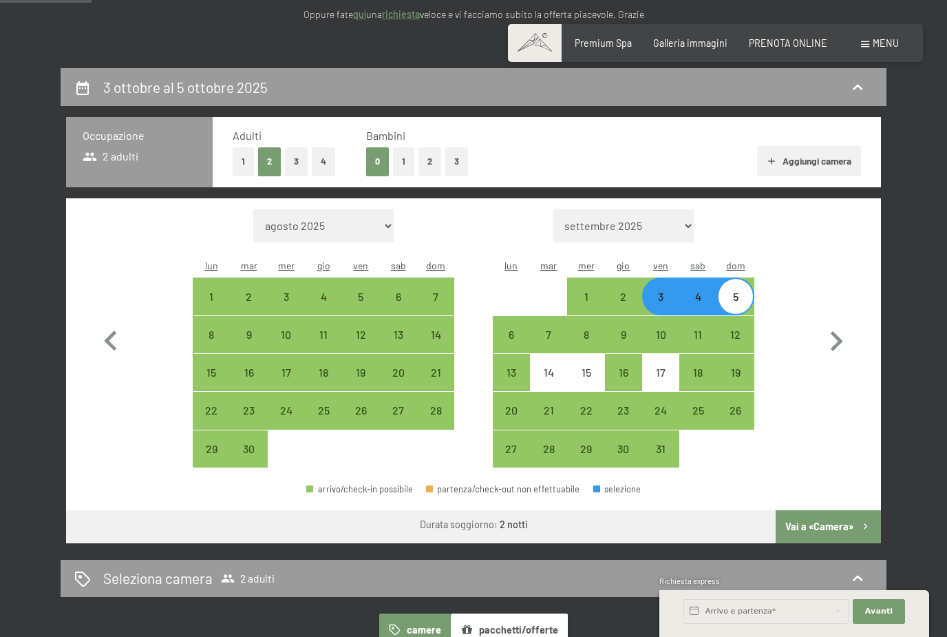
click at [833, 510] on button "Vai a «Camera»" at bounding box center [828, 526] width 105 height 33
select select "[DATE]"
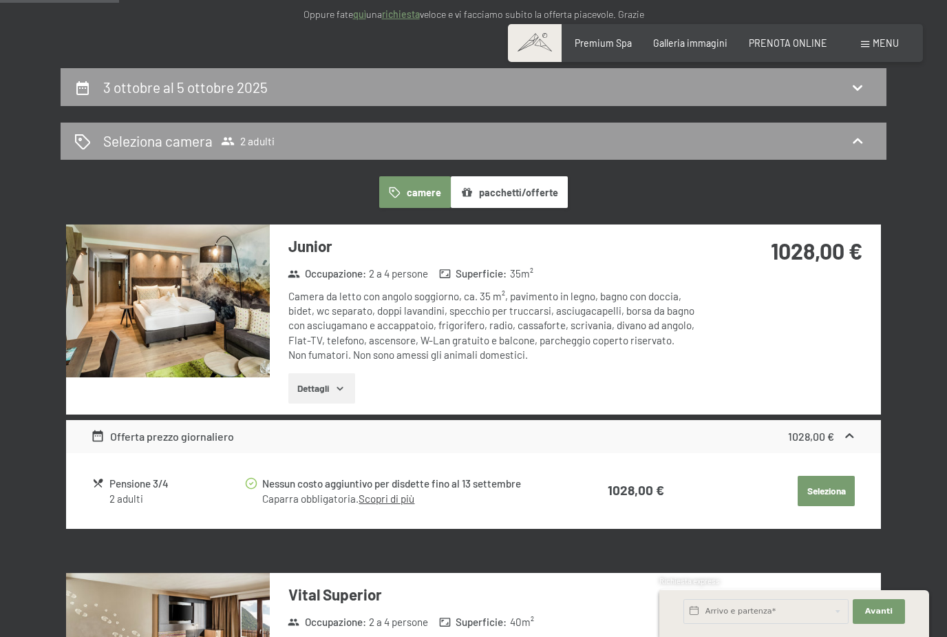
scroll to position [297, 0]
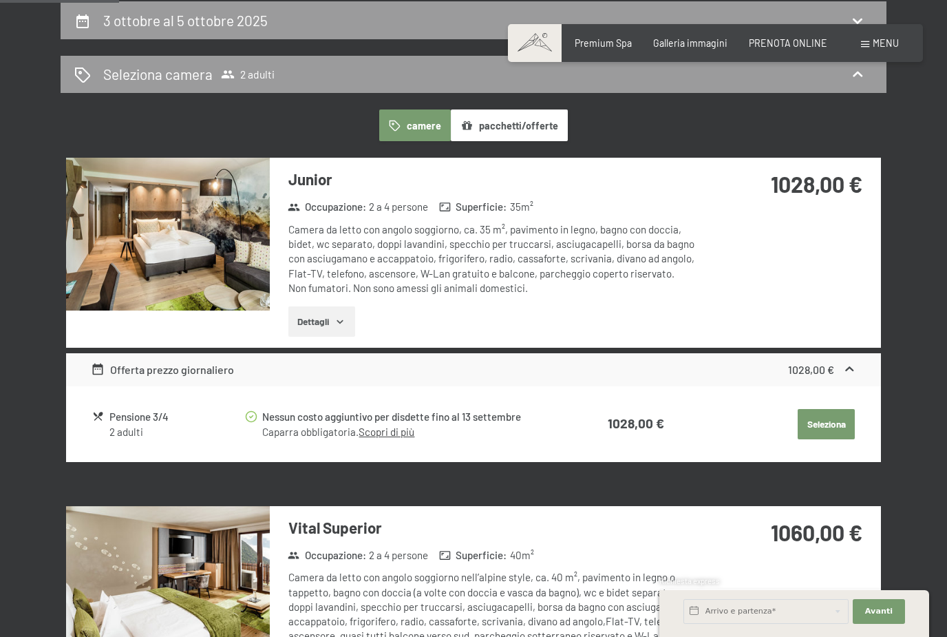
click at [784, 260] on div "Junior Occupazione : 2 a 4 persone Superficie : 35 m² Camera da letto con angol…" at bounding box center [473, 252] width 815 height 189
click at [830, 422] on button "Seleziona" at bounding box center [826, 424] width 57 height 30
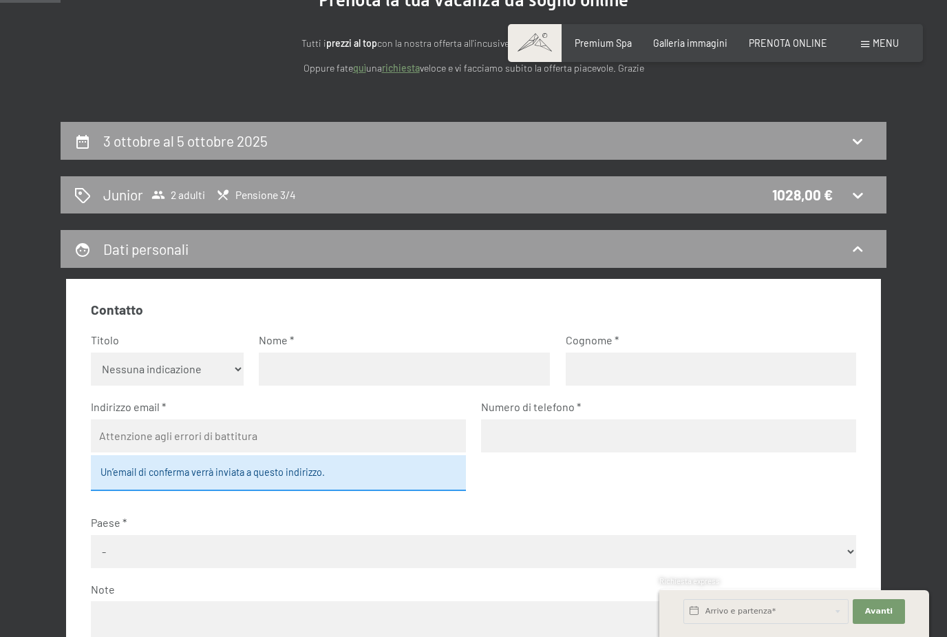
scroll to position [0, 0]
